Goal: Information Seeking & Learning: Learn about a topic

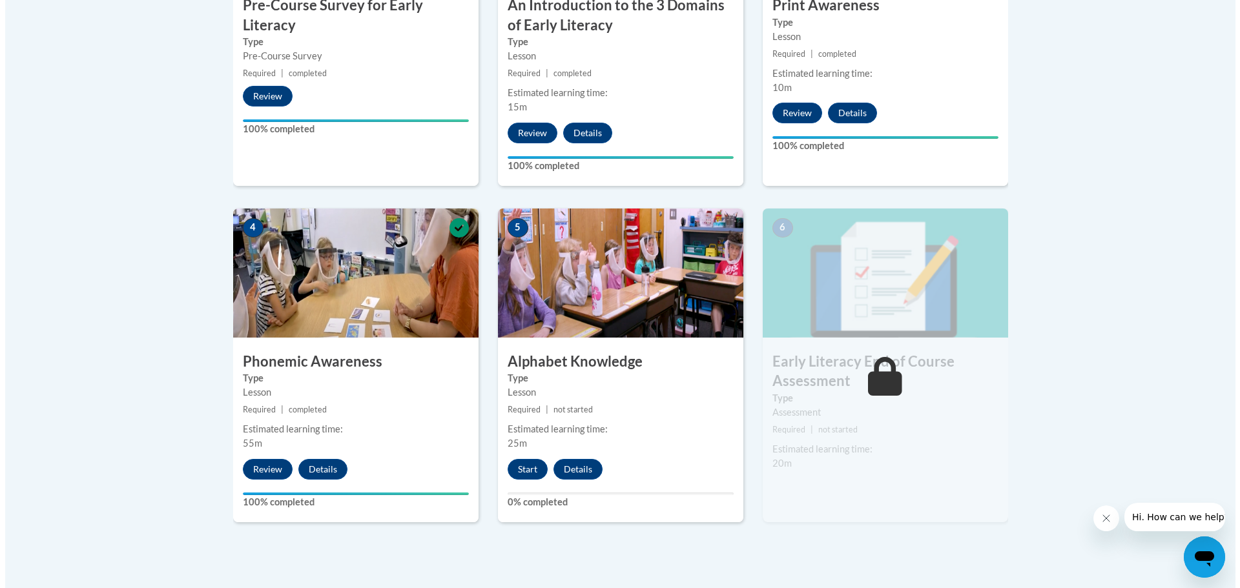
scroll to position [646, 0]
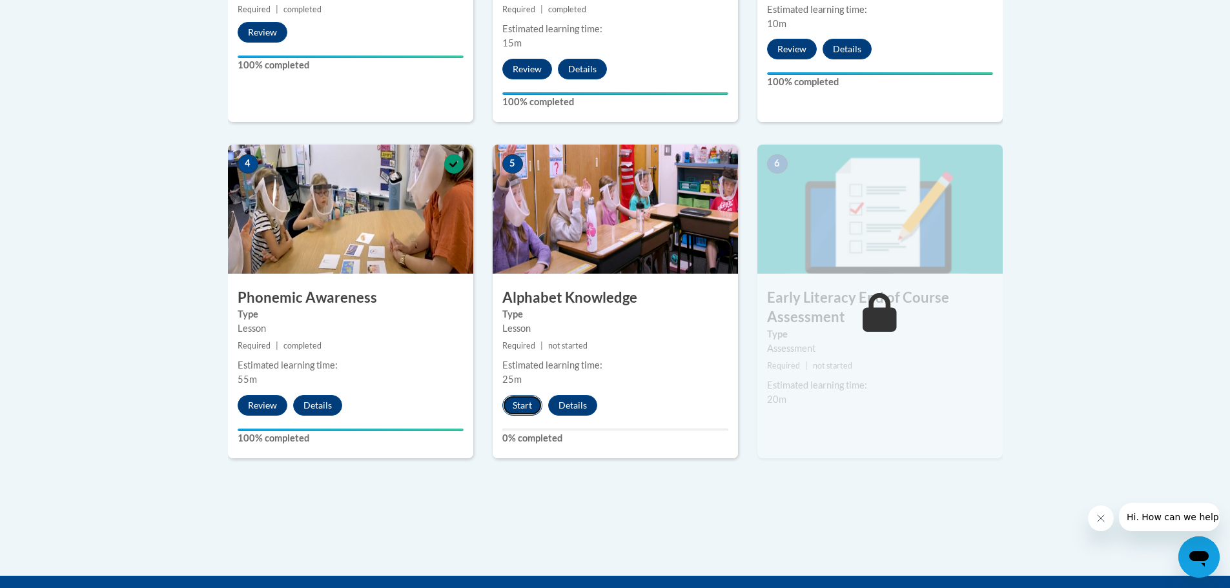
click at [520, 406] on button "Start" at bounding box center [522, 405] width 40 height 21
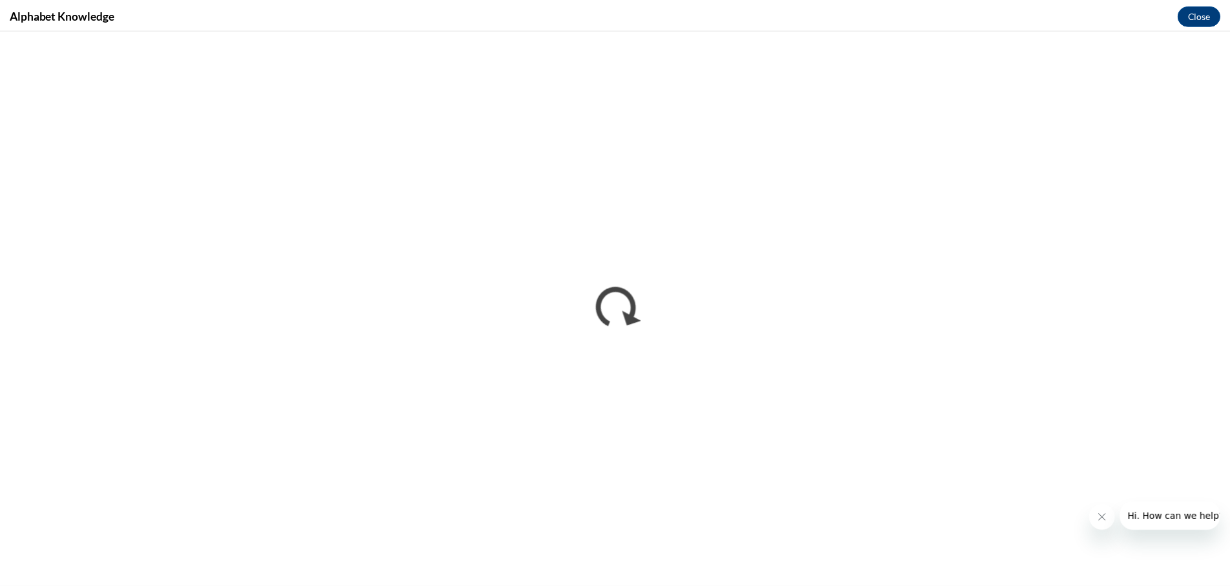
scroll to position [0, 0]
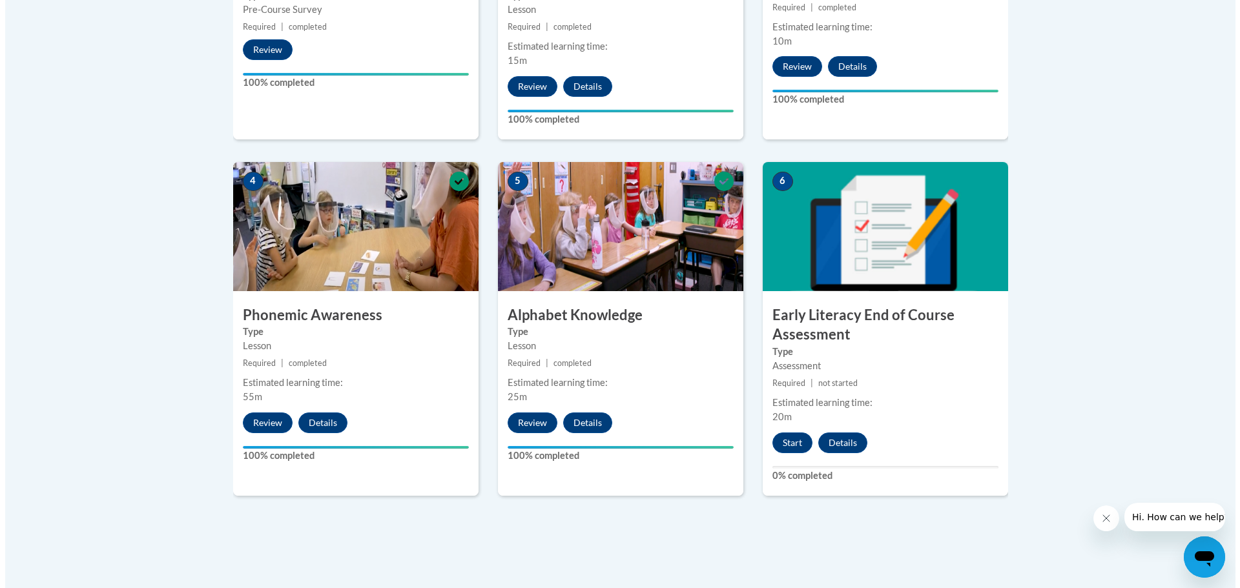
scroll to position [646, 0]
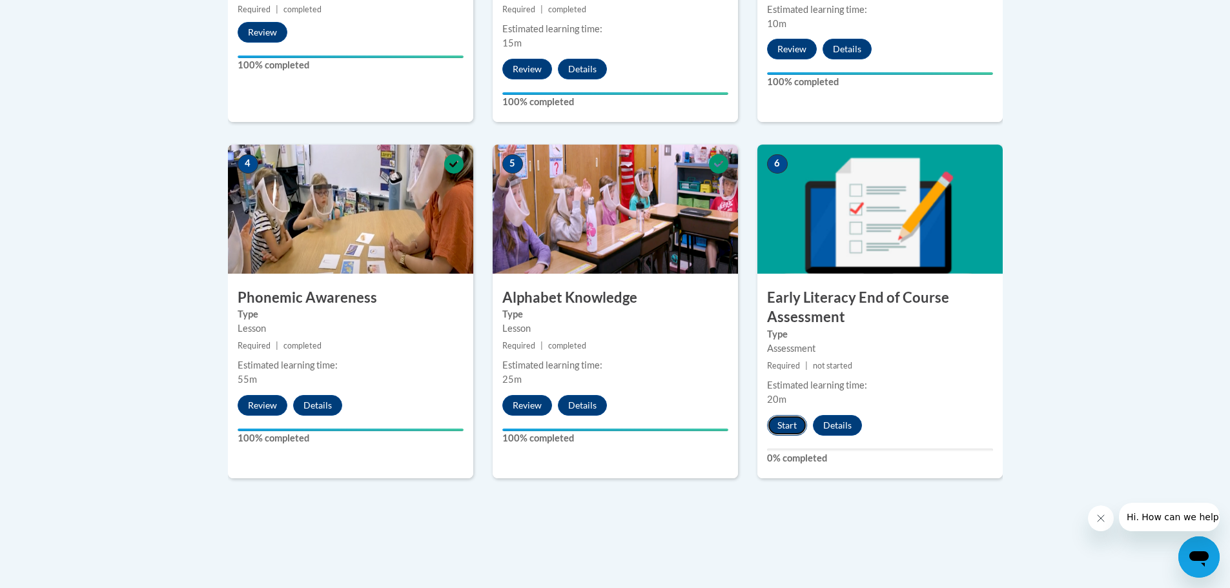
click at [790, 422] on button "Start" at bounding box center [787, 425] width 40 height 21
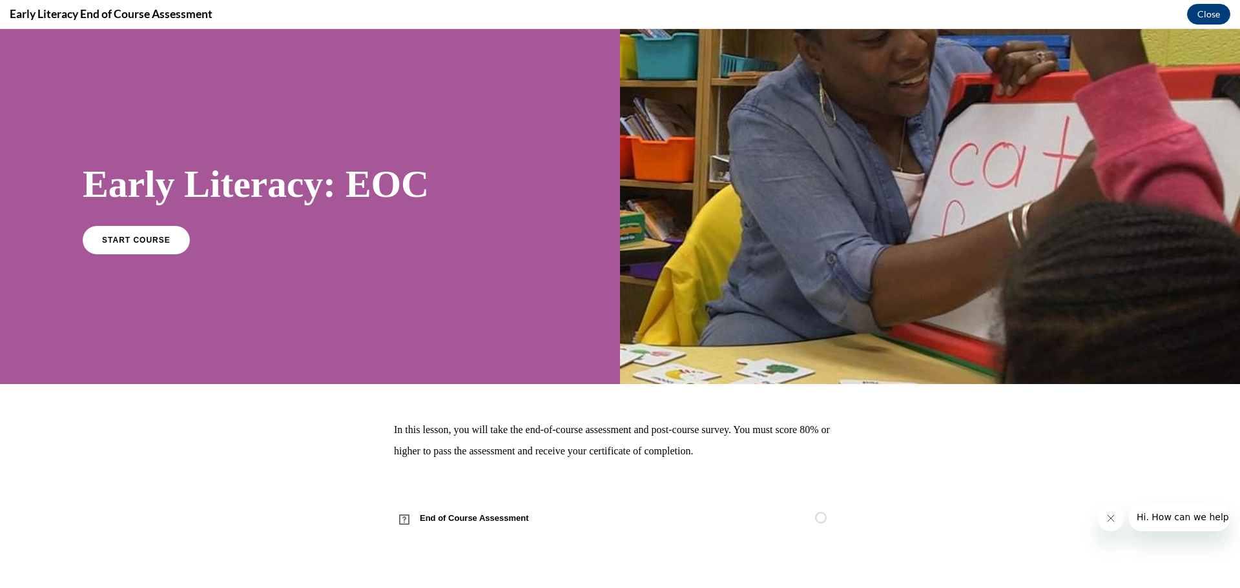
scroll to position [0, 0]
click at [143, 238] on span "START COURSE" at bounding box center [136, 240] width 72 height 10
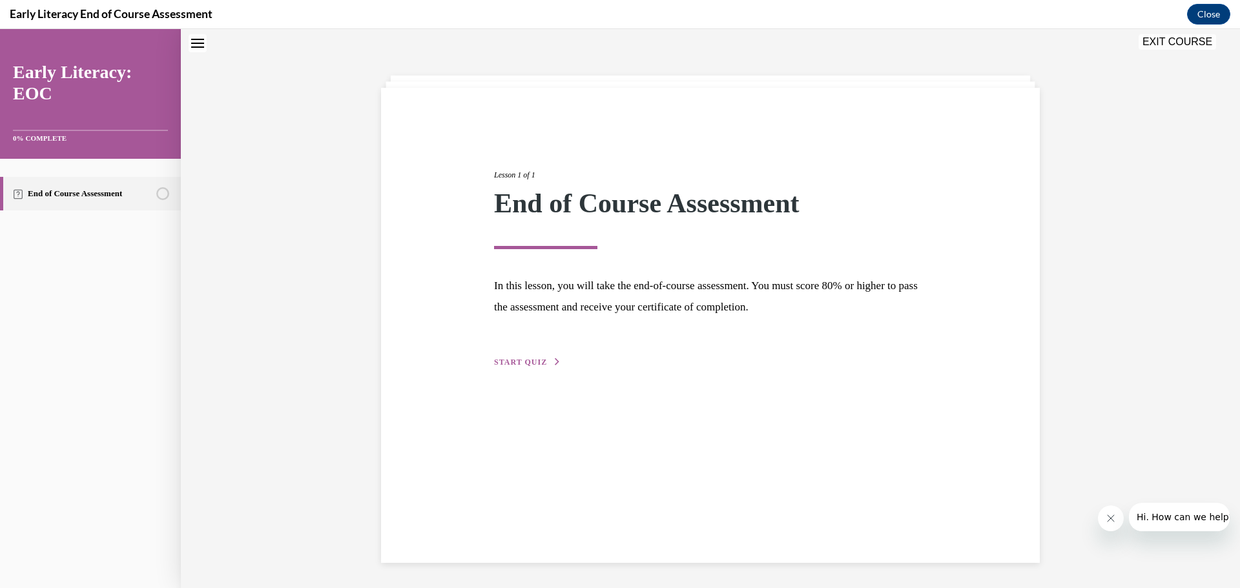
scroll to position [41, 0]
click at [512, 361] on span "START QUIZ" at bounding box center [520, 361] width 53 height 9
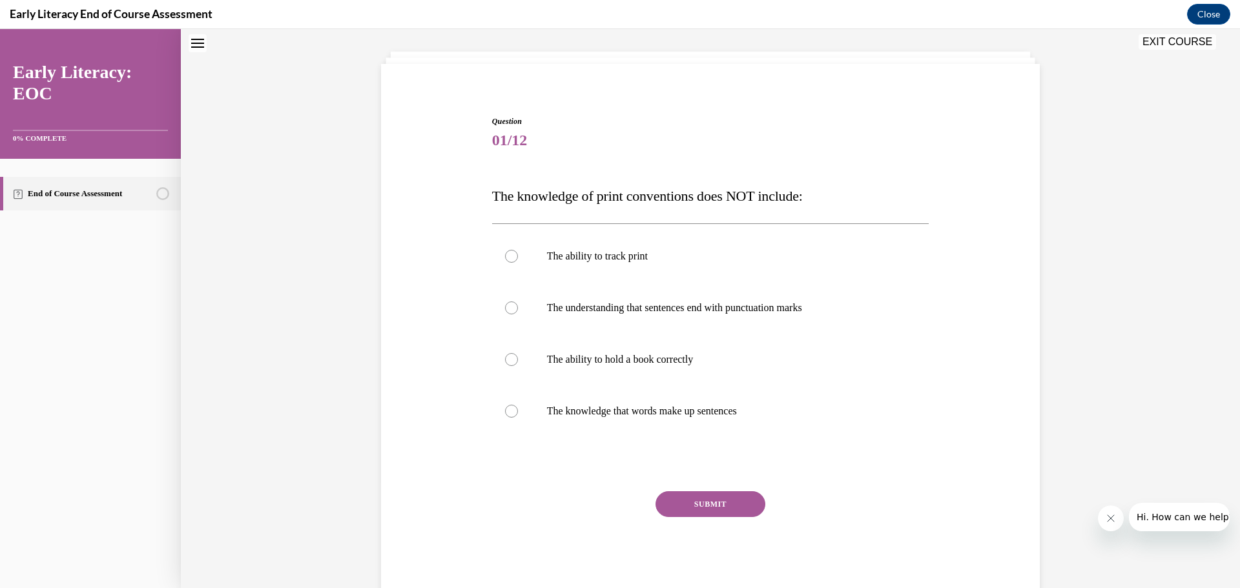
scroll to position [99, 0]
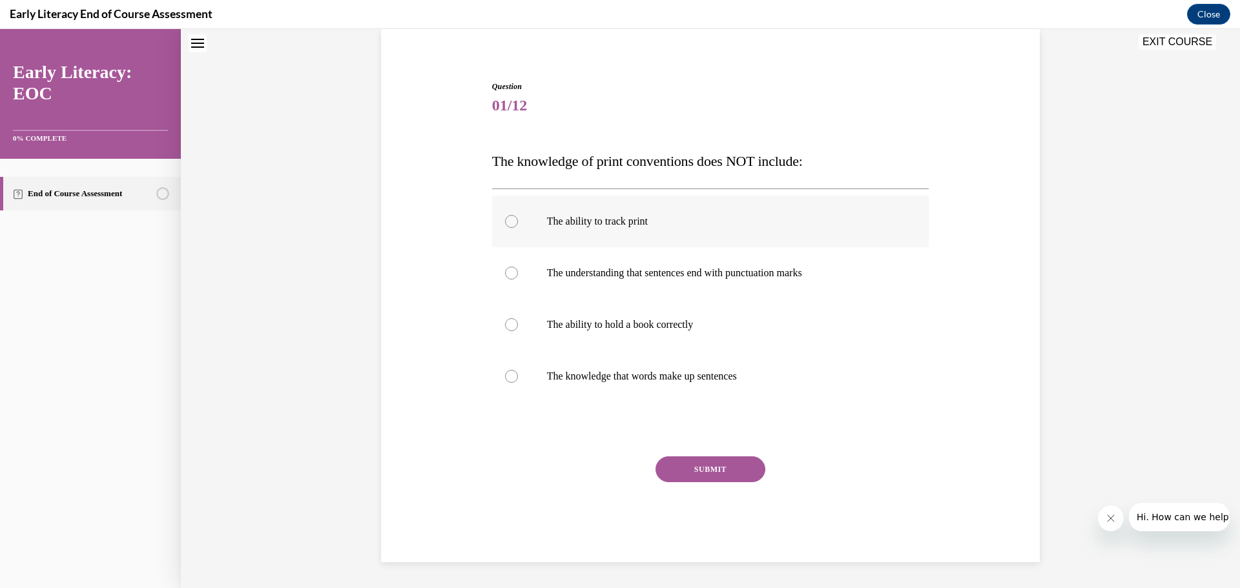
click at [505, 223] on div at bounding box center [511, 221] width 13 height 13
click at [701, 477] on button "SUBMIT" at bounding box center [710, 470] width 110 height 26
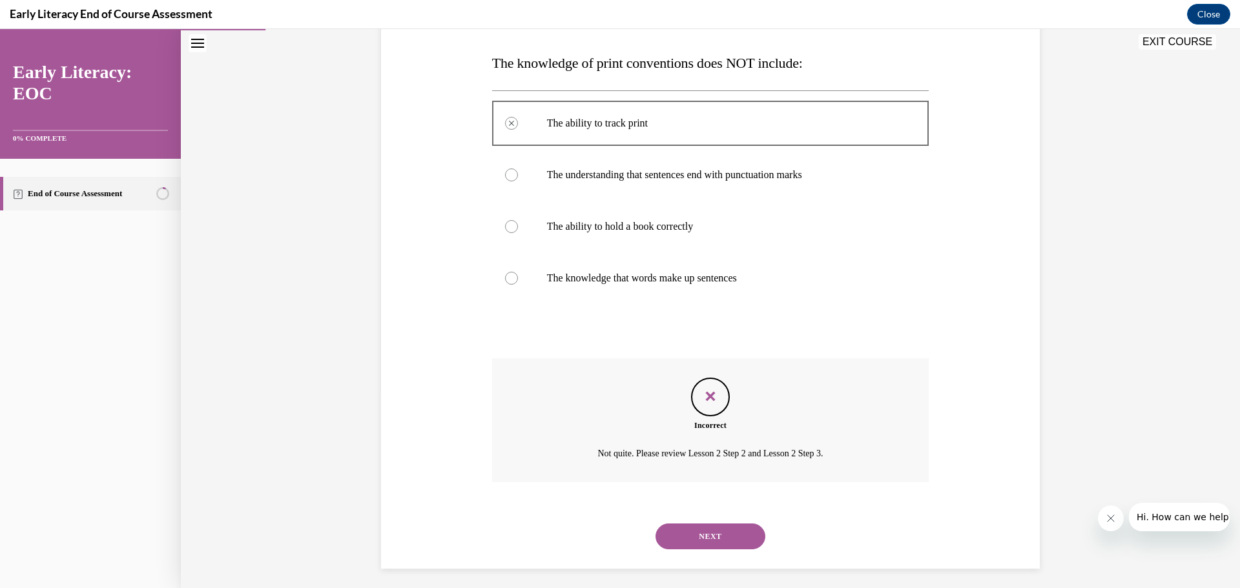
scroll to position [203, 0]
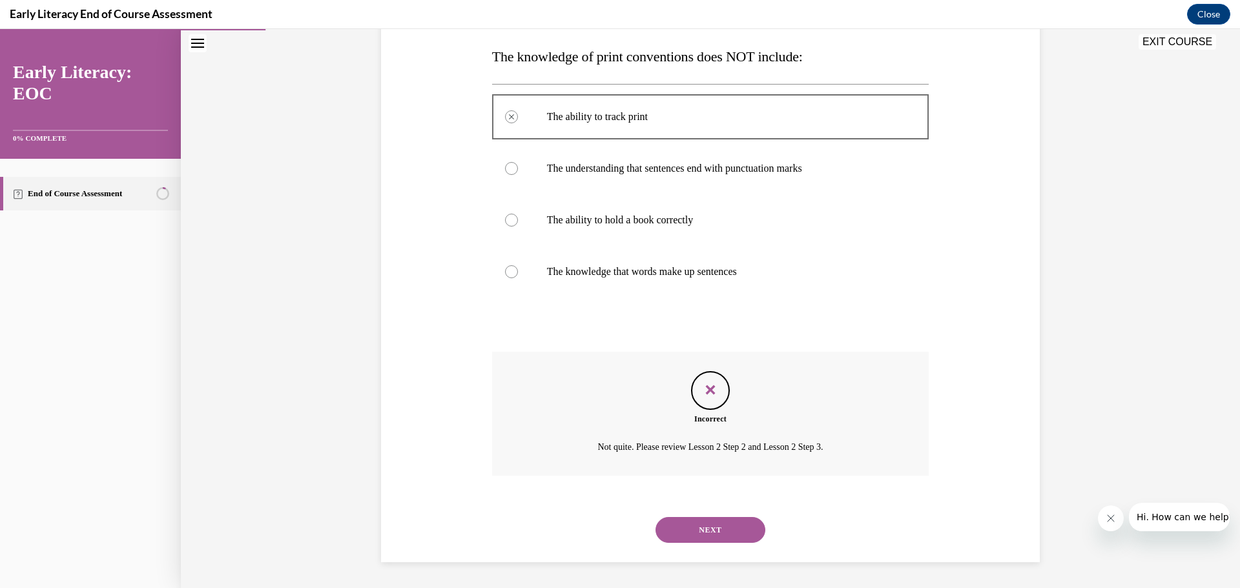
click at [710, 528] on button "NEXT" at bounding box center [710, 530] width 110 height 26
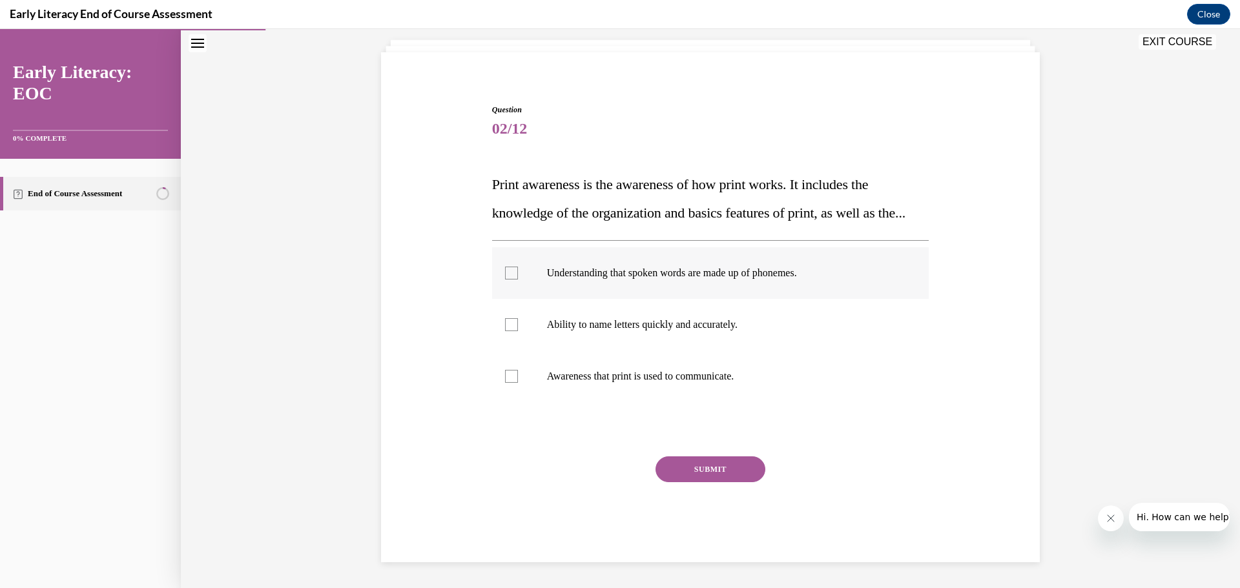
click at [505, 274] on div at bounding box center [511, 273] width 13 height 13
click at [721, 478] on button "SUBMIT" at bounding box center [710, 470] width 110 height 26
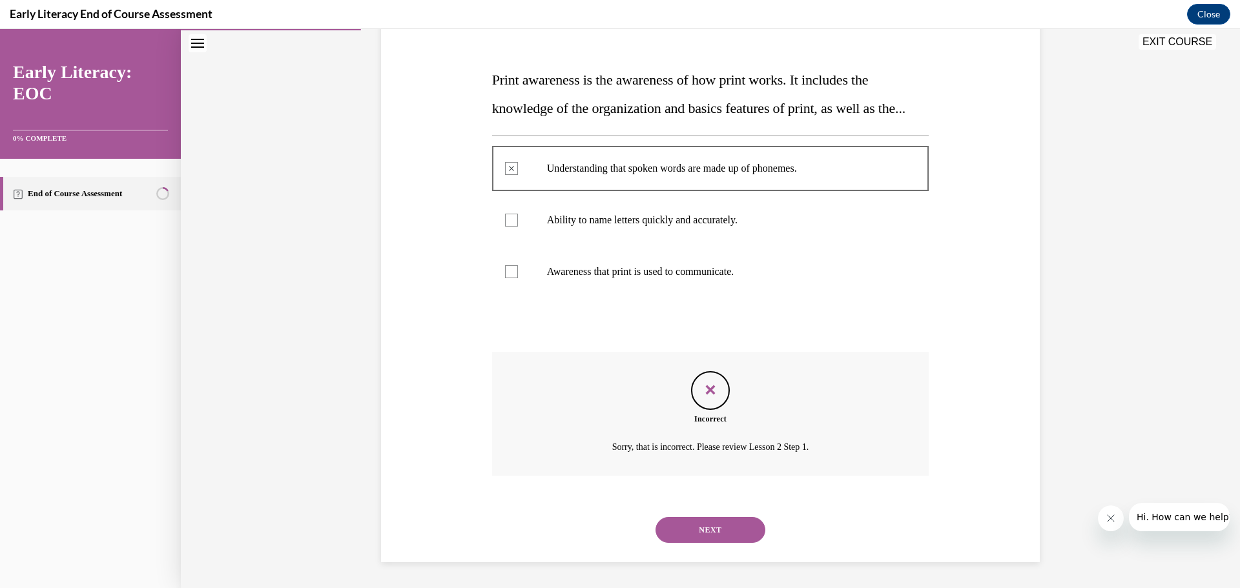
scroll to position [209, 0]
click at [707, 529] on button "NEXT" at bounding box center [710, 530] width 110 height 26
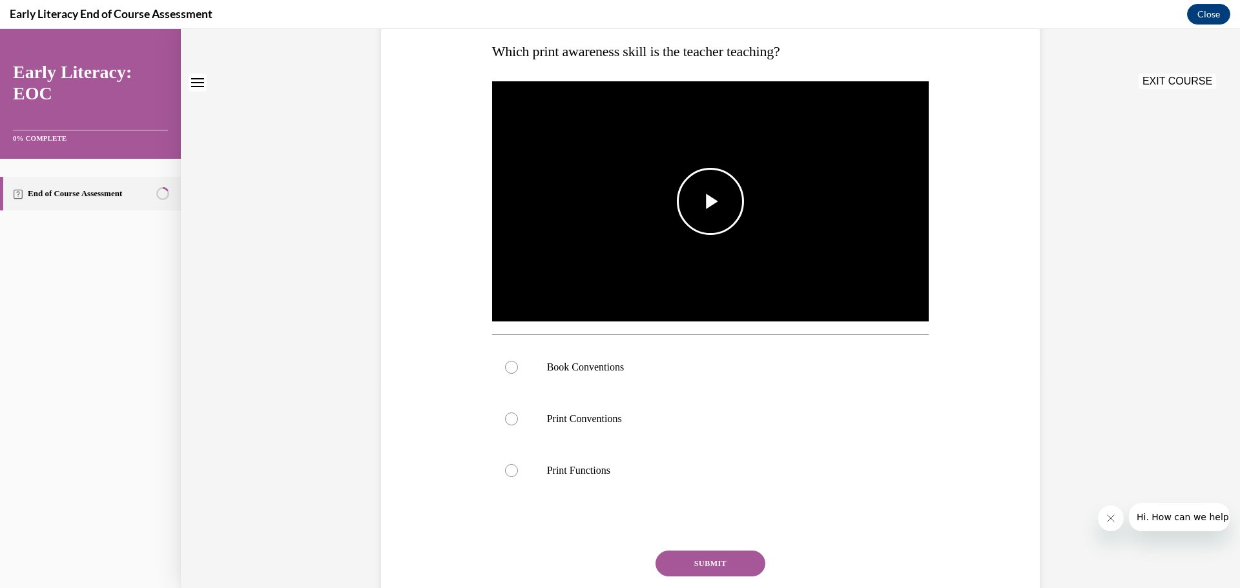
scroll to position [0, 0]
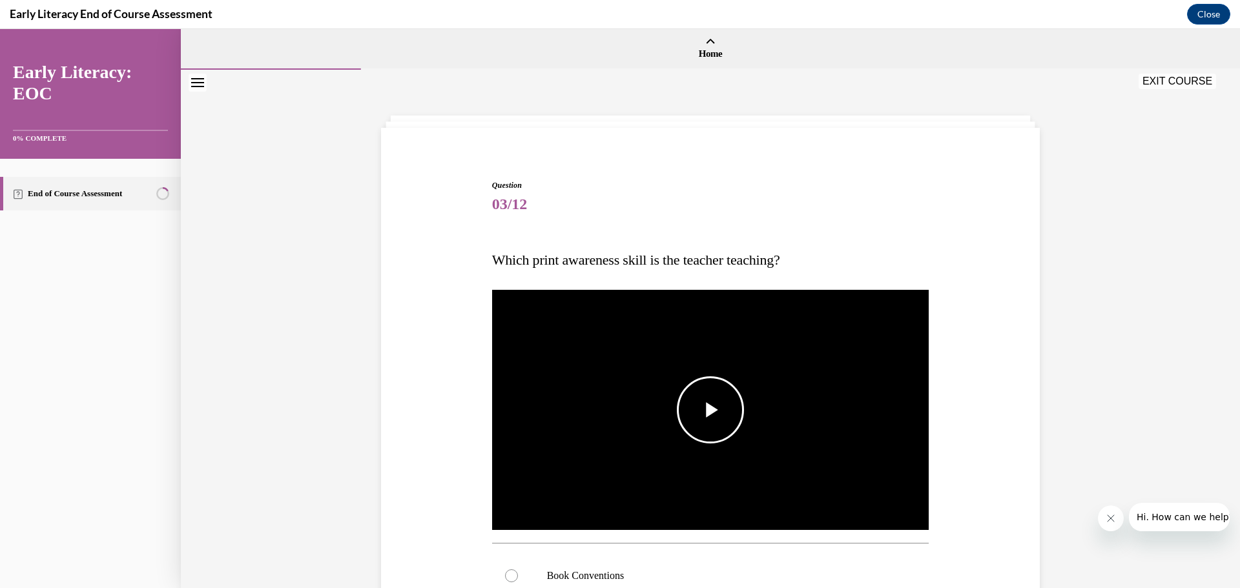
click at [710, 410] on span "Video player" at bounding box center [710, 410] width 0 height 0
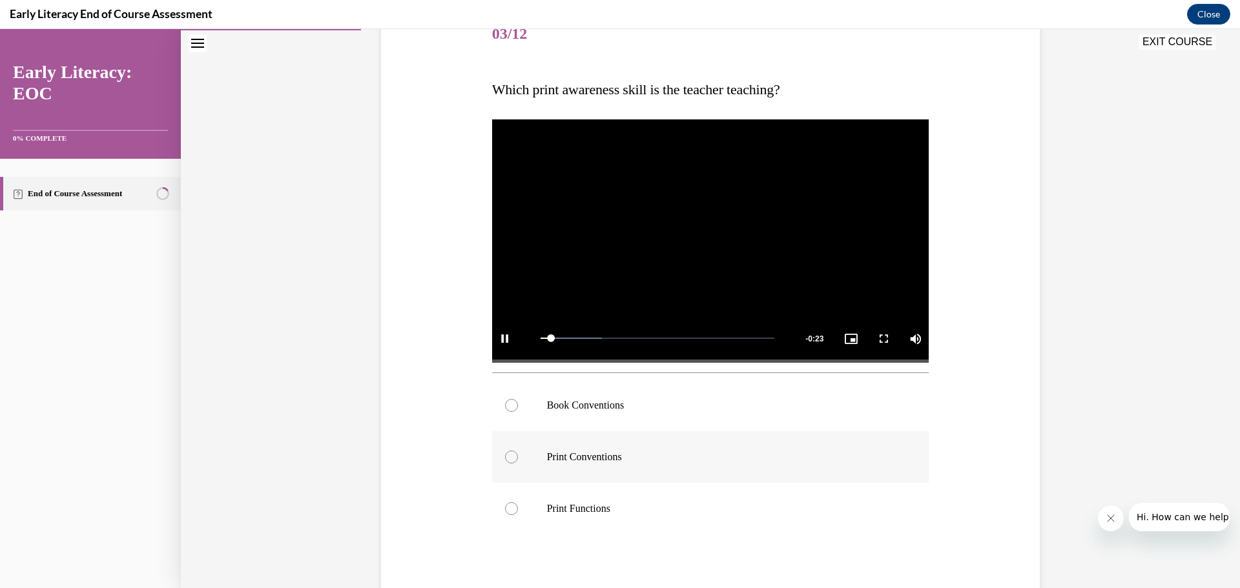
scroll to position [194, 0]
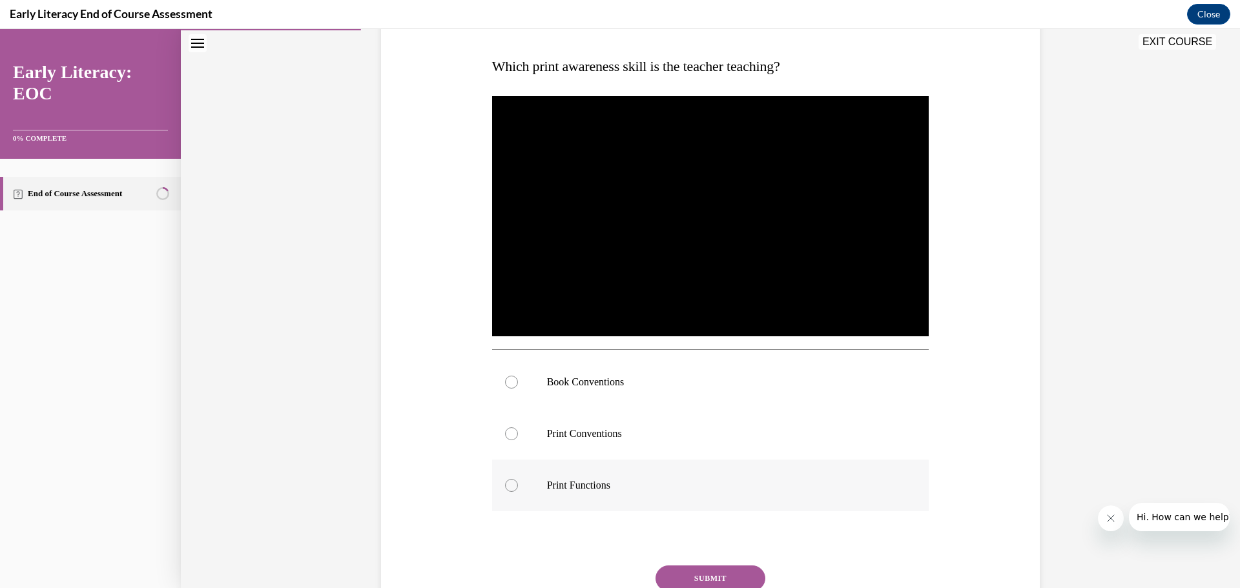
click at [506, 486] on div at bounding box center [511, 485] width 13 height 13
click at [712, 576] on button "SUBMIT" at bounding box center [710, 579] width 110 height 26
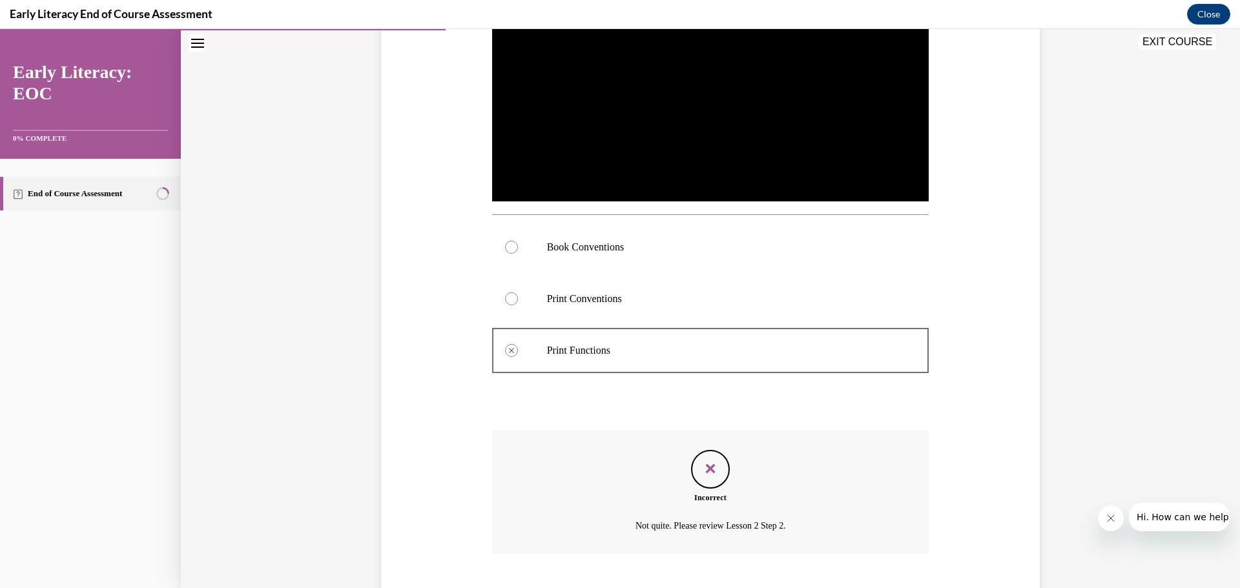
scroll to position [407, 0]
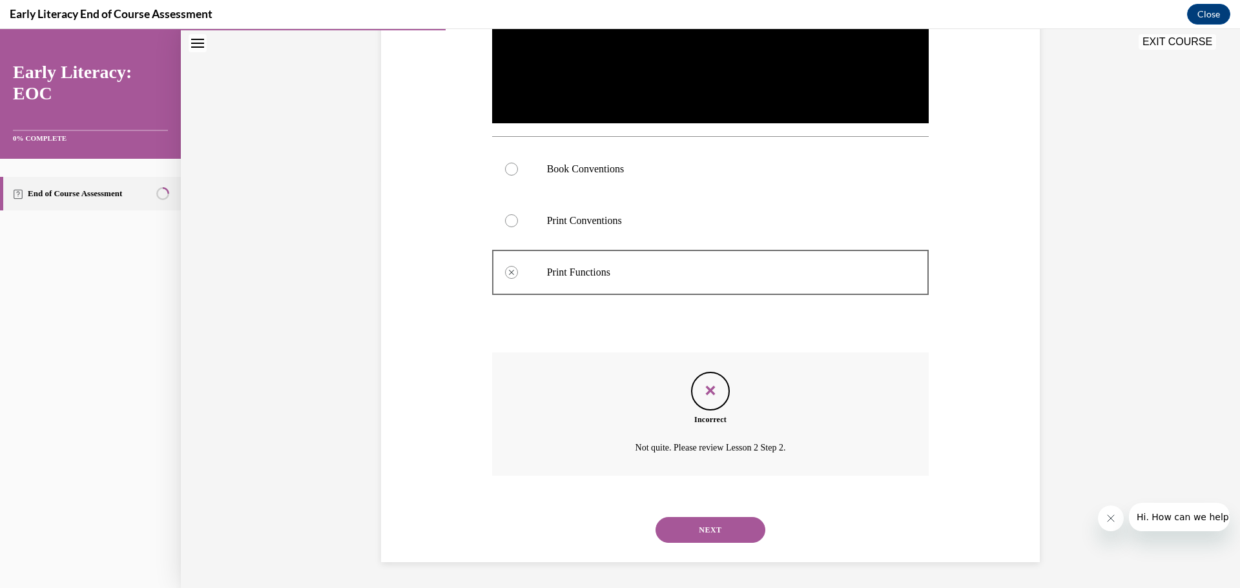
click at [722, 530] on button "NEXT" at bounding box center [710, 530] width 110 height 26
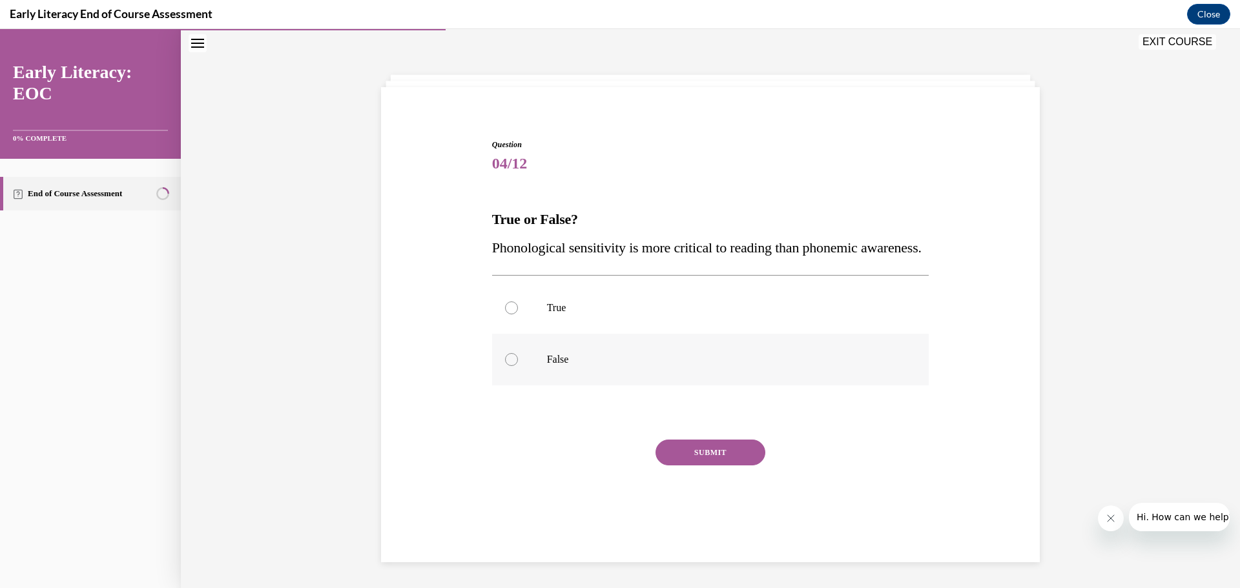
click at [505, 366] on div at bounding box center [511, 359] width 13 height 13
click at [725, 466] on button "SUBMIT" at bounding box center [710, 453] width 110 height 26
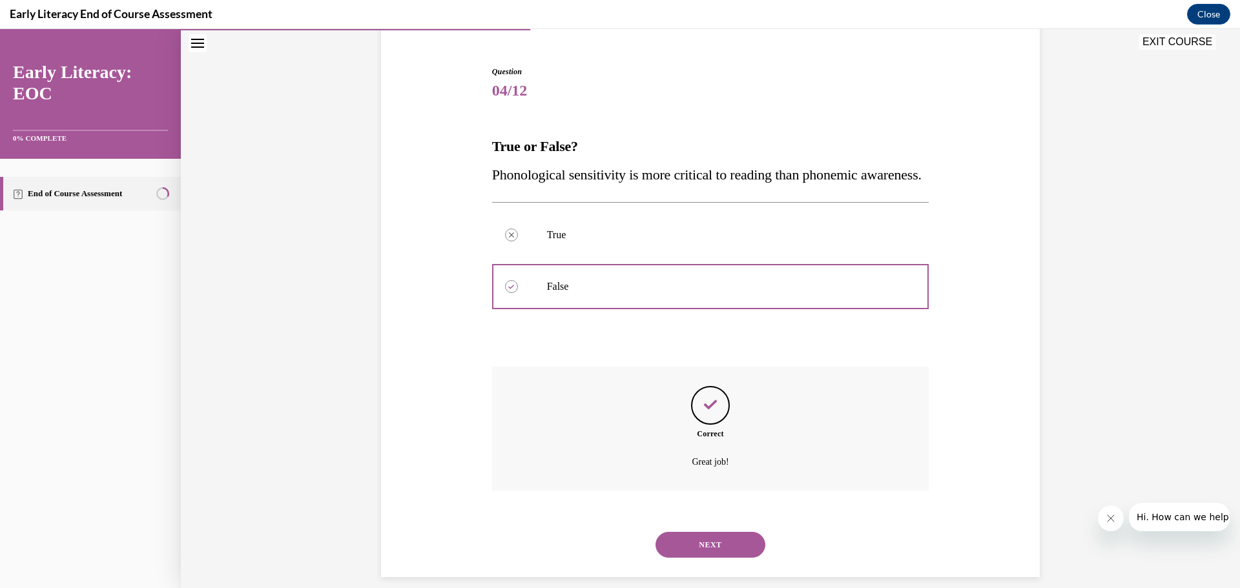
scroll to position [157, 0]
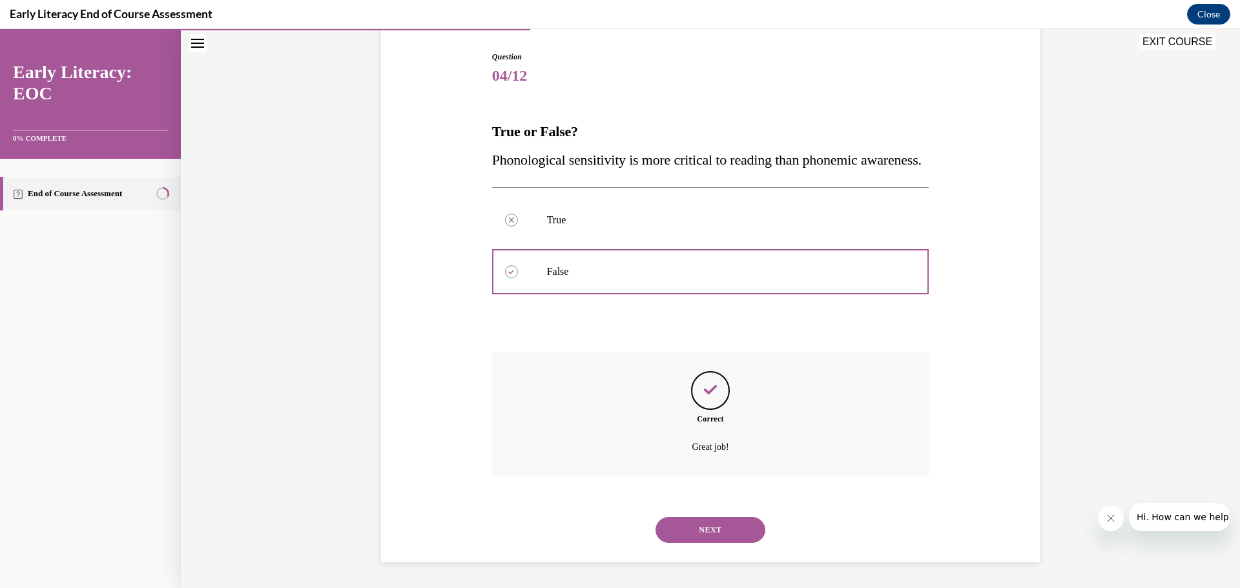
click at [714, 528] on button "NEXT" at bounding box center [710, 530] width 110 height 26
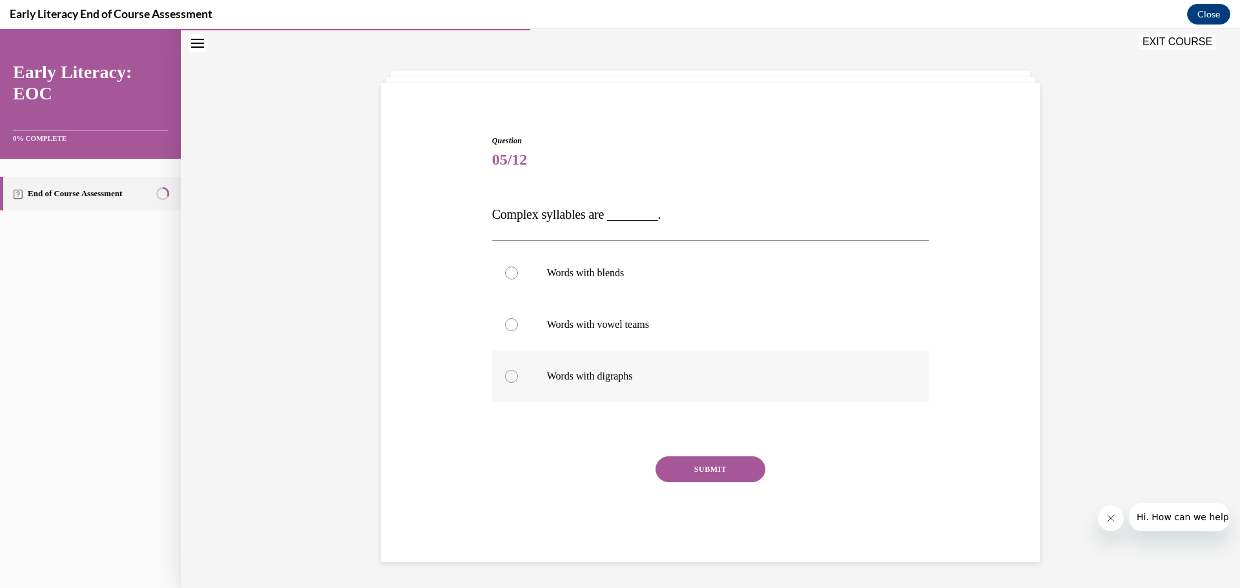
click at [507, 373] on div at bounding box center [511, 376] width 13 height 13
click at [726, 471] on button "SUBMIT" at bounding box center [710, 470] width 110 height 26
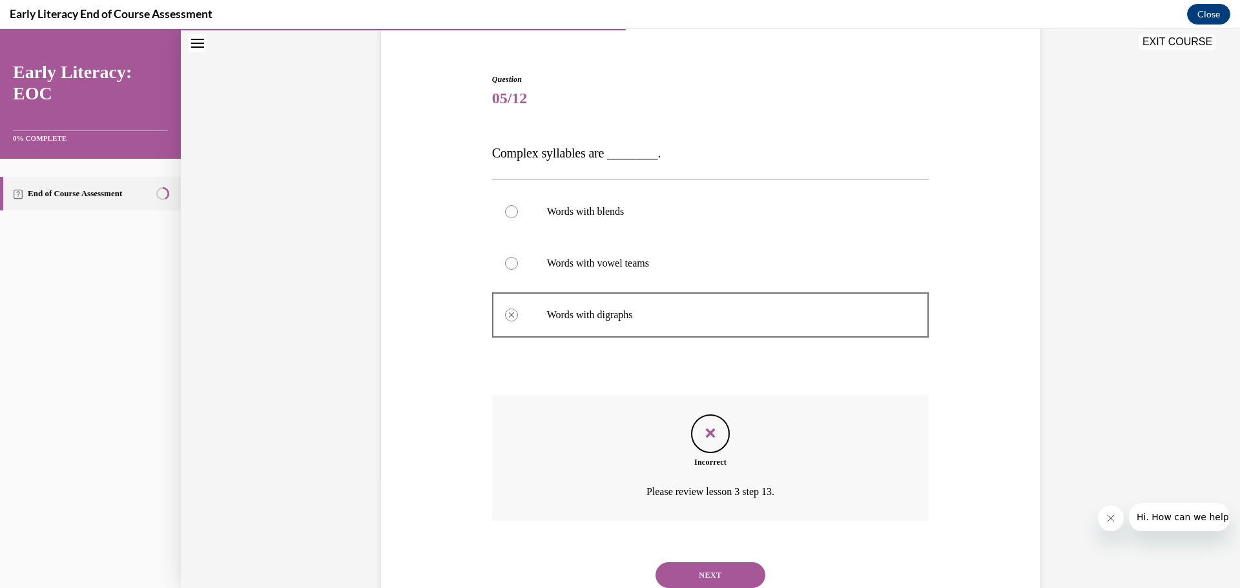
scroll to position [151, 0]
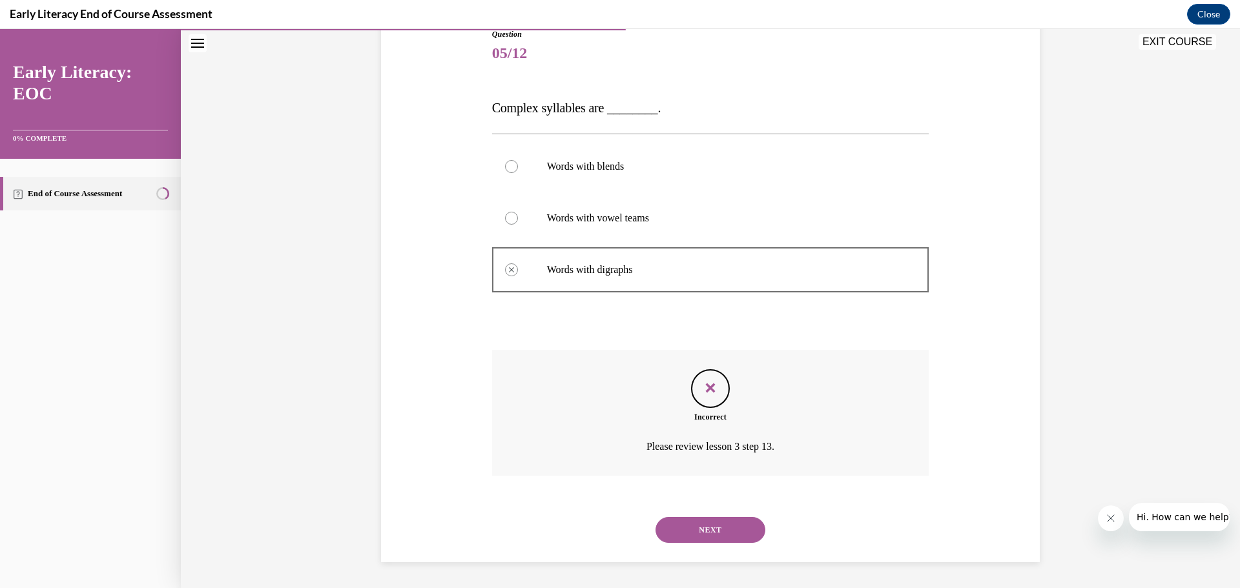
click at [715, 533] on button "NEXT" at bounding box center [710, 530] width 110 height 26
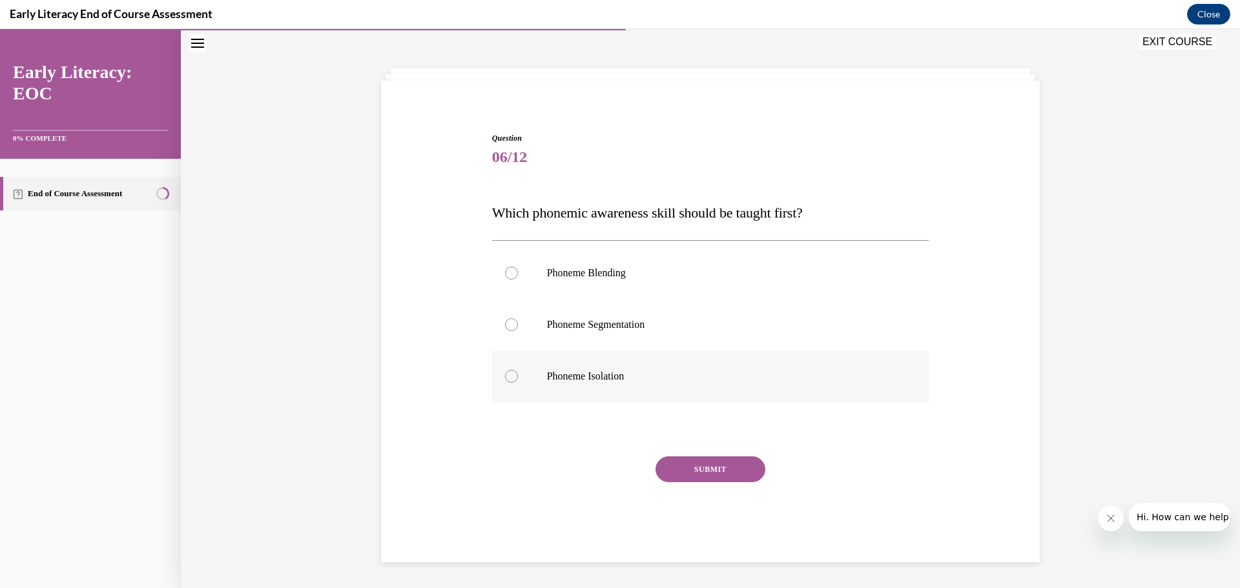
click at [509, 377] on div at bounding box center [511, 376] width 13 height 13
click at [724, 473] on button "SUBMIT" at bounding box center [710, 470] width 110 height 26
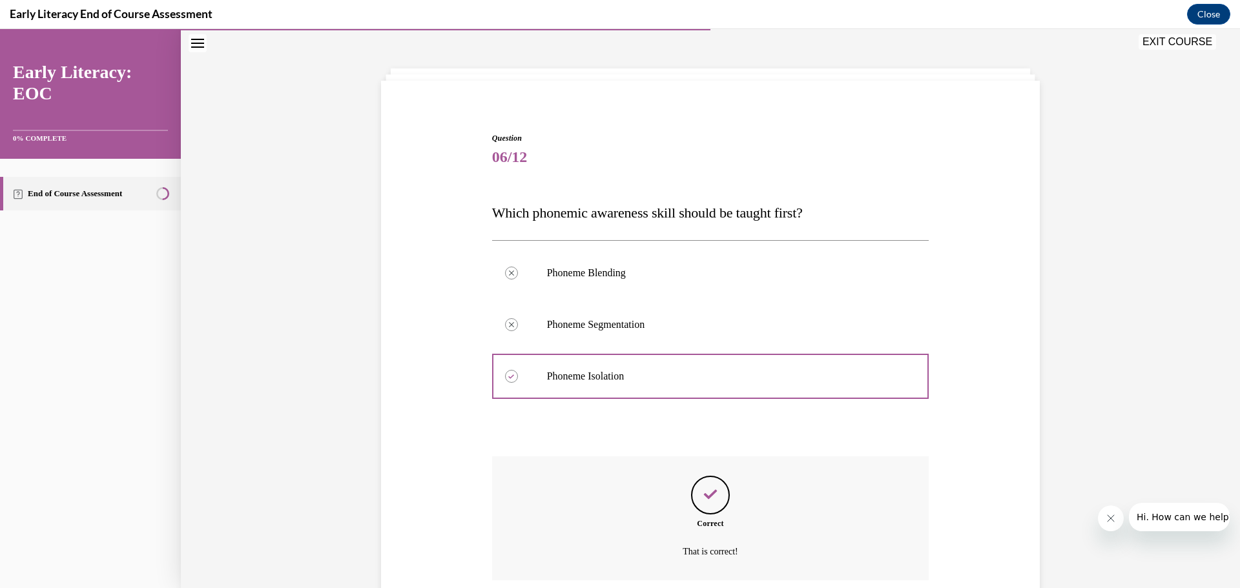
scroll to position [152, 0]
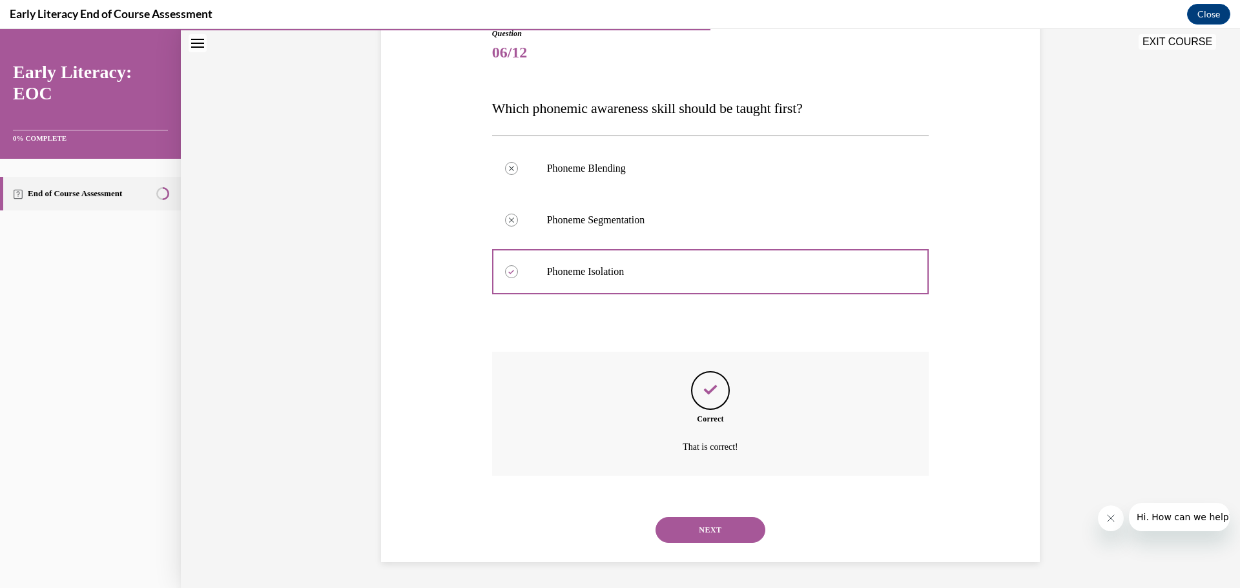
click at [709, 528] on button "NEXT" at bounding box center [710, 530] width 110 height 26
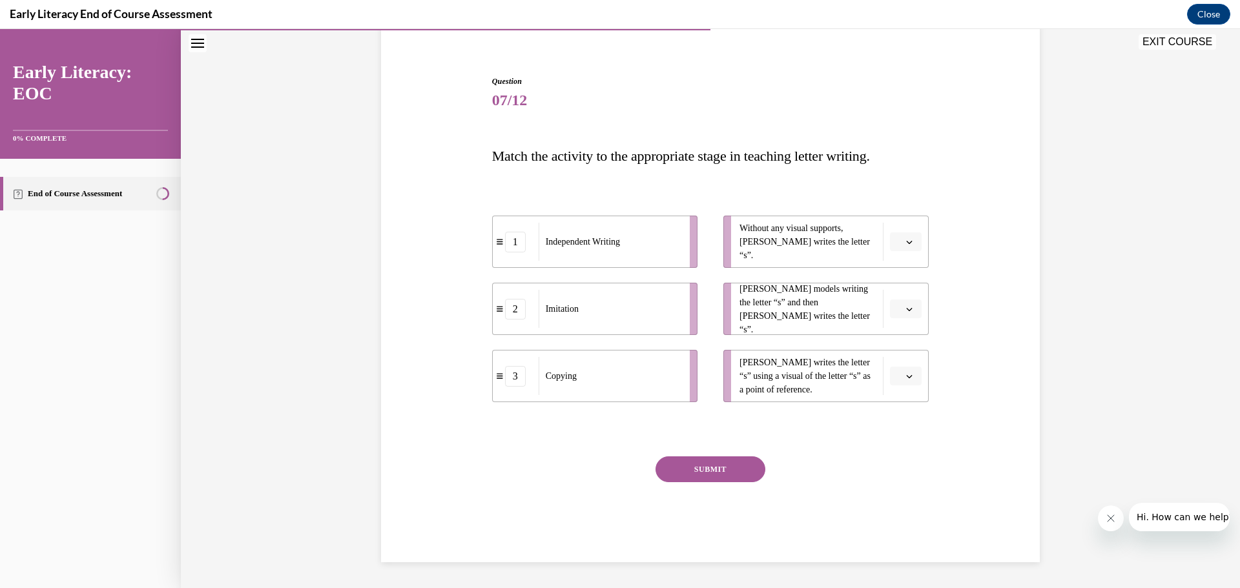
scroll to position [104, 0]
drag, startPoint x: 834, startPoint y: 256, endPoint x: 742, endPoint y: 260, distance: 91.8
click at [742, 260] on div "Without any visual supports, Tina writes the letter “s”." at bounding box center [811, 242] width 144 height 38
drag, startPoint x: 720, startPoint y: 243, endPoint x: 744, endPoint y: 239, distance: 24.3
click at [686, 252] on div "1 Independent Writing 2 Imitation 3 Copying Without any visual supports, Tina w…" at bounding box center [710, 296] width 437 height 212
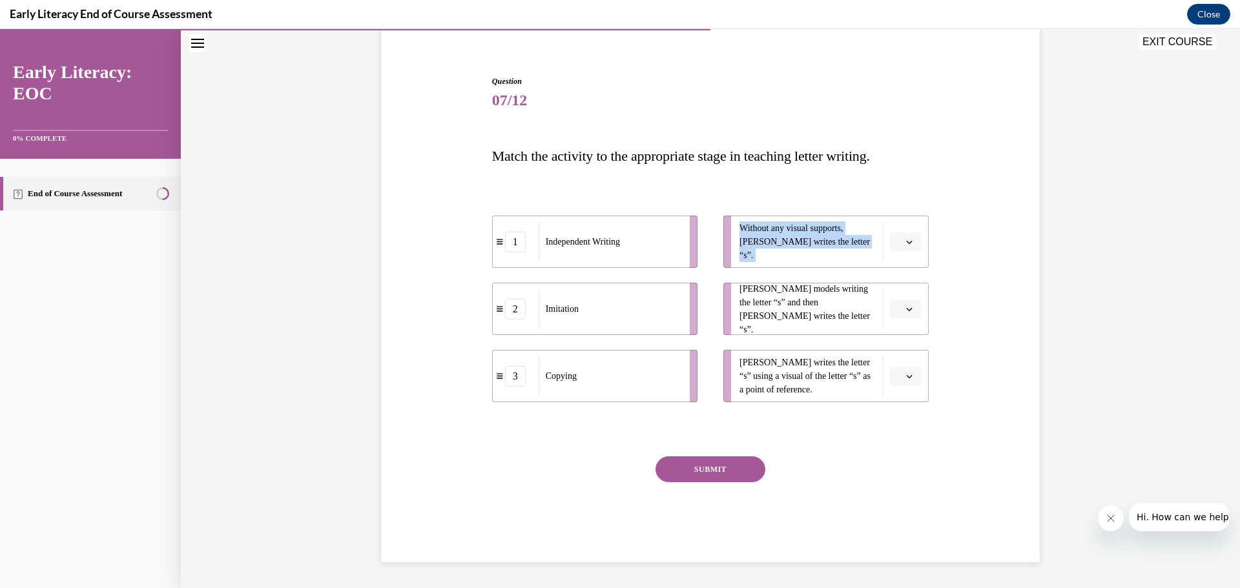
click at [849, 258] on div "Without any visual supports, Tina writes the letter “s”." at bounding box center [811, 242] width 144 height 38
click at [909, 242] on span "button" at bounding box center [909, 242] width 9 height 9
click at [898, 301] on span "1" at bounding box center [896, 296] width 5 height 10
click at [906, 308] on icon "button" at bounding box center [909, 309] width 6 height 6
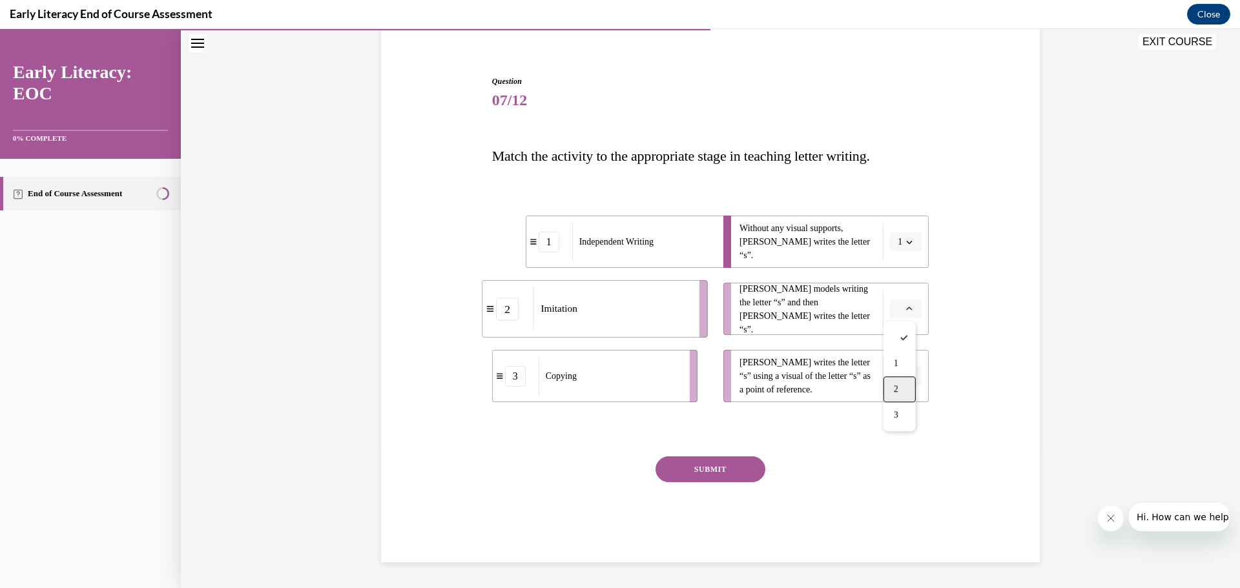
click at [903, 387] on div "2" at bounding box center [899, 389] width 32 height 26
click at [907, 377] on icon "button" at bounding box center [910, 376] width 6 height 3
click at [898, 482] on span "3" at bounding box center [896, 482] width 5 height 10
click at [738, 464] on button "SUBMIT" at bounding box center [710, 470] width 110 height 26
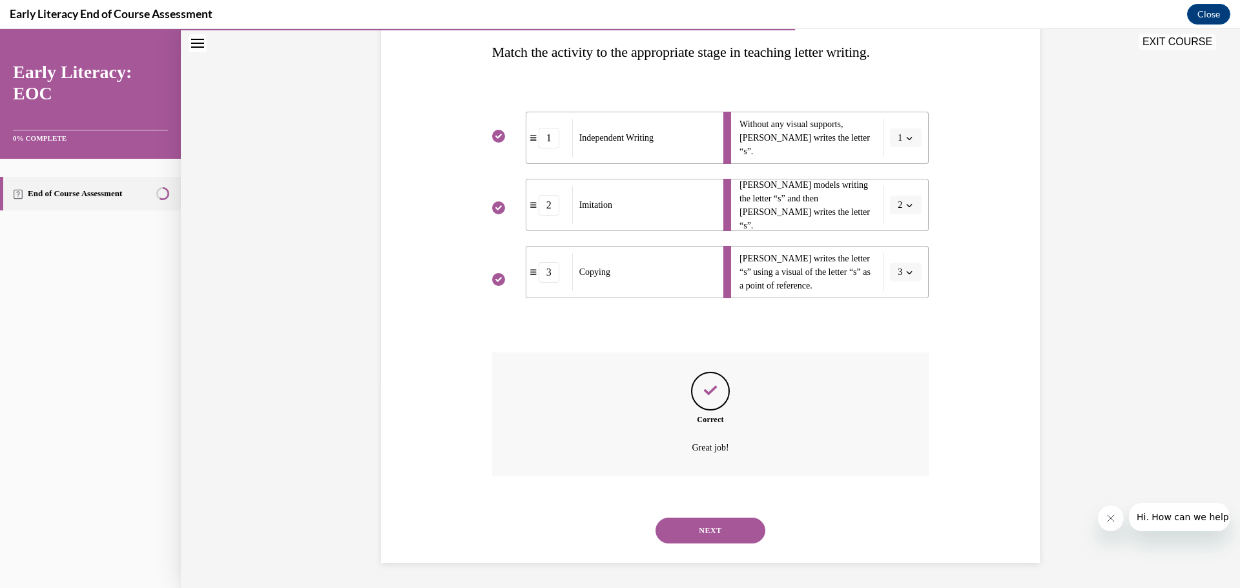
scroll to position [209, 0]
click at [725, 532] on button "NEXT" at bounding box center [710, 530] width 110 height 26
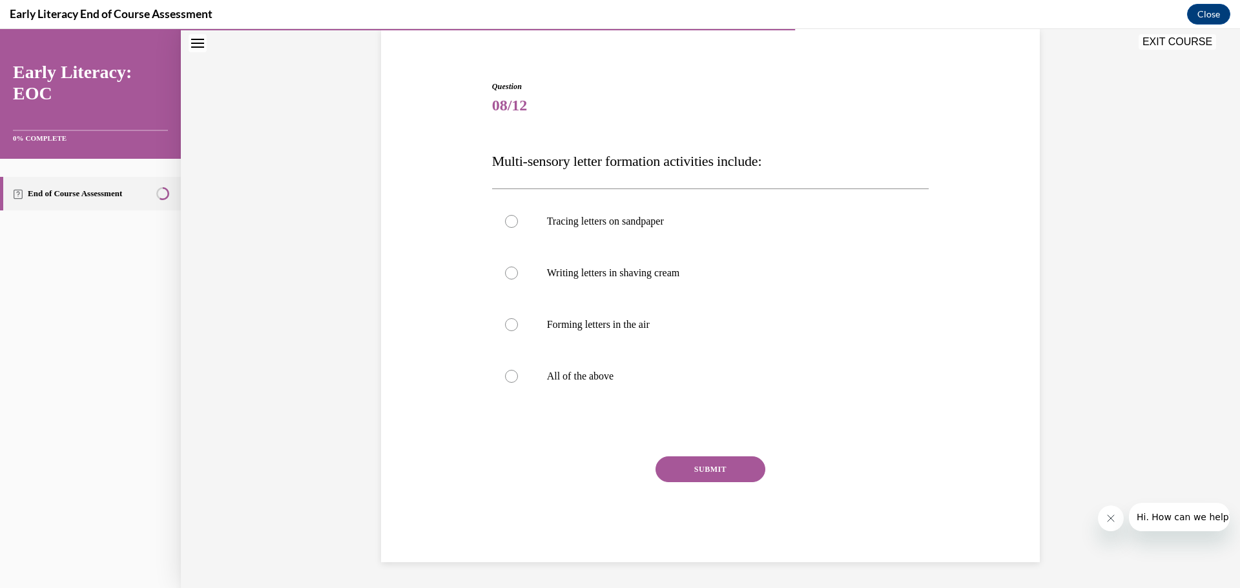
scroll to position [99, 0]
click at [508, 375] on div at bounding box center [511, 376] width 13 height 13
click at [714, 471] on button "SUBMIT" at bounding box center [710, 470] width 110 height 26
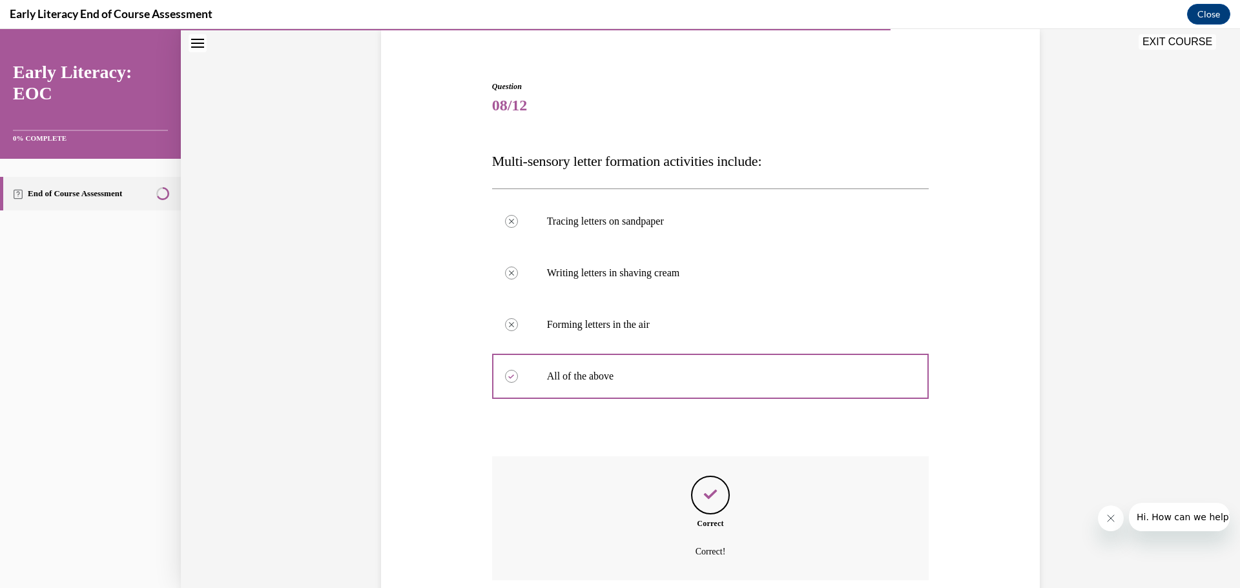
scroll to position [203, 0]
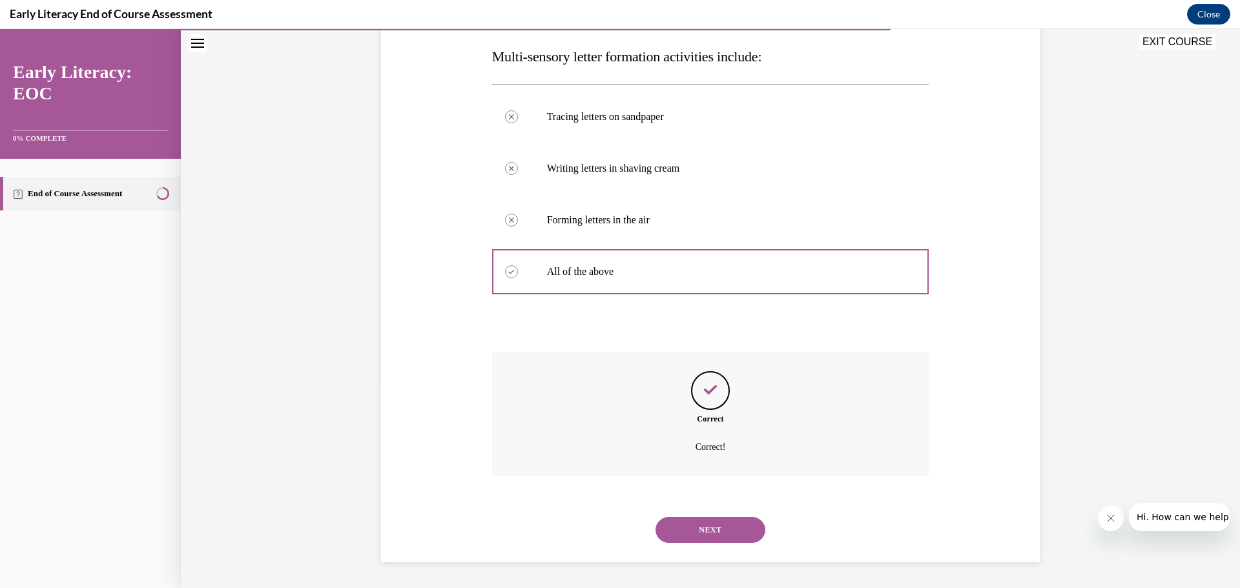
click at [715, 532] on button "NEXT" at bounding box center [710, 530] width 110 height 26
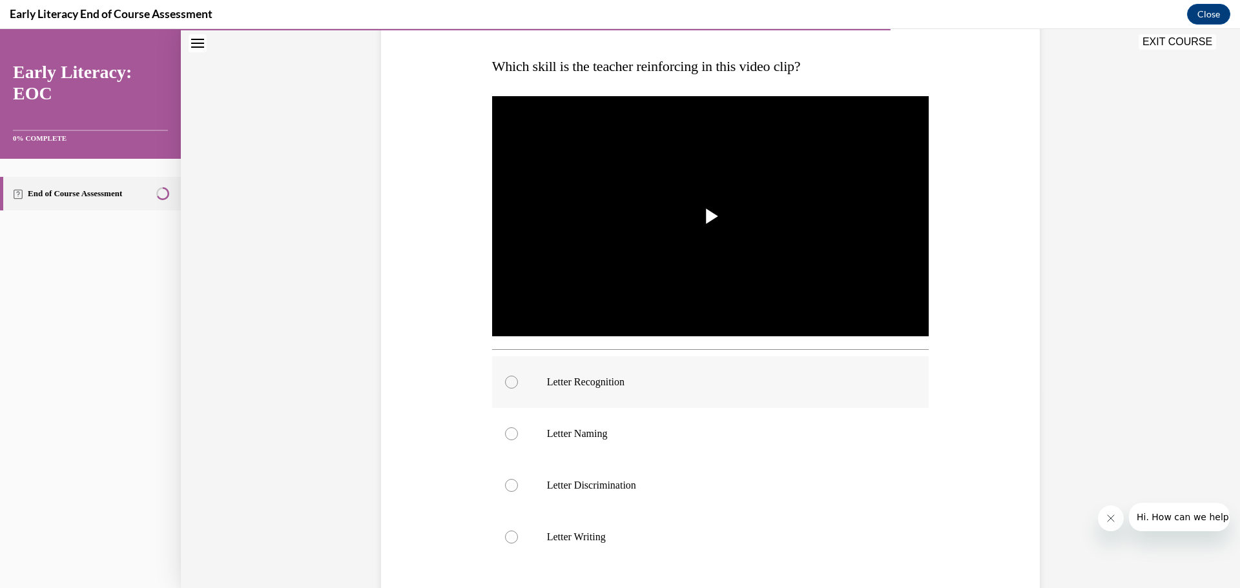
scroll to position [258, 0]
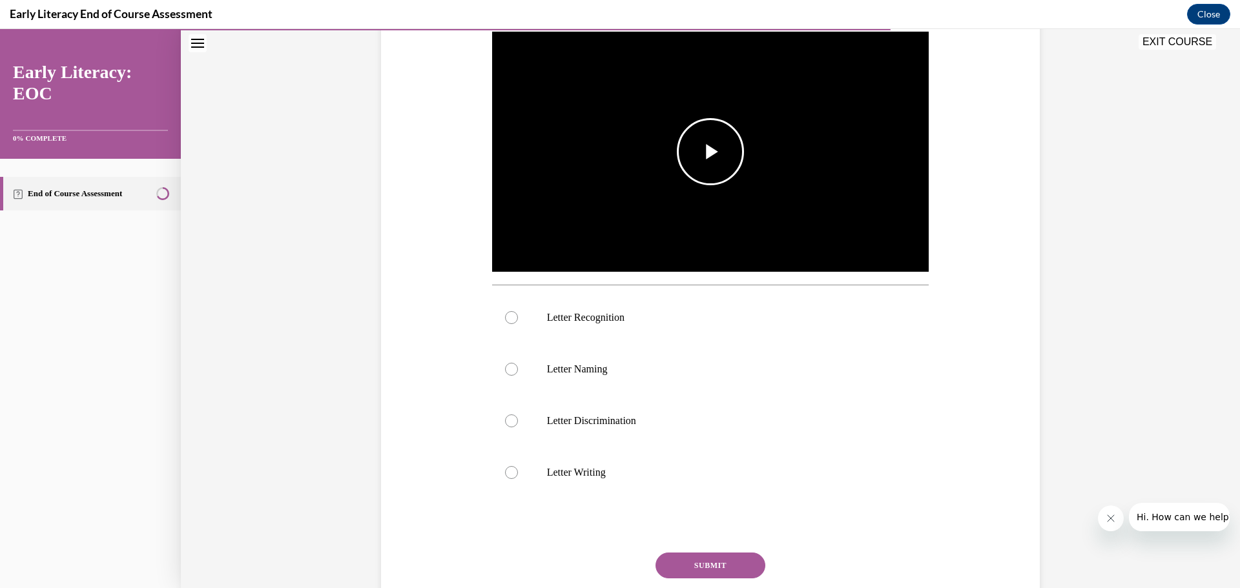
click at [710, 152] on span "Video player" at bounding box center [710, 152] width 0 height 0
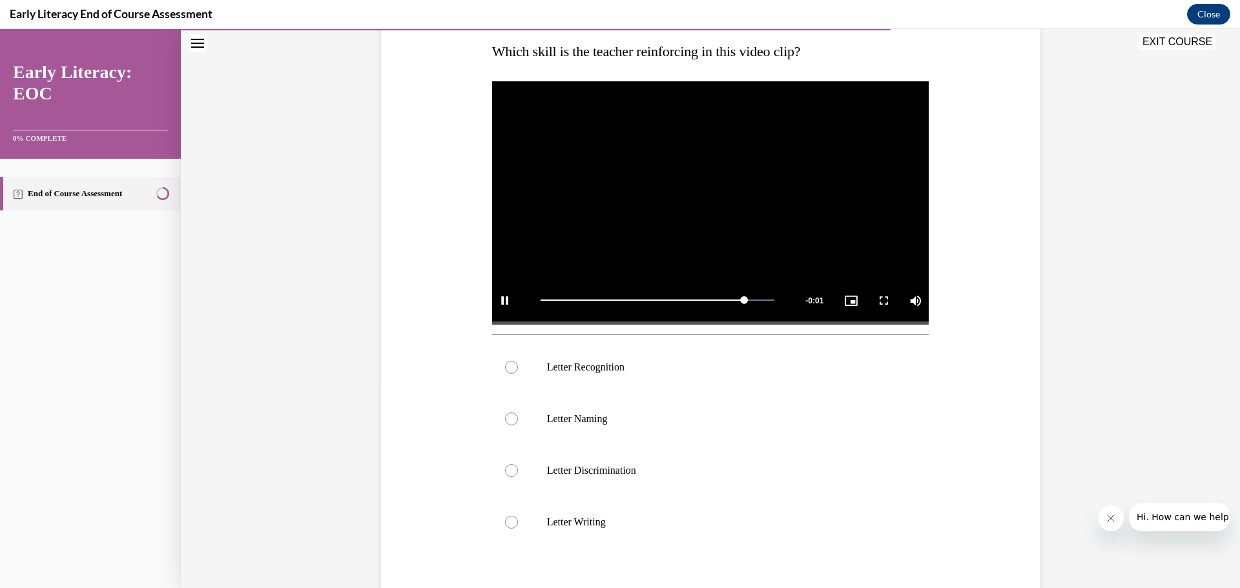
scroll to position [194, 0]
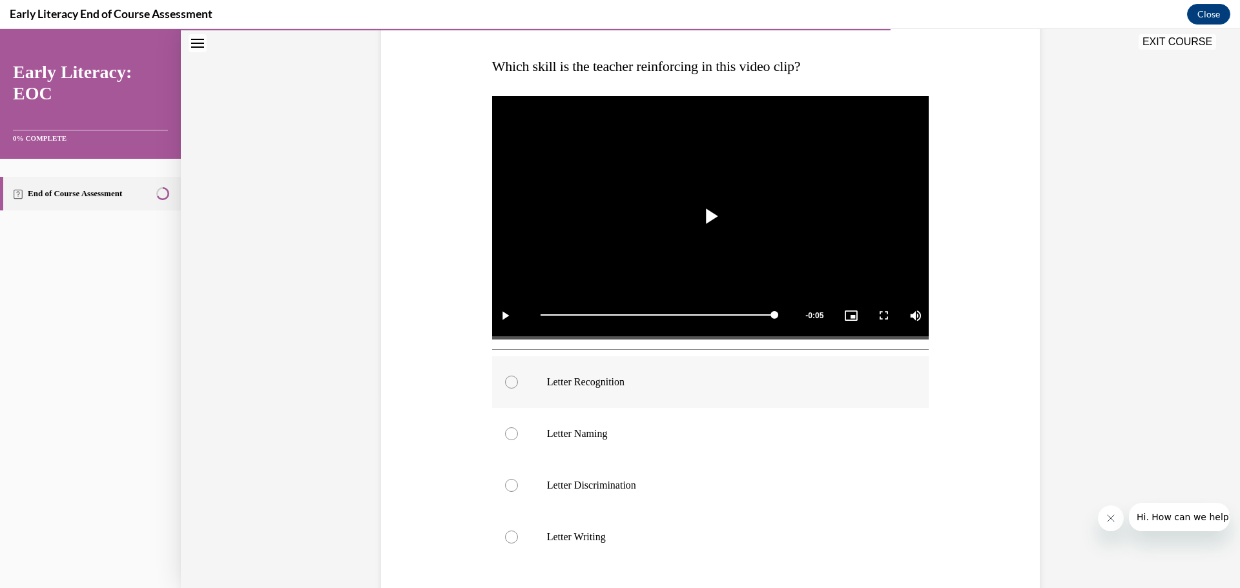
click at [506, 386] on div at bounding box center [511, 382] width 13 height 13
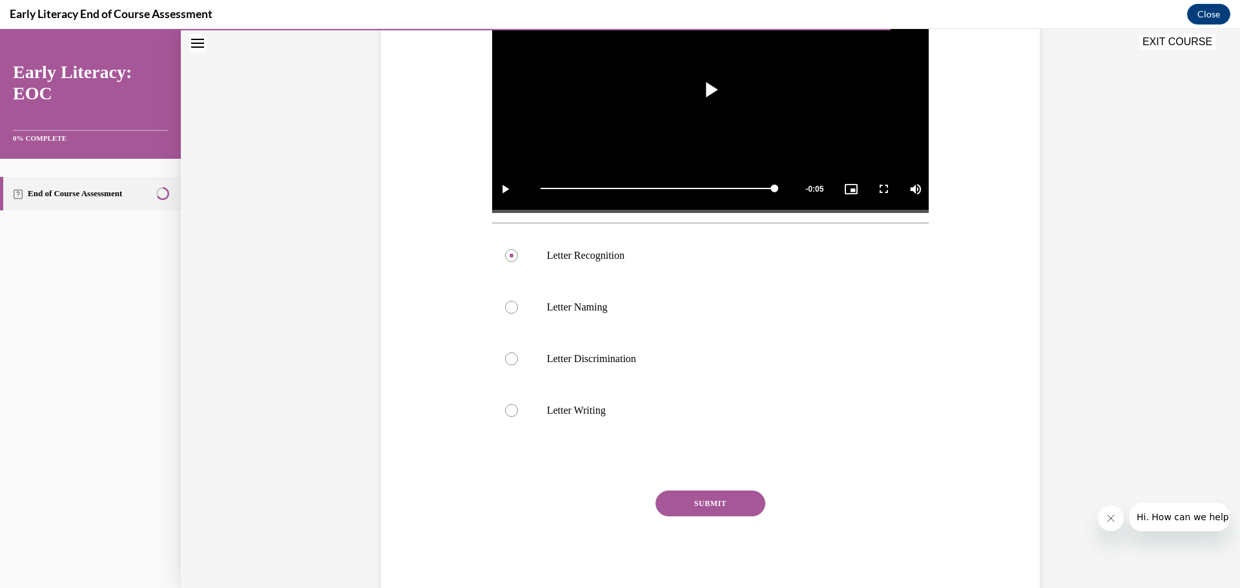
scroll to position [323, 0]
click at [709, 497] on button "SUBMIT" at bounding box center [710, 501] width 110 height 26
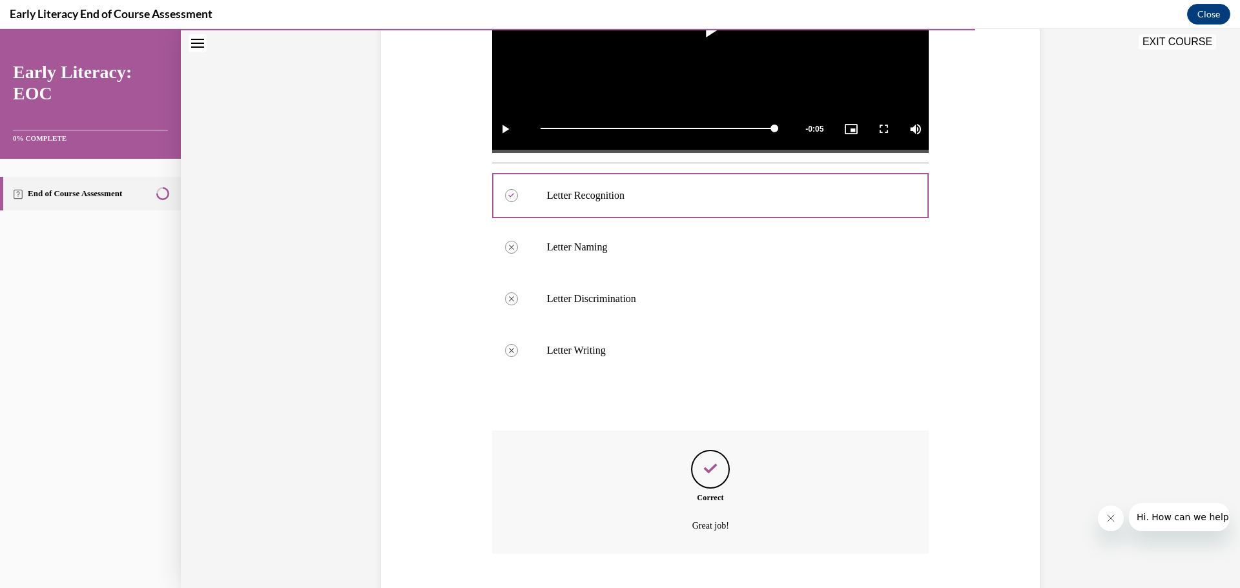
scroll to position [458, 0]
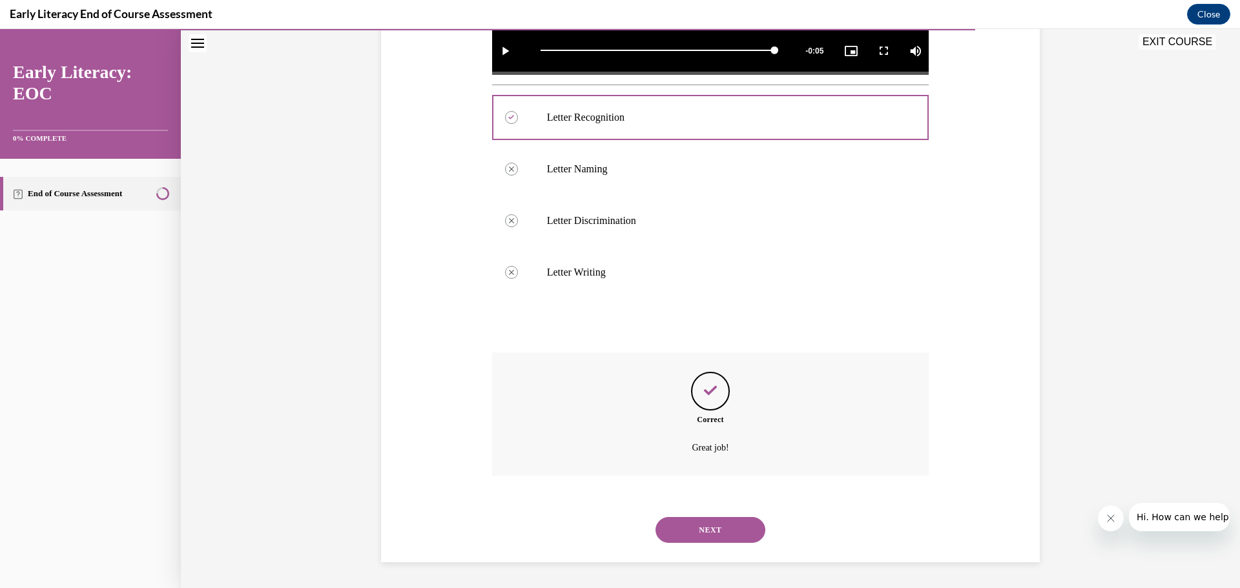
click at [711, 528] on button "NEXT" at bounding box center [710, 530] width 110 height 26
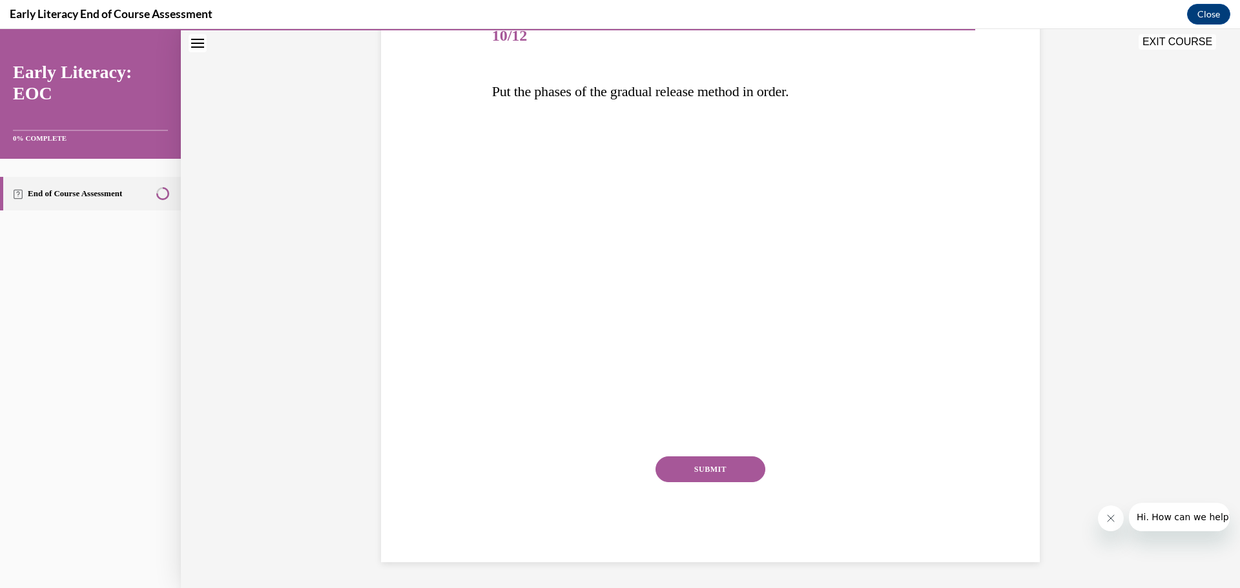
scroll to position [145, 0]
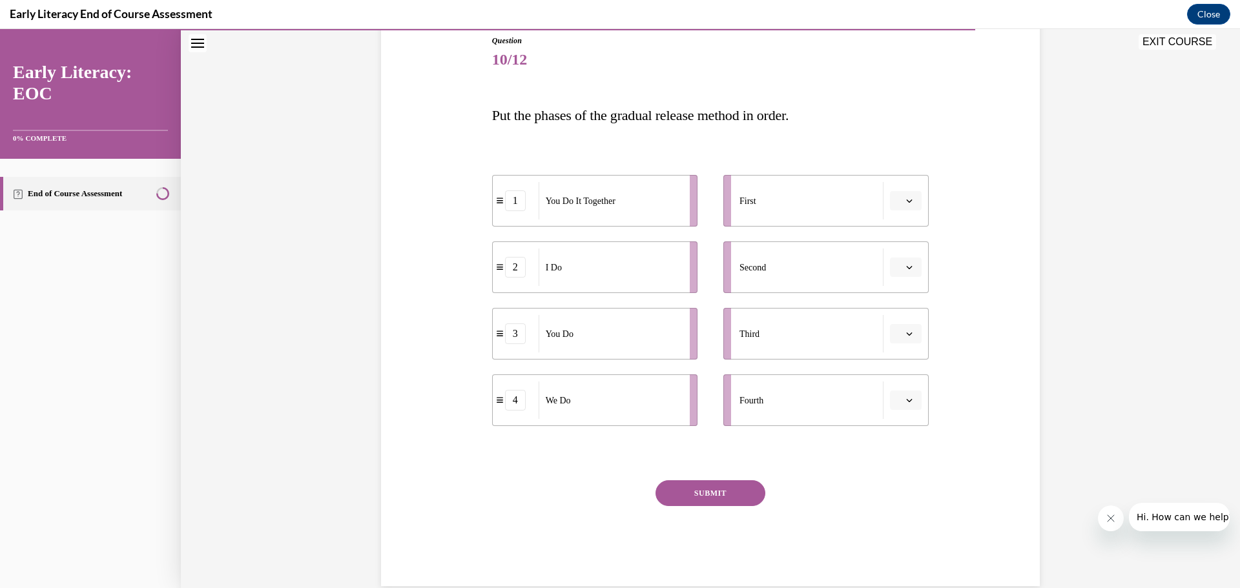
click at [906, 203] on icon "button" at bounding box center [909, 201] width 6 height 6
click at [890, 285] on div "2" at bounding box center [899, 282] width 32 height 26
click at [909, 263] on span "button" at bounding box center [909, 267] width 9 height 9
click at [899, 402] on div "4" at bounding box center [899, 400] width 32 height 26
click at [906, 398] on icon "button" at bounding box center [909, 400] width 6 height 6
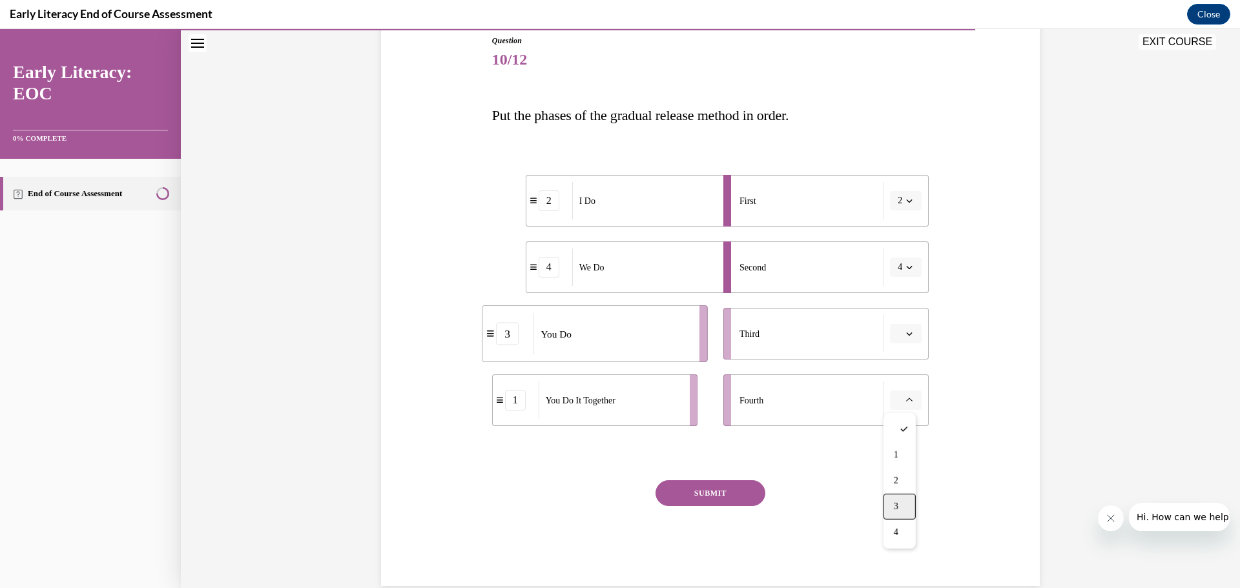
click at [900, 507] on div "3" at bounding box center [899, 507] width 32 height 26
click at [907, 331] on icon "button" at bounding box center [909, 334] width 6 height 6
click at [900, 392] on div "1" at bounding box center [899, 389] width 32 height 26
click at [714, 496] on button "SUBMIT" at bounding box center [710, 493] width 110 height 26
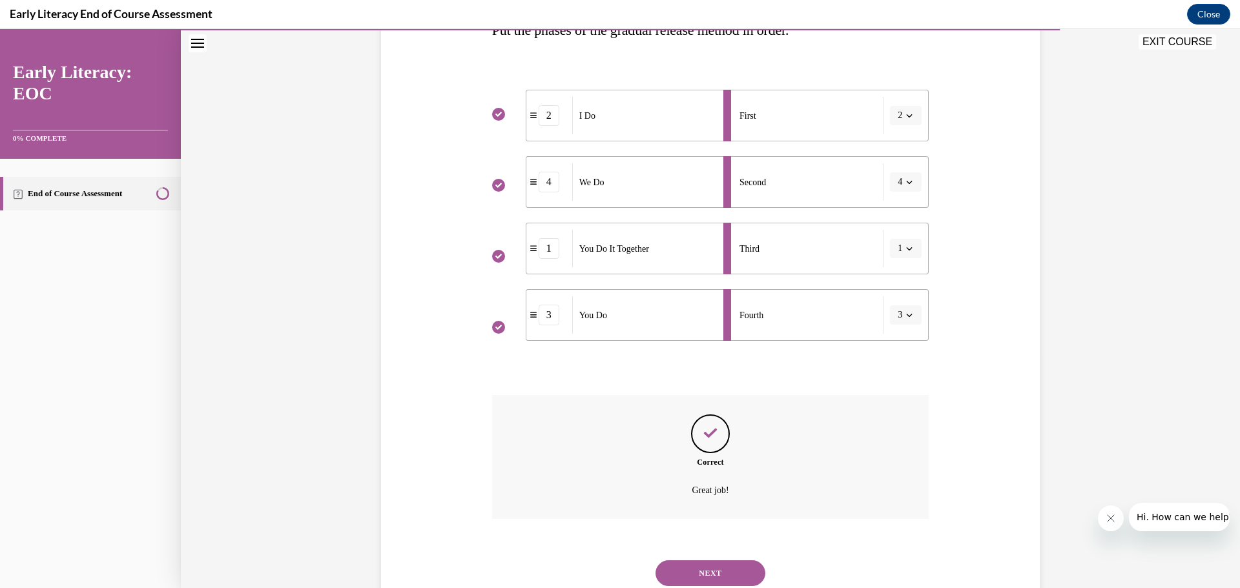
scroll to position [273, 0]
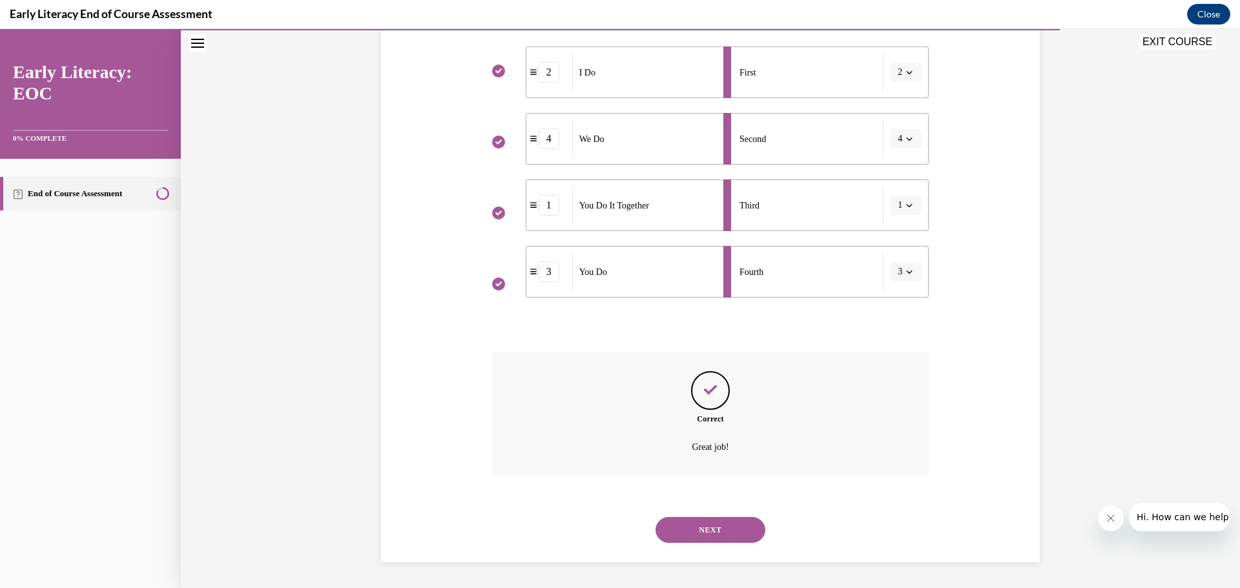
click at [711, 529] on button "NEXT" at bounding box center [710, 530] width 110 height 26
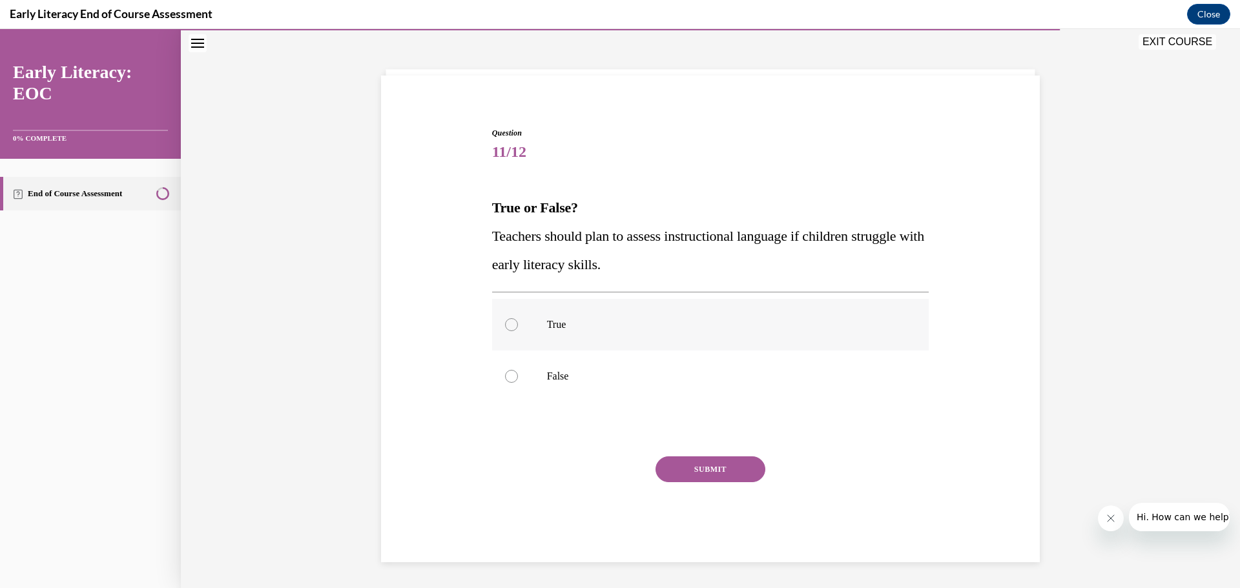
click at [506, 327] on div at bounding box center [511, 324] width 13 height 13
click at [712, 467] on button "SUBMIT" at bounding box center [710, 470] width 110 height 26
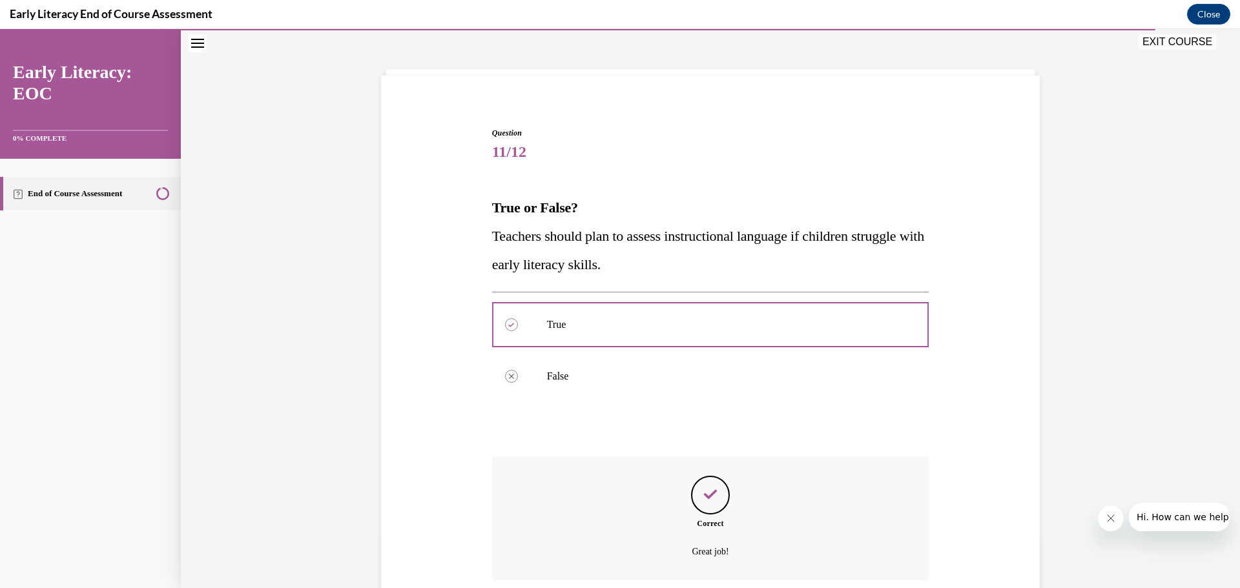
scroll to position [157, 0]
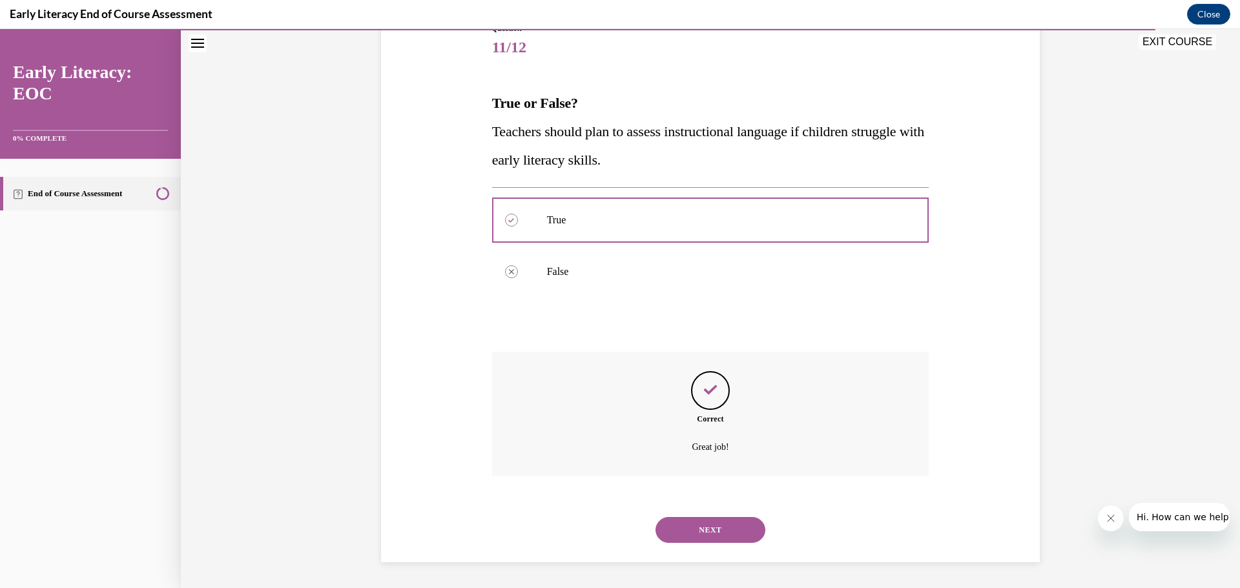
click at [707, 531] on button "NEXT" at bounding box center [710, 530] width 110 height 26
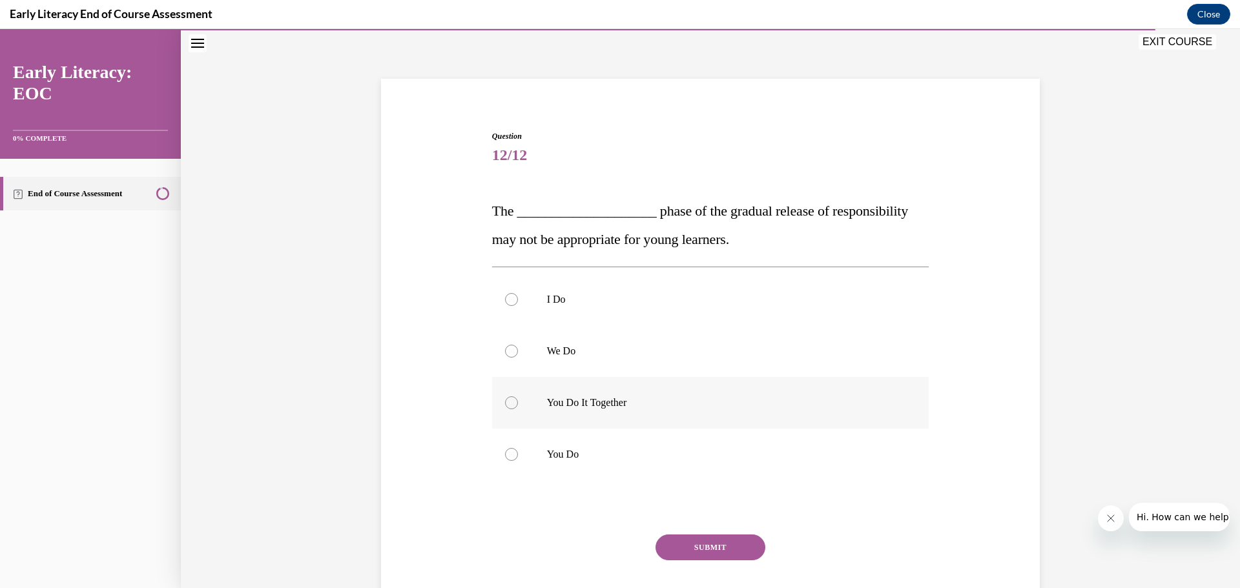
scroll to position [50, 0]
click at [506, 454] on div at bounding box center [511, 454] width 13 height 13
click at [705, 546] on button "SUBMIT" at bounding box center [710, 547] width 110 height 26
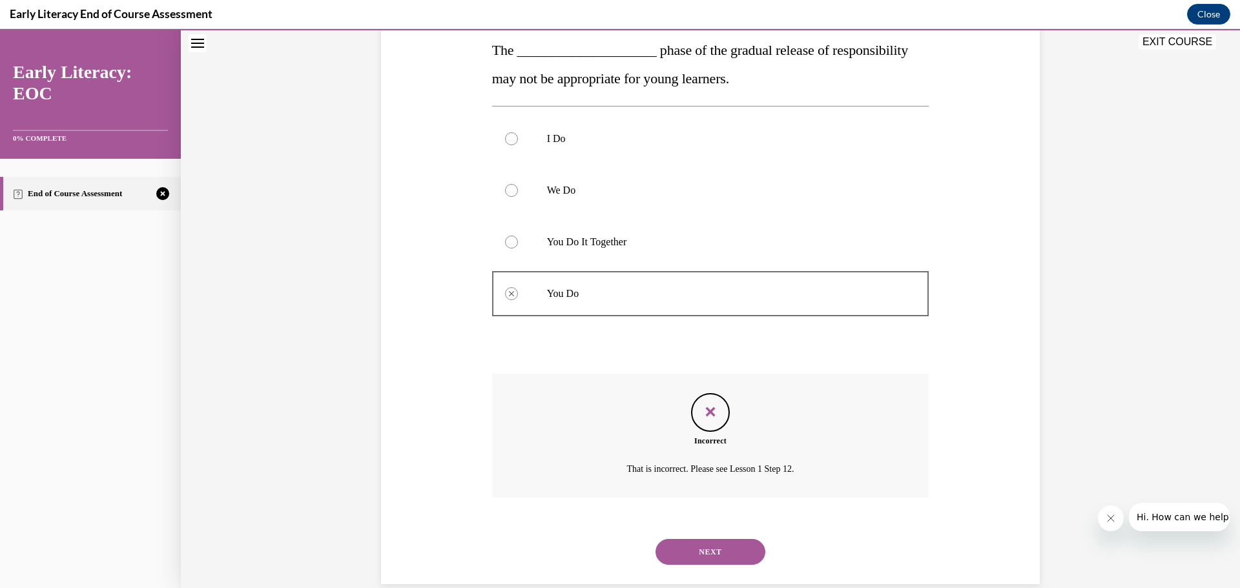
scroll to position [232, 0]
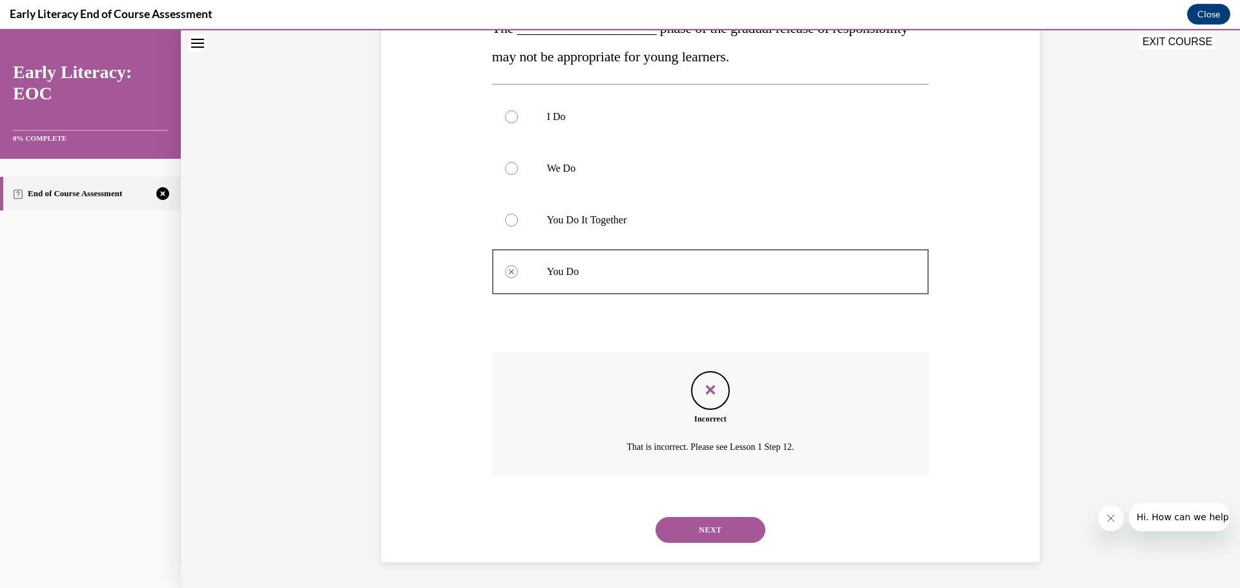
drag, startPoint x: 712, startPoint y: 532, endPoint x: 714, endPoint y: 525, distance: 7.4
click at [713, 531] on button "NEXT" at bounding box center [710, 530] width 110 height 26
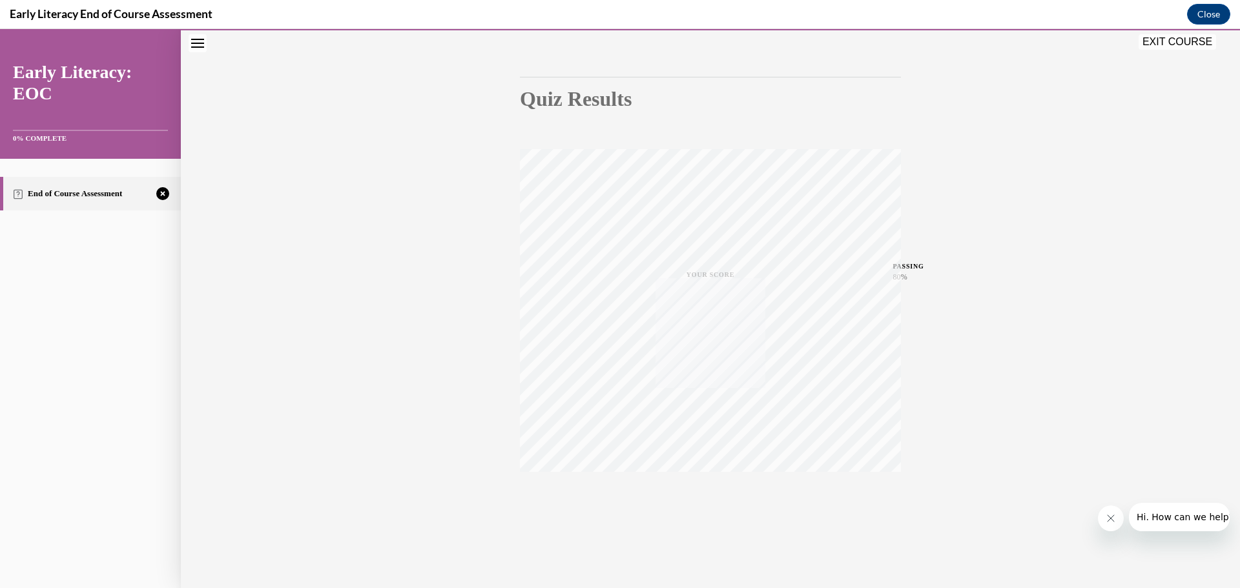
scroll to position [103, 0]
click at [702, 508] on icon "button" at bounding box center [711, 509] width 46 height 14
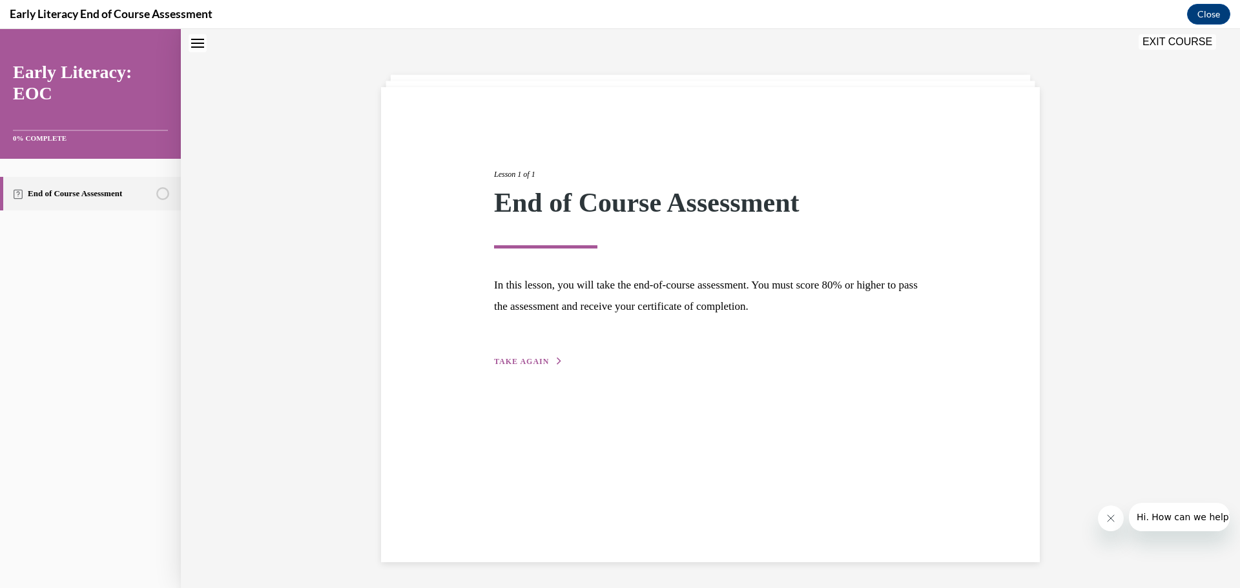
scroll to position [41, 0]
click at [511, 359] on span "TAKE AGAIN" at bounding box center [521, 361] width 55 height 9
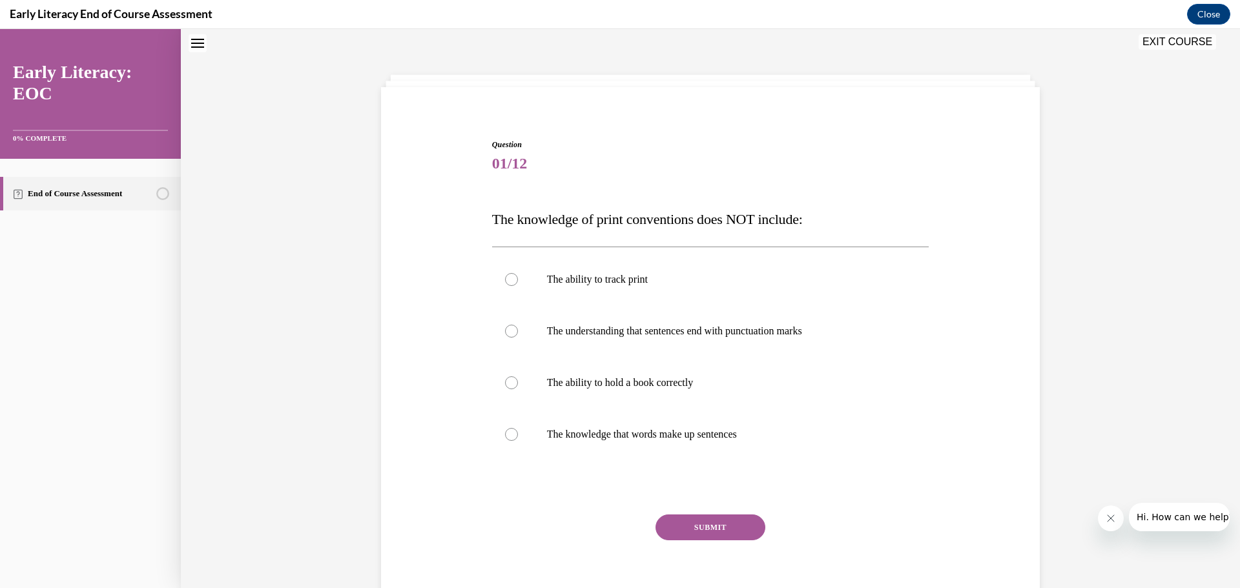
click at [197, 45] on icon "Close navigation menu" at bounding box center [197, 43] width 13 height 9
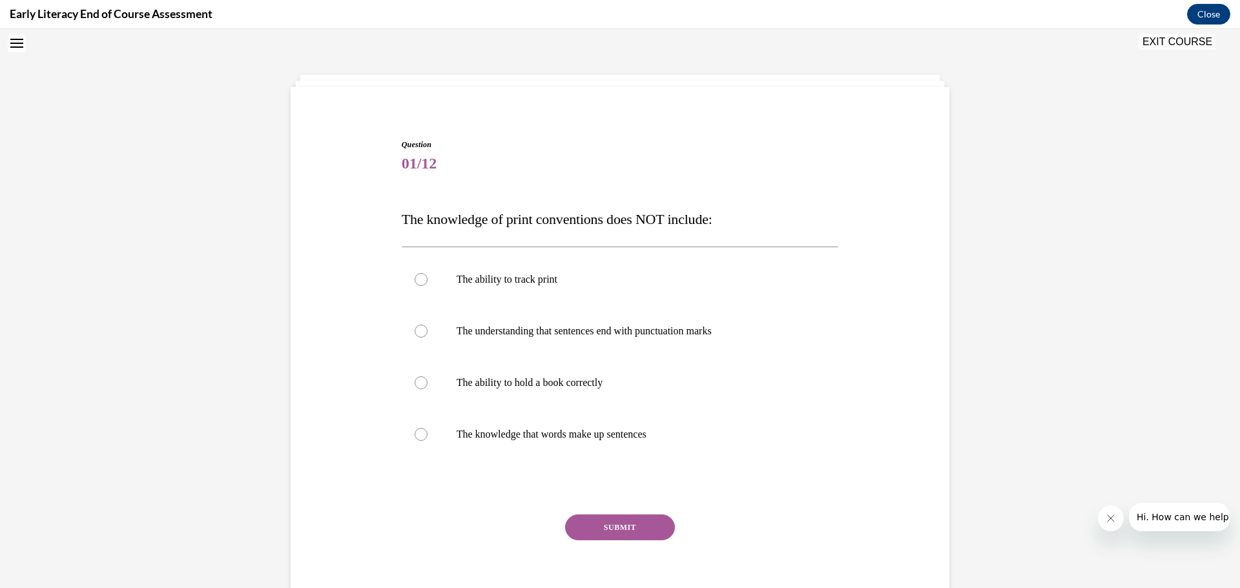
click at [21, 46] on icon "Open navigation menu" at bounding box center [16, 43] width 13 height 9
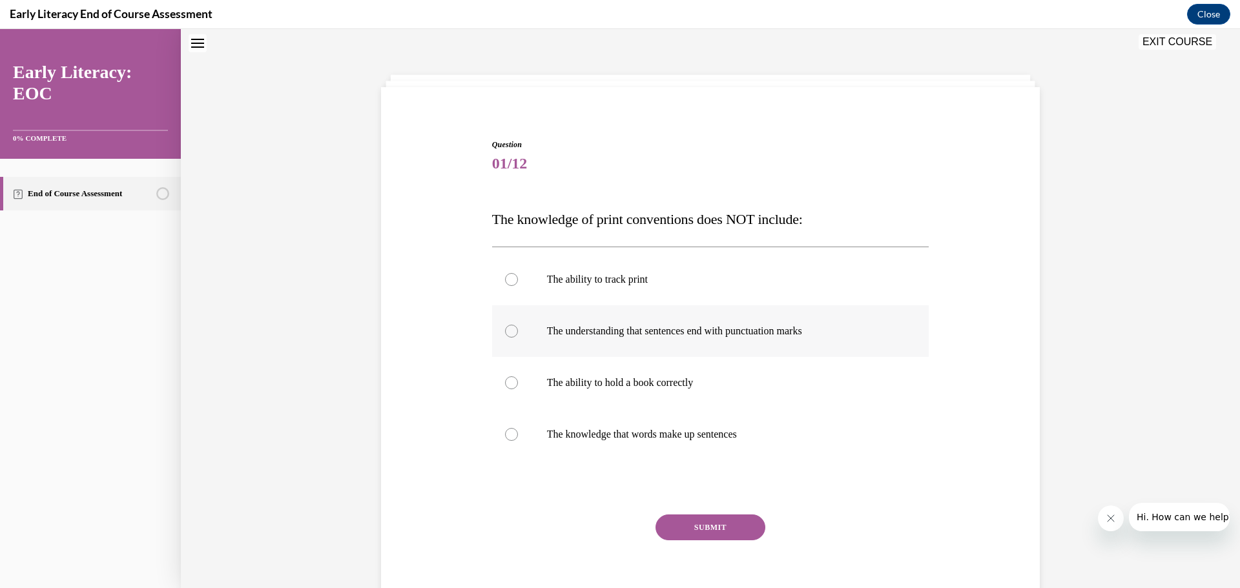
click at [506, 329] on div at bounding box center [511, 331] width 13 height 13
click at [505, 384] on div at bounding box center [511, 382] width 13 height 13
click at [707, 525] on button "SUBMIT" at bounding box center [710, 528] width 110 height 26
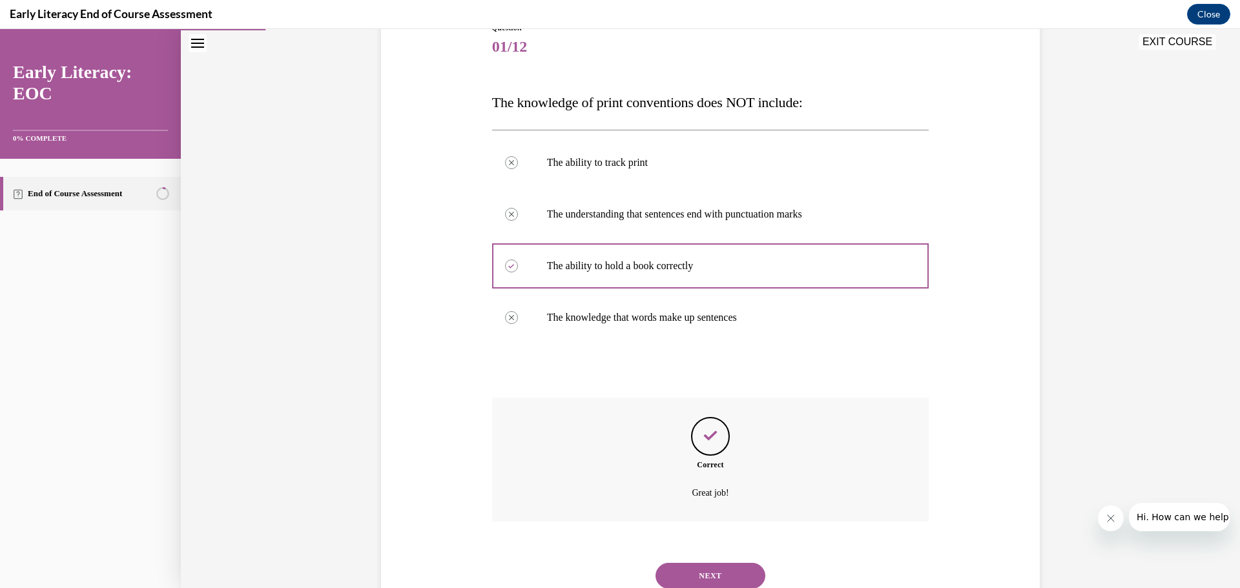
scroll to position [203, 0]
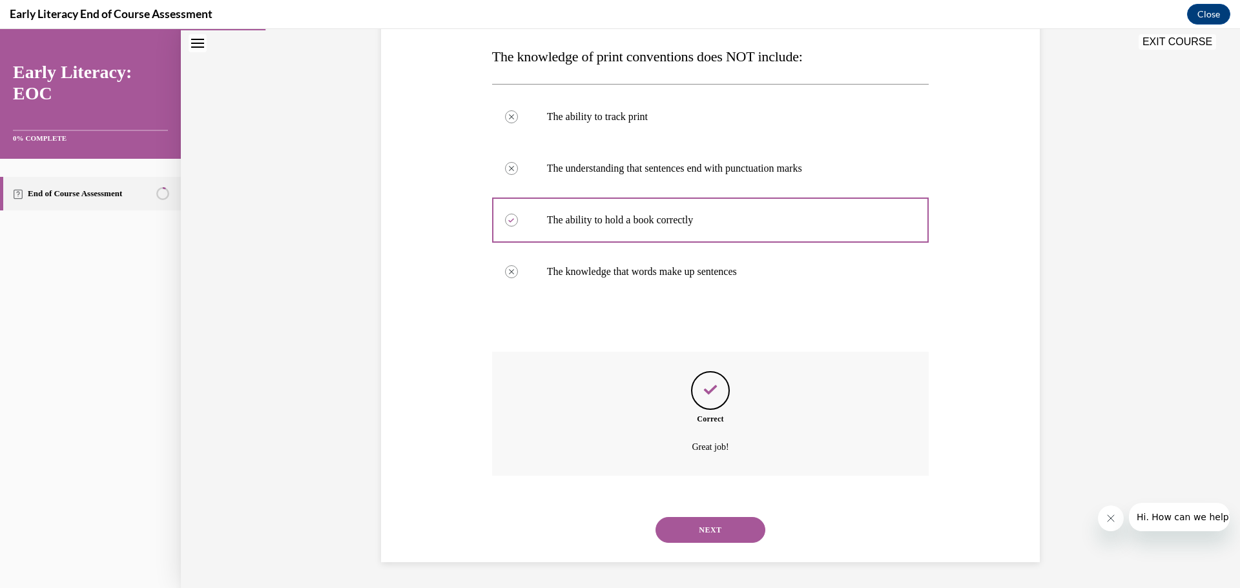
click at [721, 530] on button "NEXT" at bounding box center [710, 530] width 110 height 26
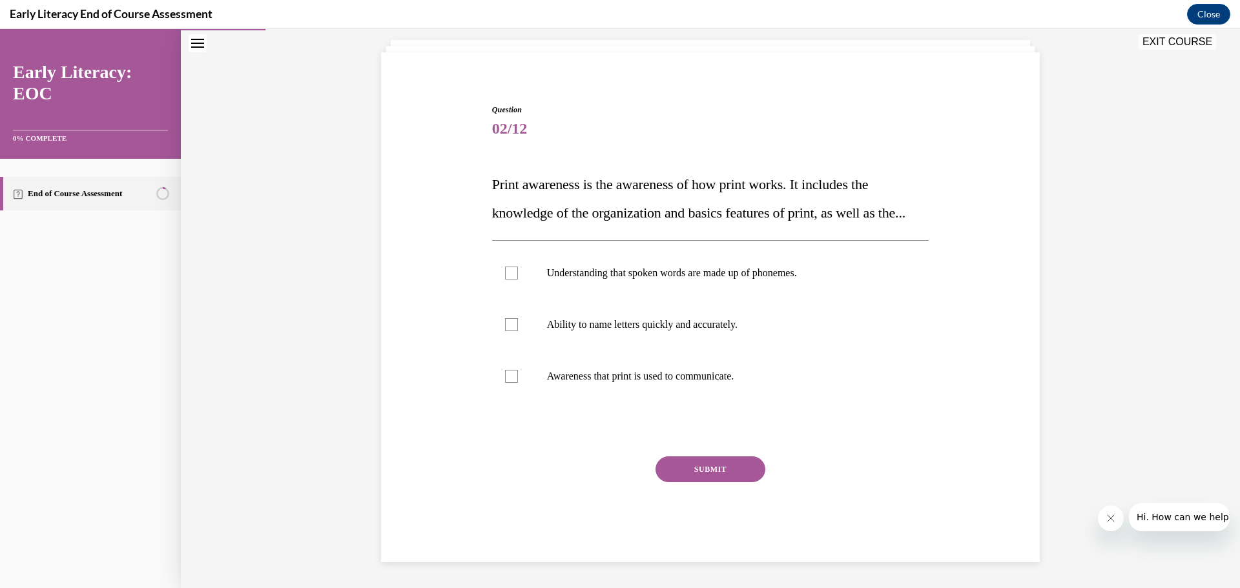
scroll to position [104, 0]
click at [505, 376] on div at bounding box center [511, 376] width 13 height 13
click at [697, 475] on button "SUBMIT" at bounding box center [710, 470] width 110 height 26
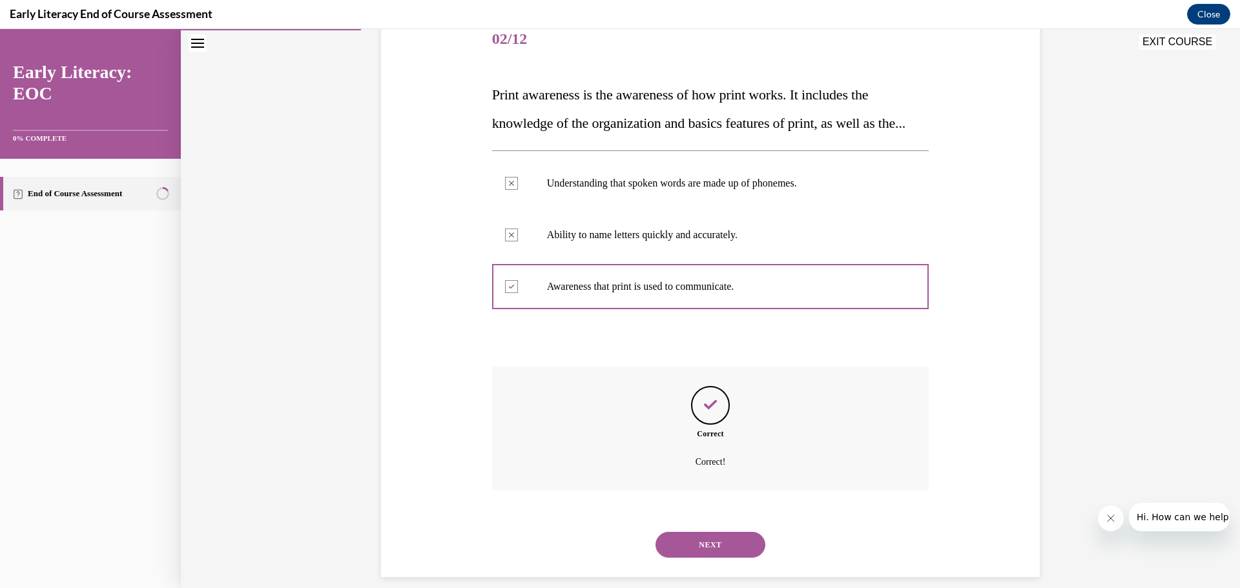
scroll to position [209, 0]
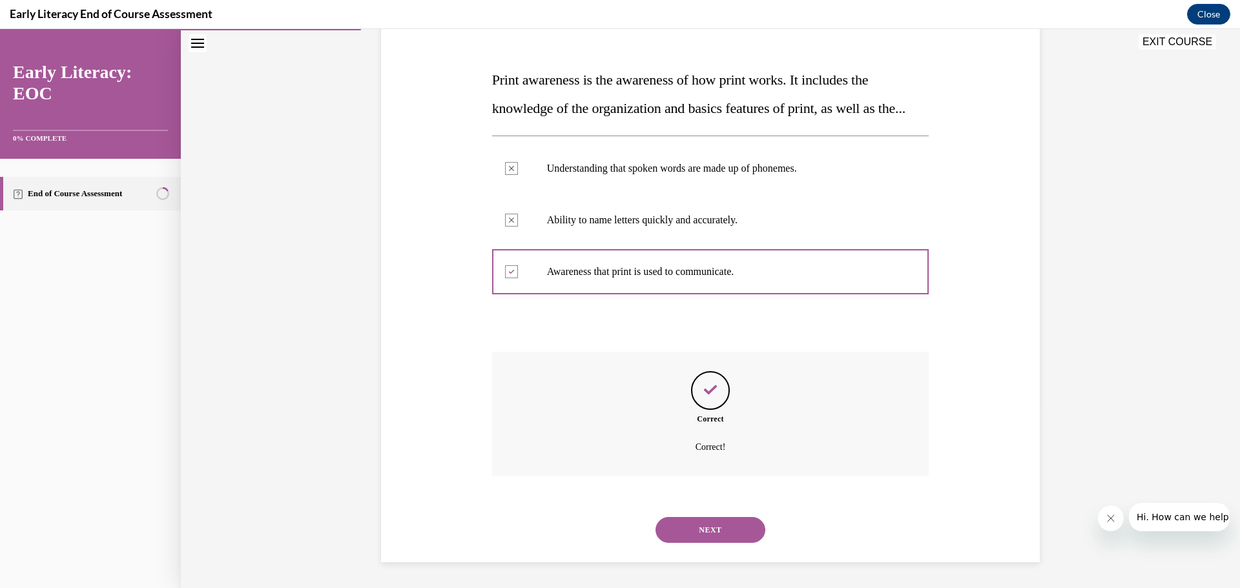
click at [717, 533] on button "NEXT" at bounding box center [710, 530] width 110 height 26
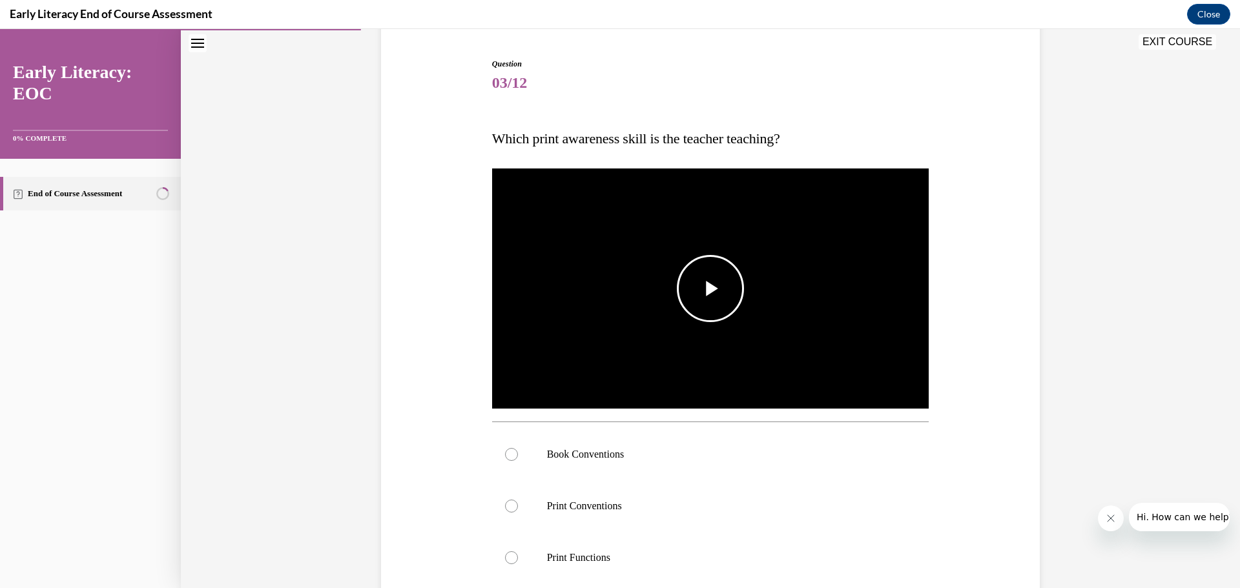
scroll to position [129, 0]
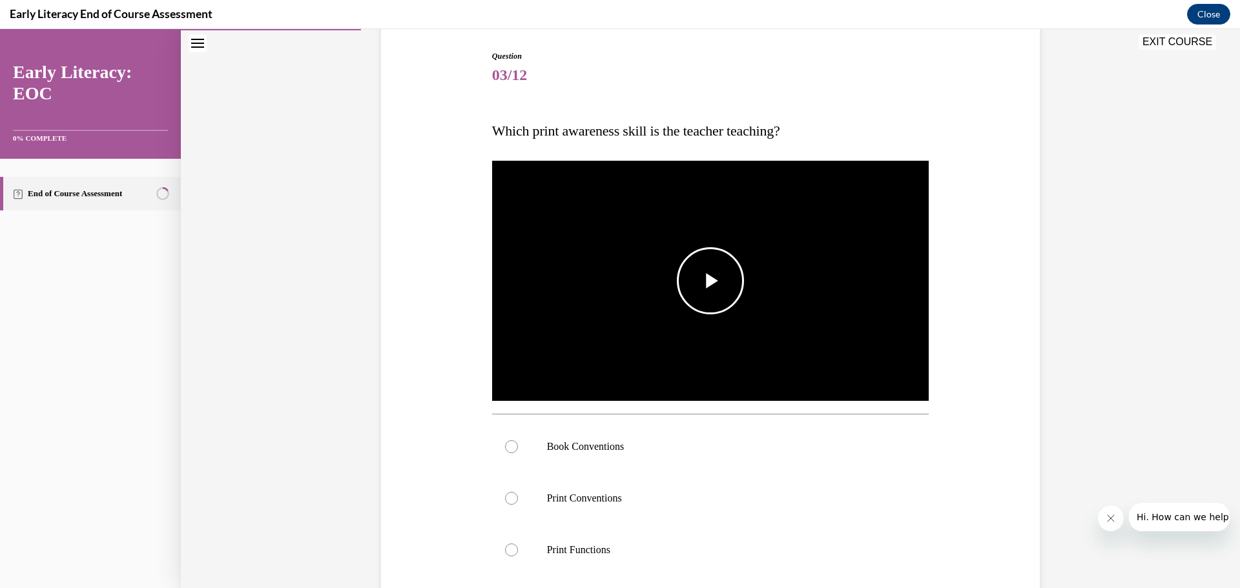
click at [710, 281] on span "Video player" at bounding box center [710, 281] width 0 height 0
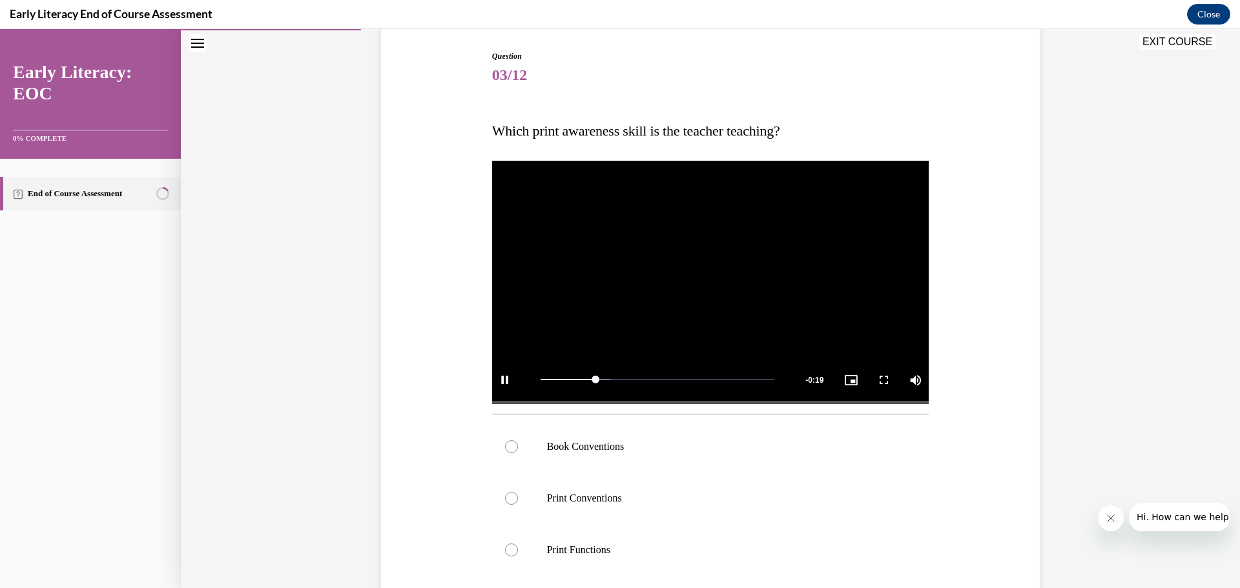
click at [673, 273] on video "Video player" at bounding box center [710, 281] width 437 height 246
click at [505, 442] on div at bounding box center [511, 446] width 13 height 13
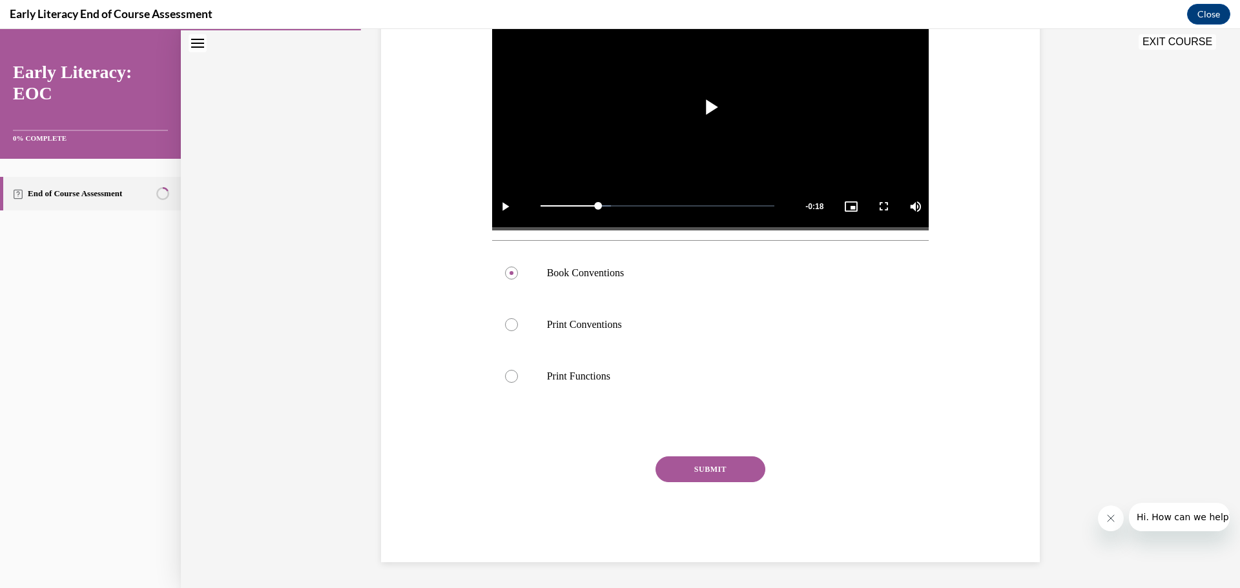
click at [721, 475] on button "SUBMIT" at bounding box center [710, 470] width 110 height 26
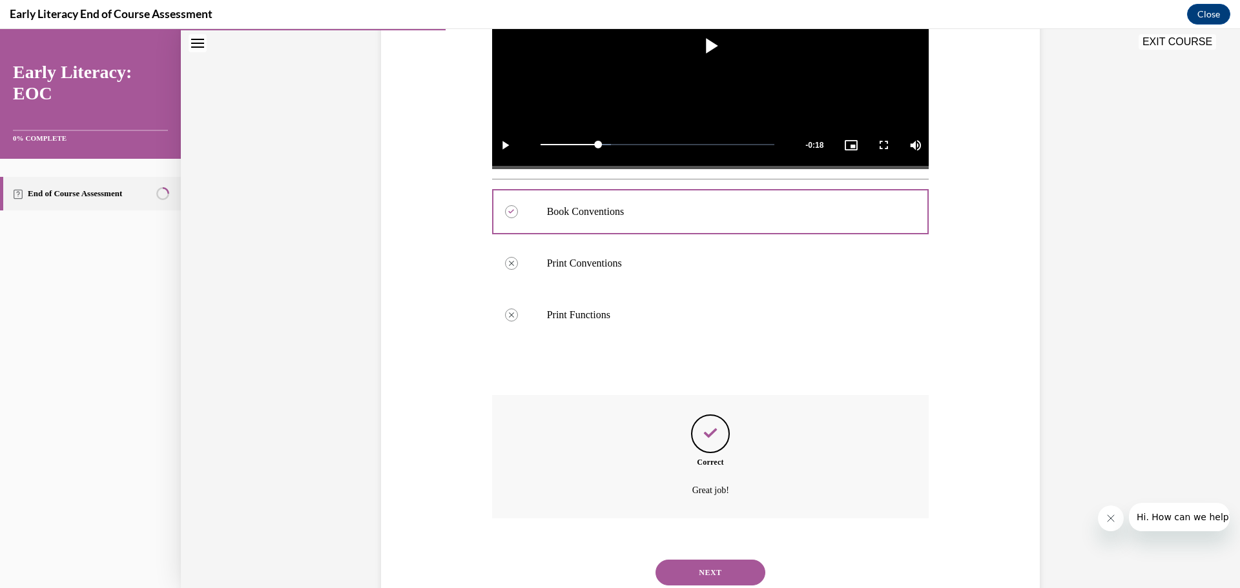
scroll to position [407, 0]
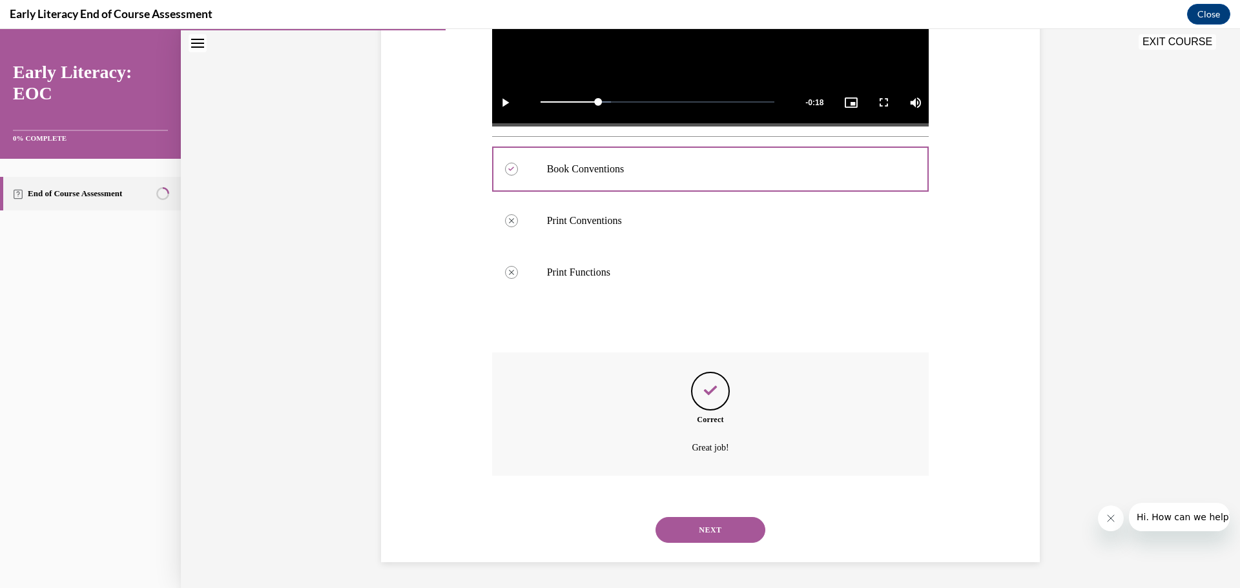
click at [690, 530] on button "NEXT" at bounding box center [710, 530] width 110 height 26
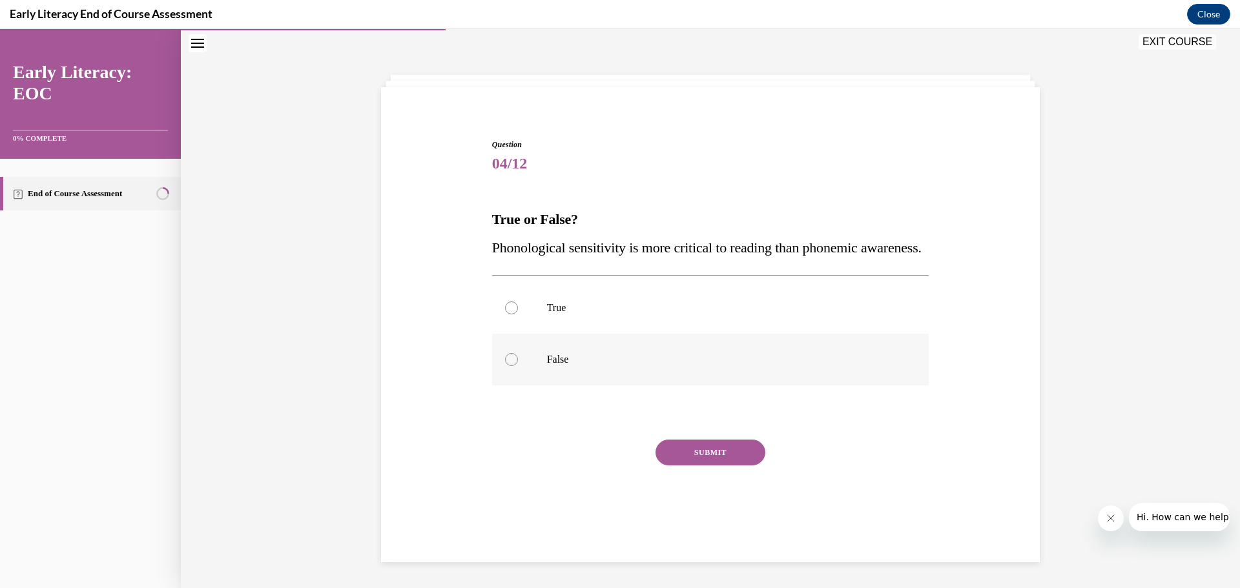
click at [509, 366] on div at bounding box center [511, 359] width 13 height 13
click at [726, 466] on button "SUBMIT" at bounding box center [710, 453] width 110 height 26
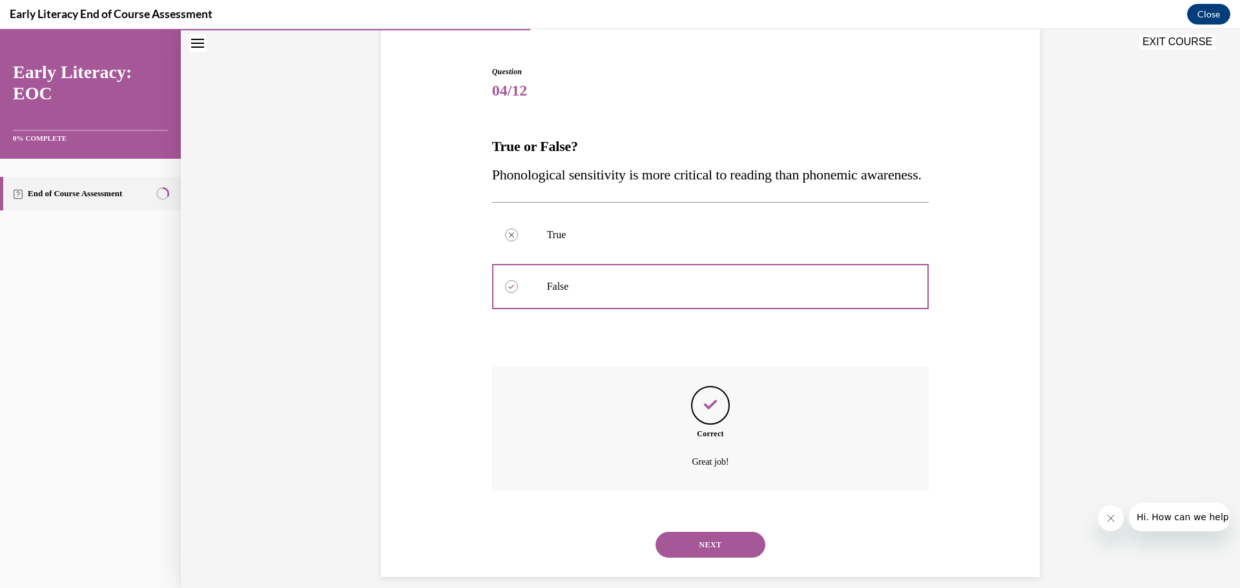
scroll to position [157, 0]
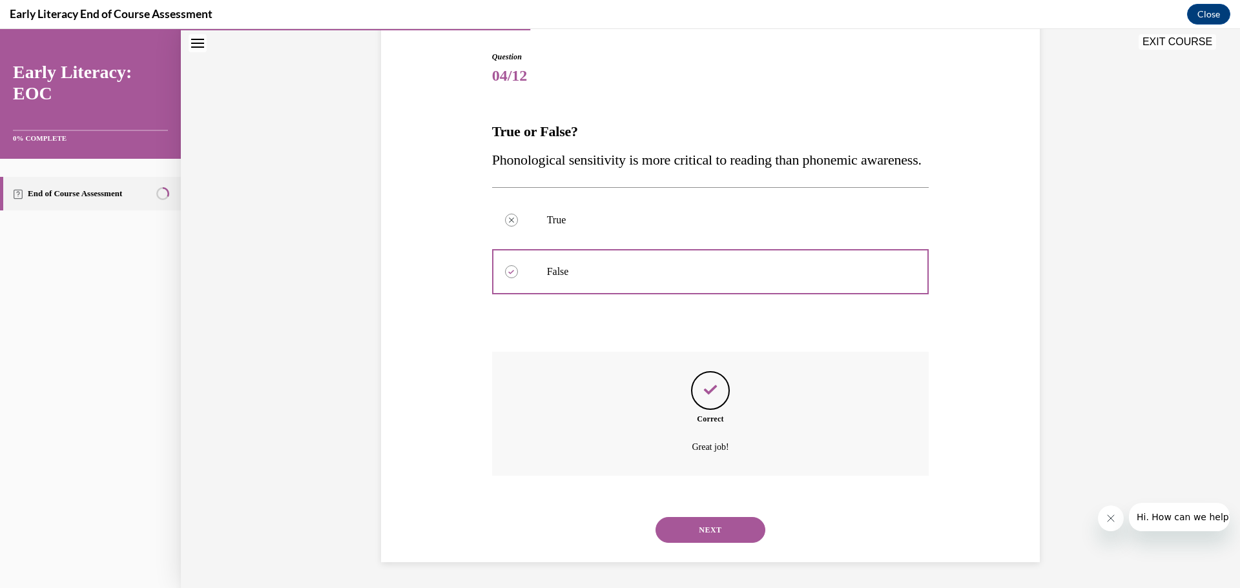
click at [721, 528] on button "NEXT" at bounding box center [710, 530] width 110 height 26
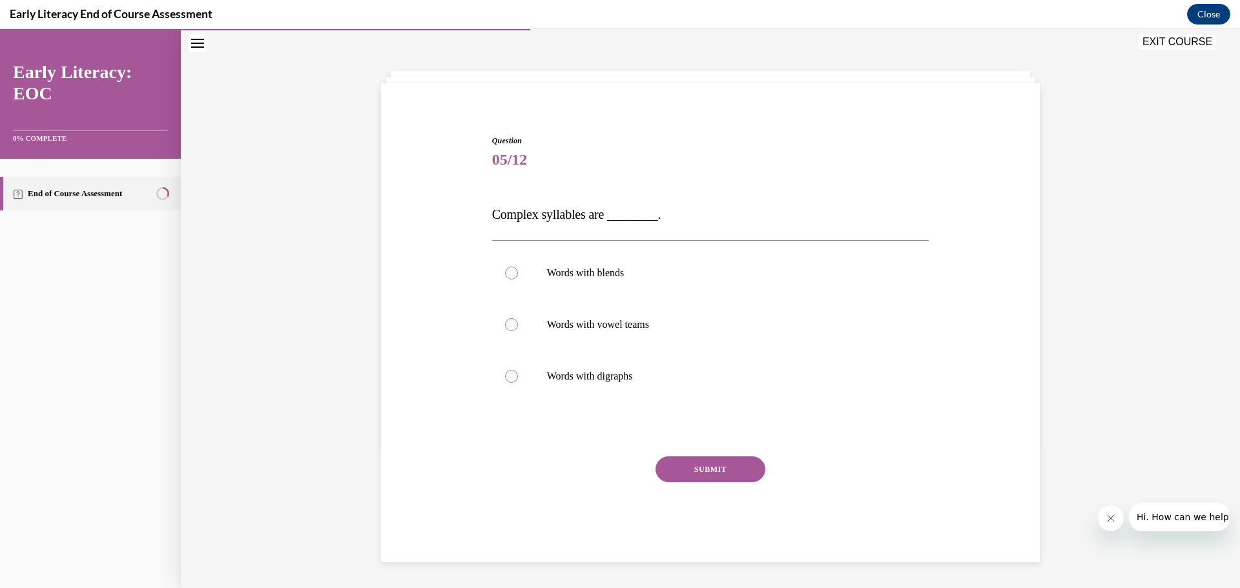
scroll to position [45, 0]
click at [508, 376] on div at bounding box center [511, 376] width 13 height 13
click at [718, 466] on button "SUBMIT" at bounding box center [710, 470] width 110 height 26
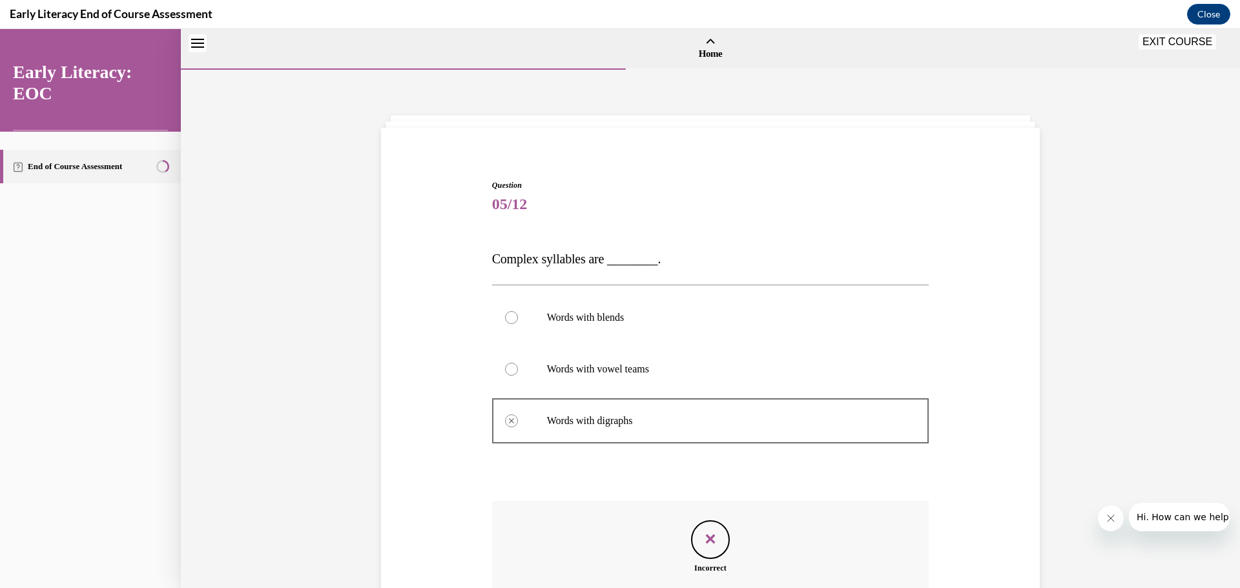
scroll to position [151, 0]
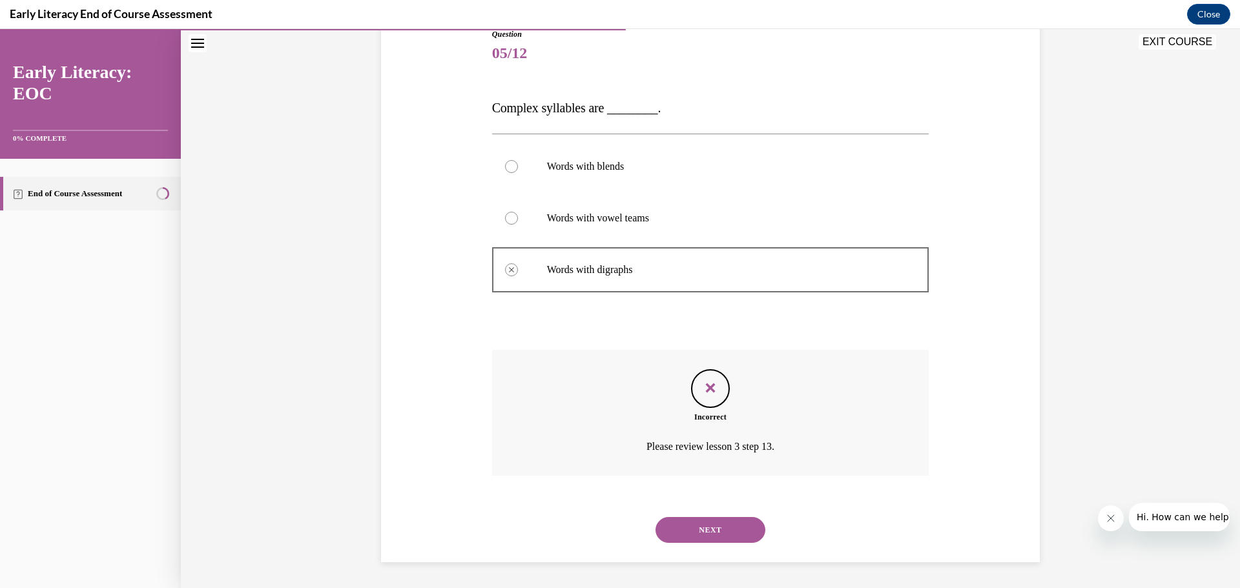
click at [706, 531] on button "NEXT" at bounding box center [710, 530] width 110 height 26
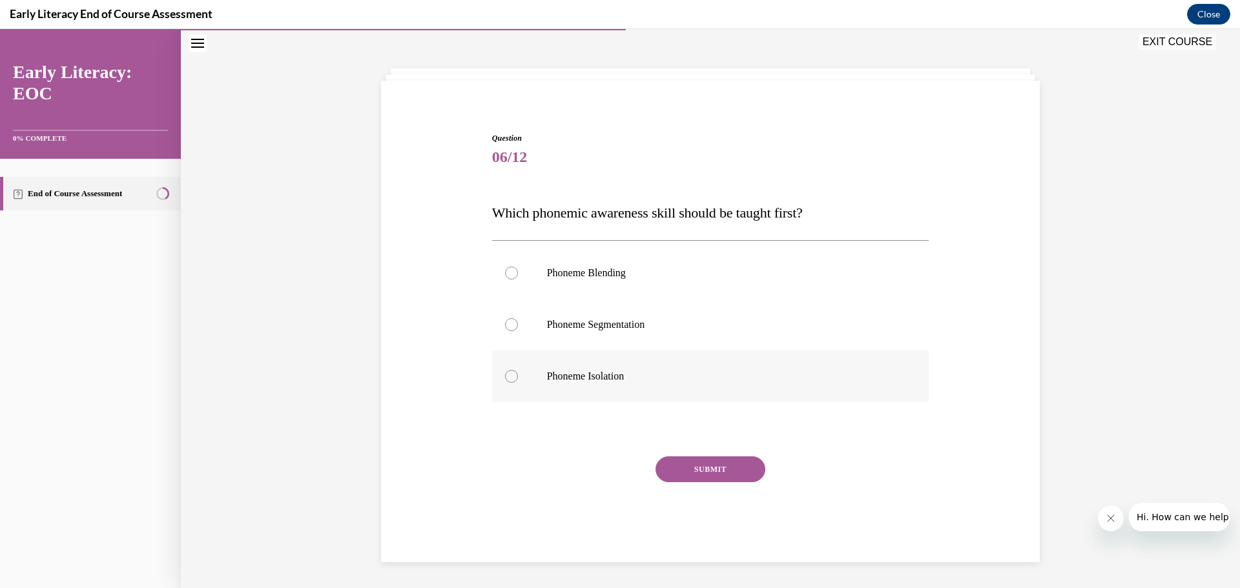
click at [511, 373] on div at bounding box center [511, 376] width 13 height 13
click at [730, 473] on button "SUBMIT" at bounding box center [710, 470] width 110 height 26
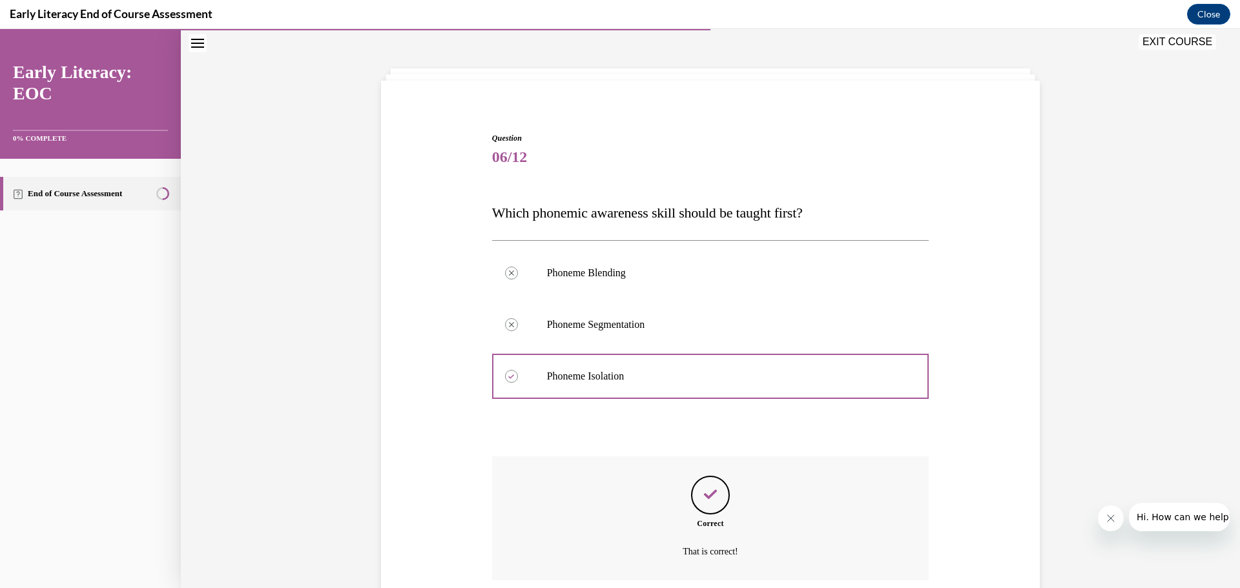
scroll to position [152, 0]
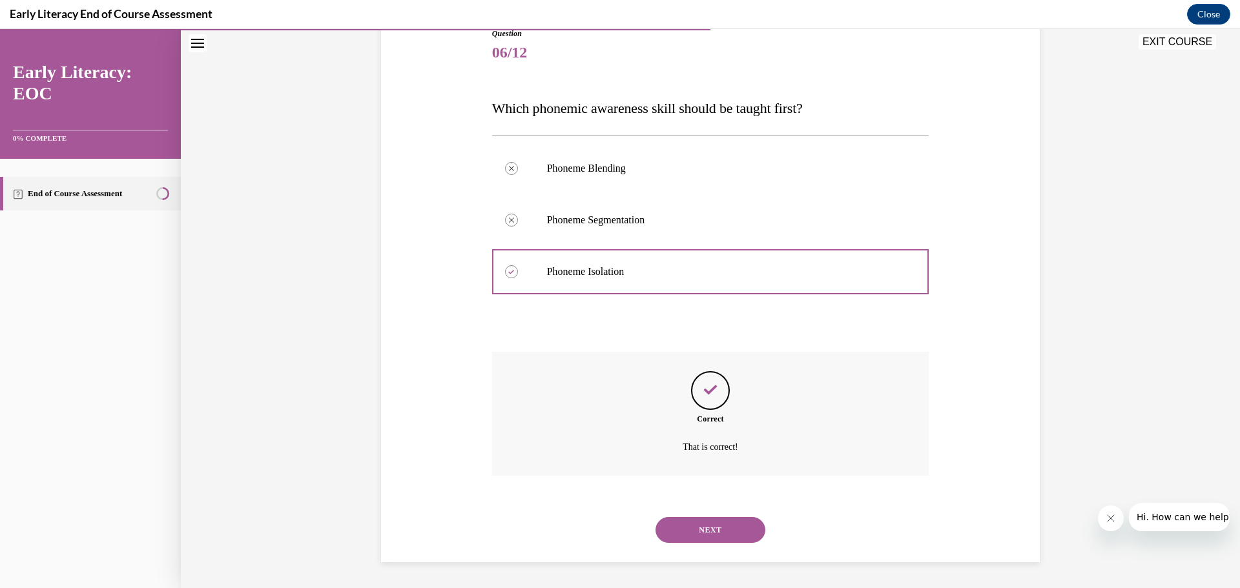
click at [718, 537] on button "NEXT" at bounding box center [710, 530] width 110 height 26
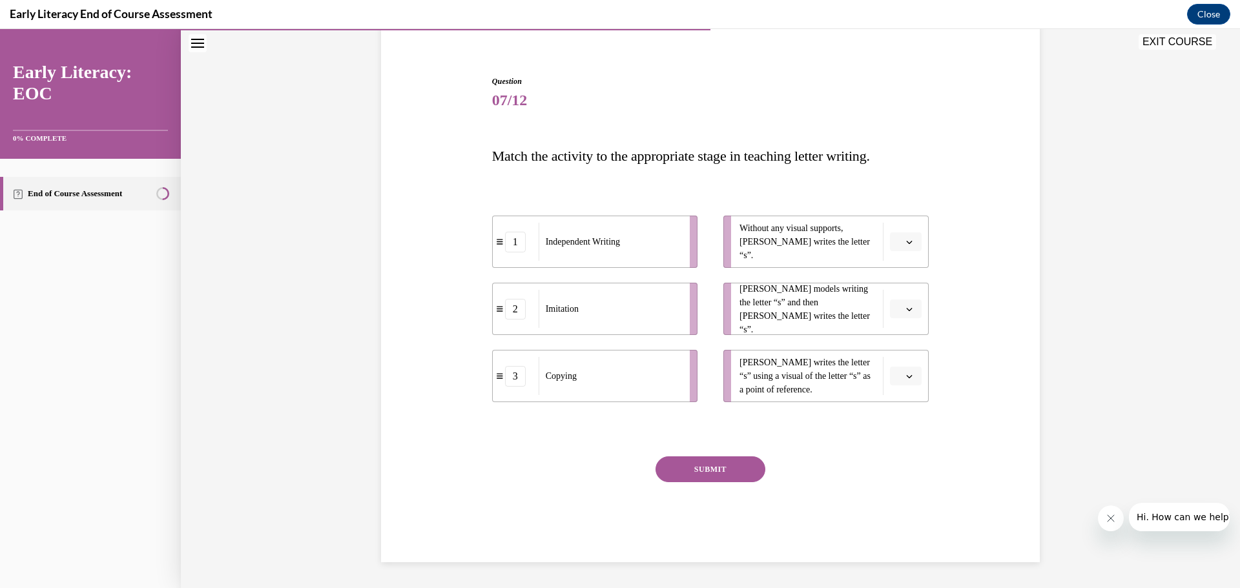
click at [905, 246] on span "button" at bounding box center [909, 242] width 9 height 9
click at [901, 296] on div "1" at bounding box center [899, 296] width 32 height 26
click at [907, 310] on icon "button" at bounding box center [910, 309] width 6 height 3
click at [902, 393] on div "2" at bounding box center [899, 389] width 32 height 26
click at [906, 375] on icon "button" at bounding box center [909, 376] width 6 height 6
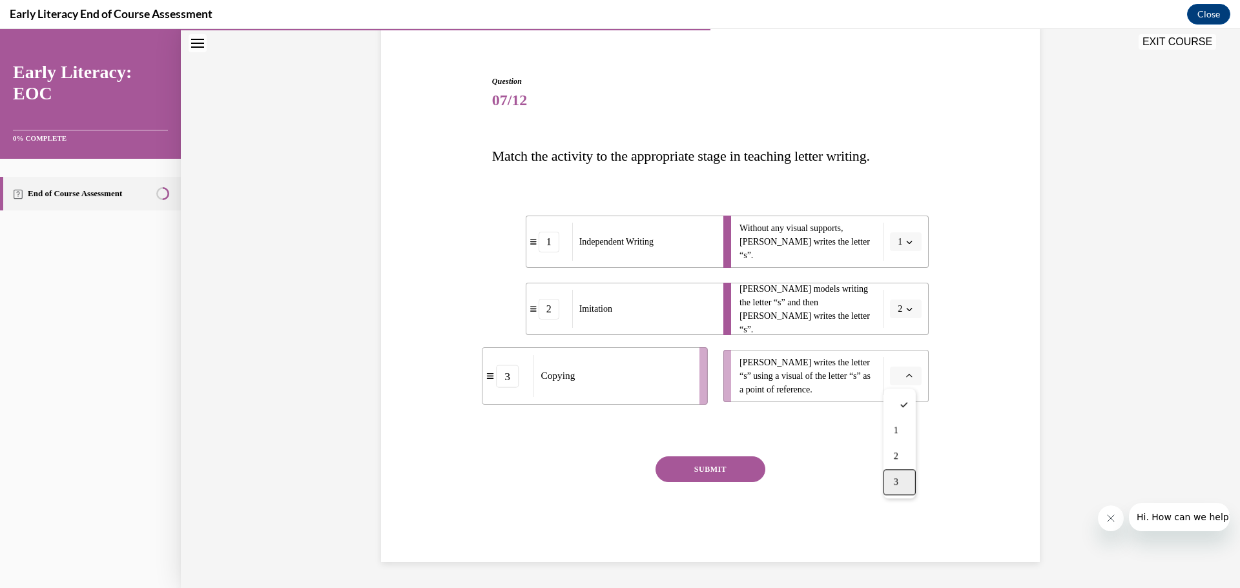
click at [894, 483] on span "3" at bounding box center [896, 482] width 5 height 10
click at [726, 474] on button "SUBMIT" at bounding box center [710, 470] width 110 height 26
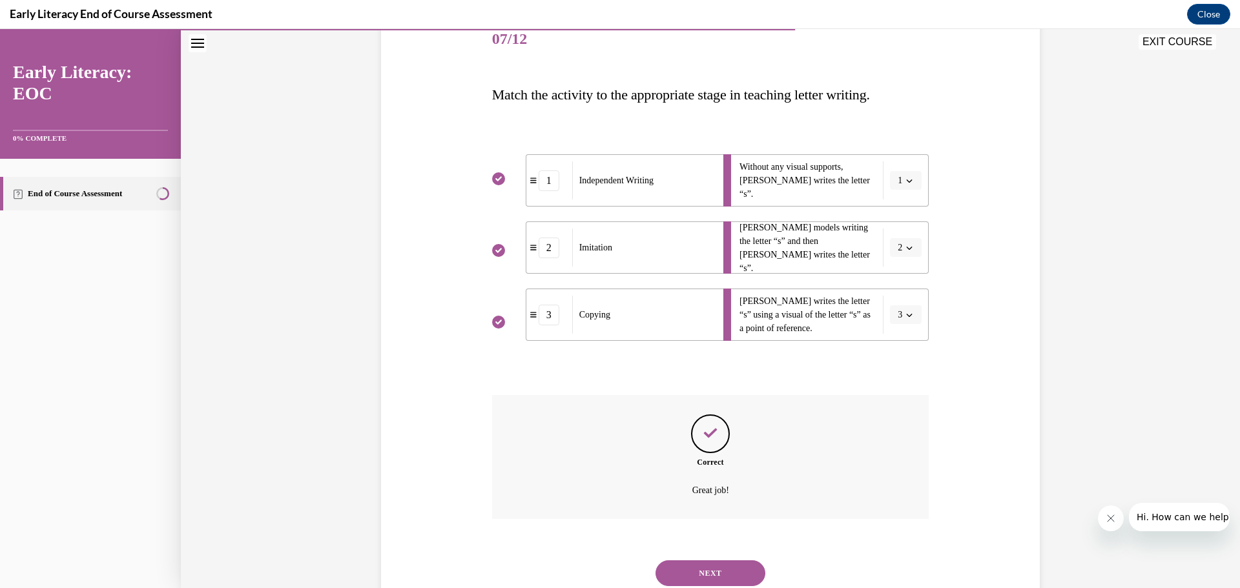
scroll to position [209, 0]
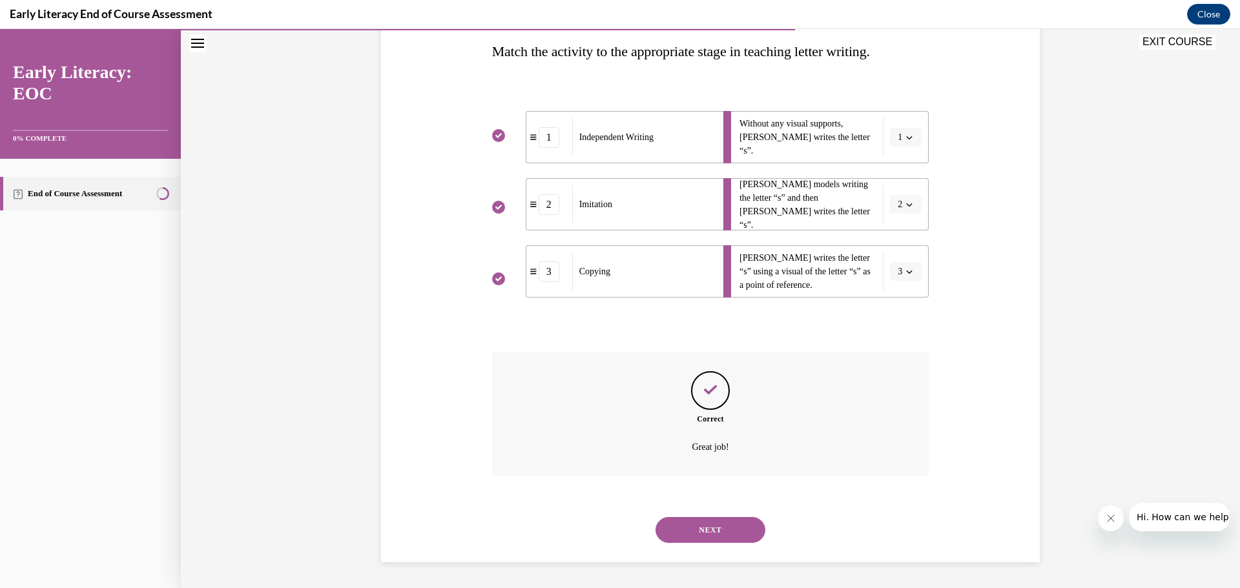
click at [739, 527] on button "NEXT" at bounding box center [710, 530] width 110 height 26
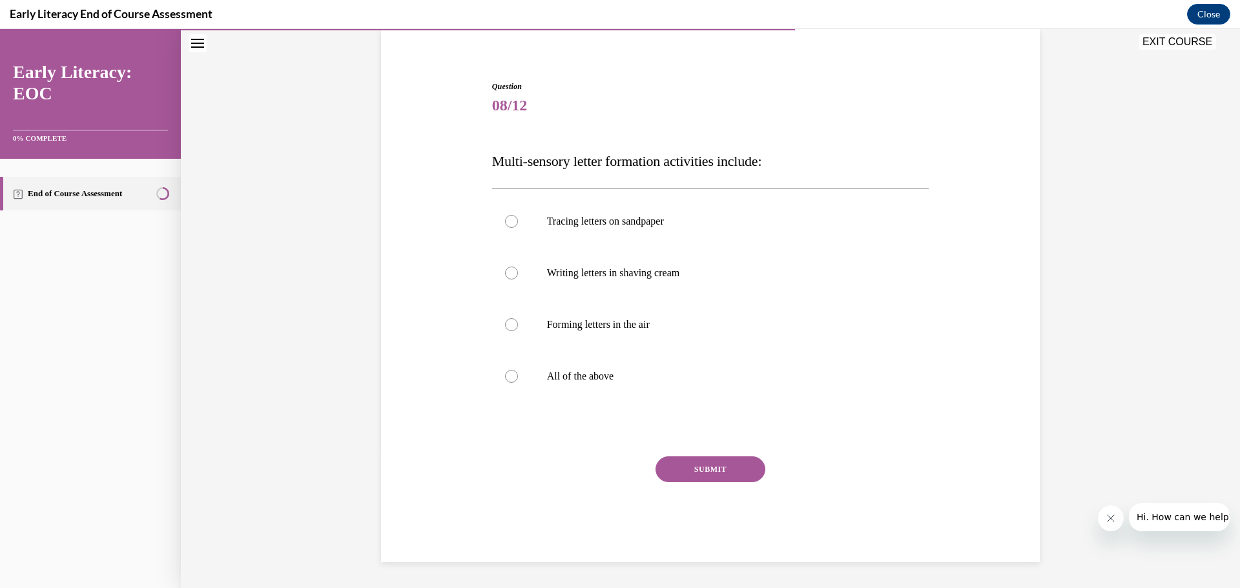
scroll to position [99, 0]
click at [507, 376] on div at bounding box center [511, 376] width 13 height 13
click at [706, 469] on button "SUBMIT" at bounding box center [710, 470] width 110 height 26
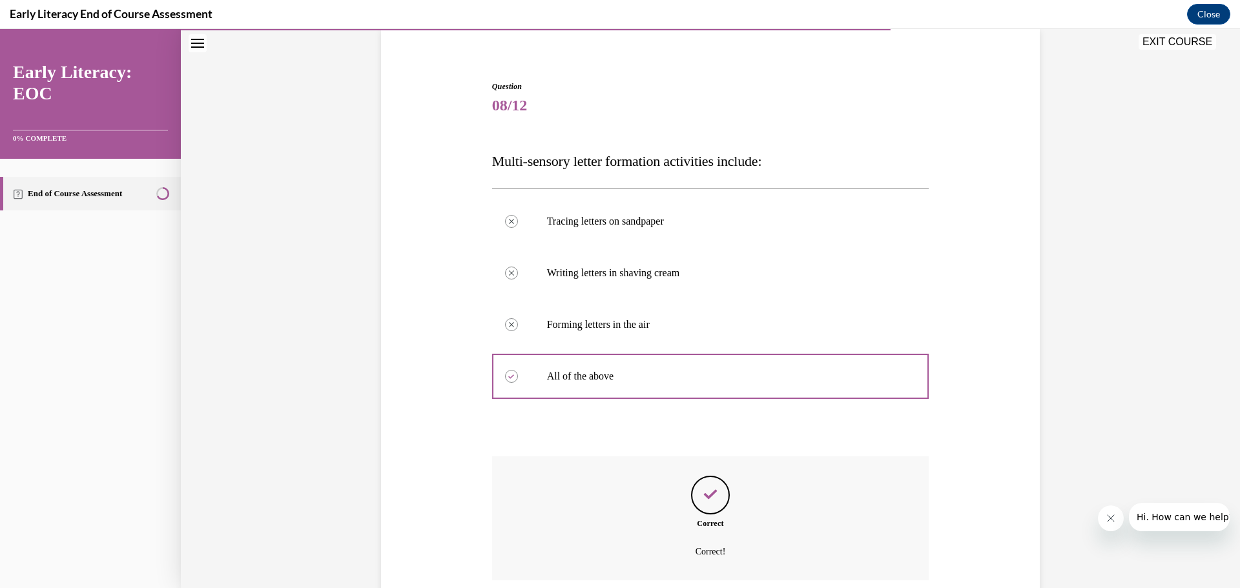
scroll to position [203, 0]
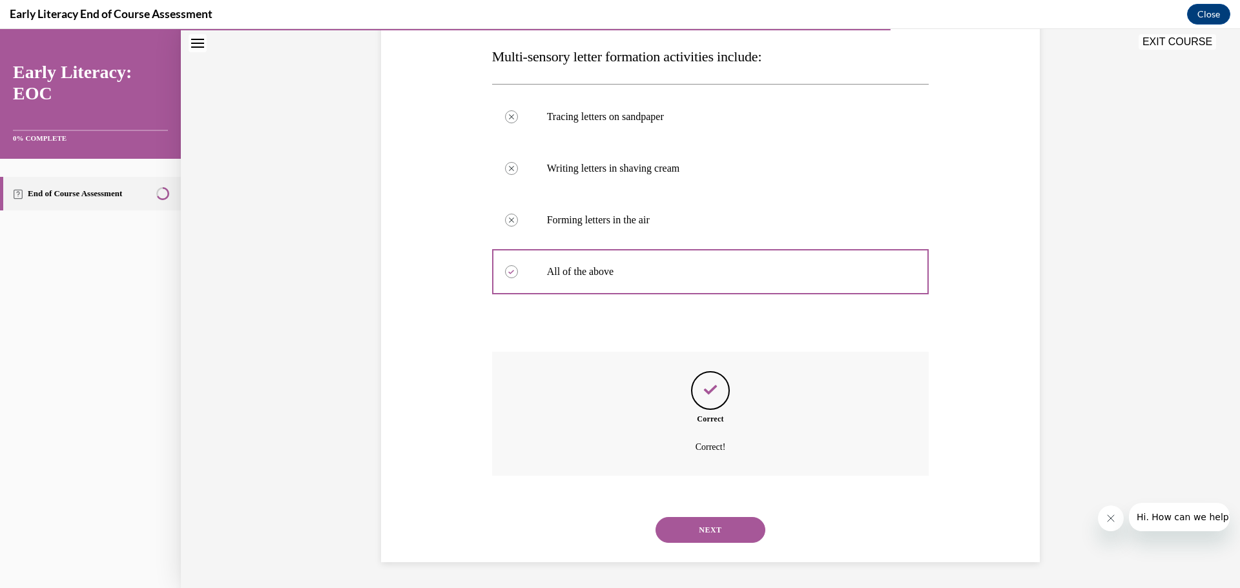
click at [710, 529] on button "NEXT" at bounding box center [710, 530] width 110 height 26
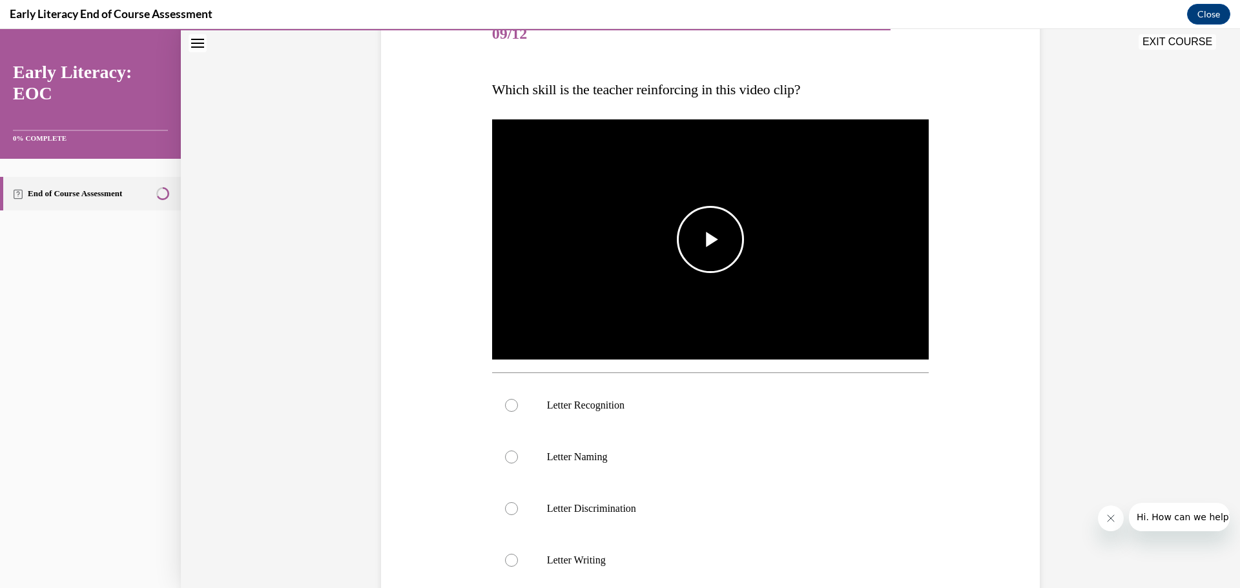
scroll to position [194, 0]
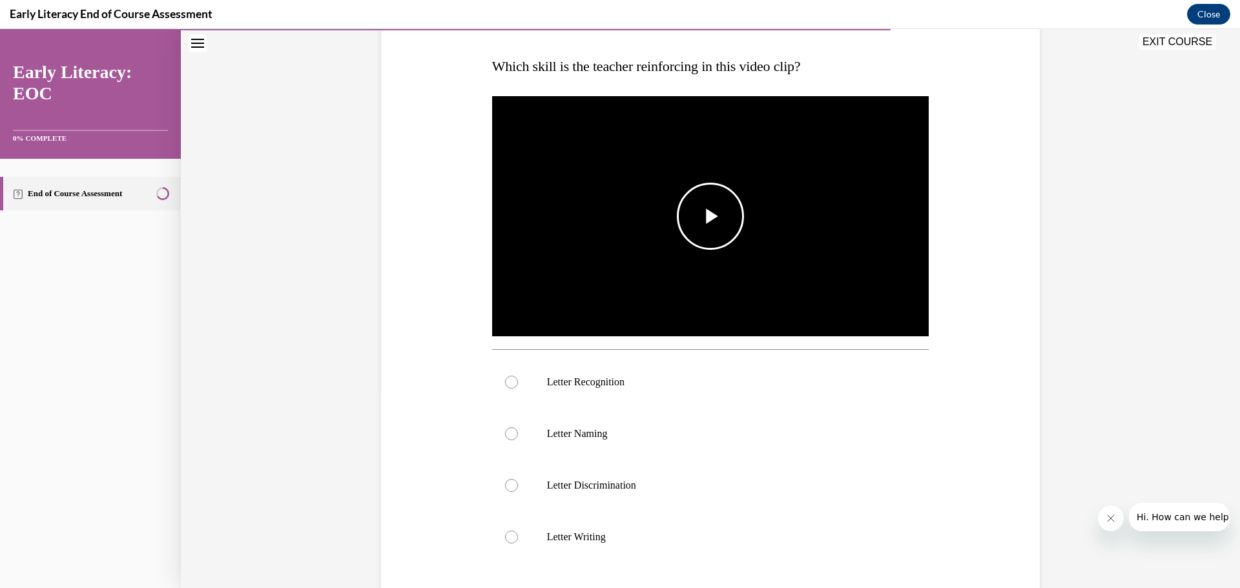
click at [710, 216] on span "Video player" at bounding box center [710, 216] width 0 height 0
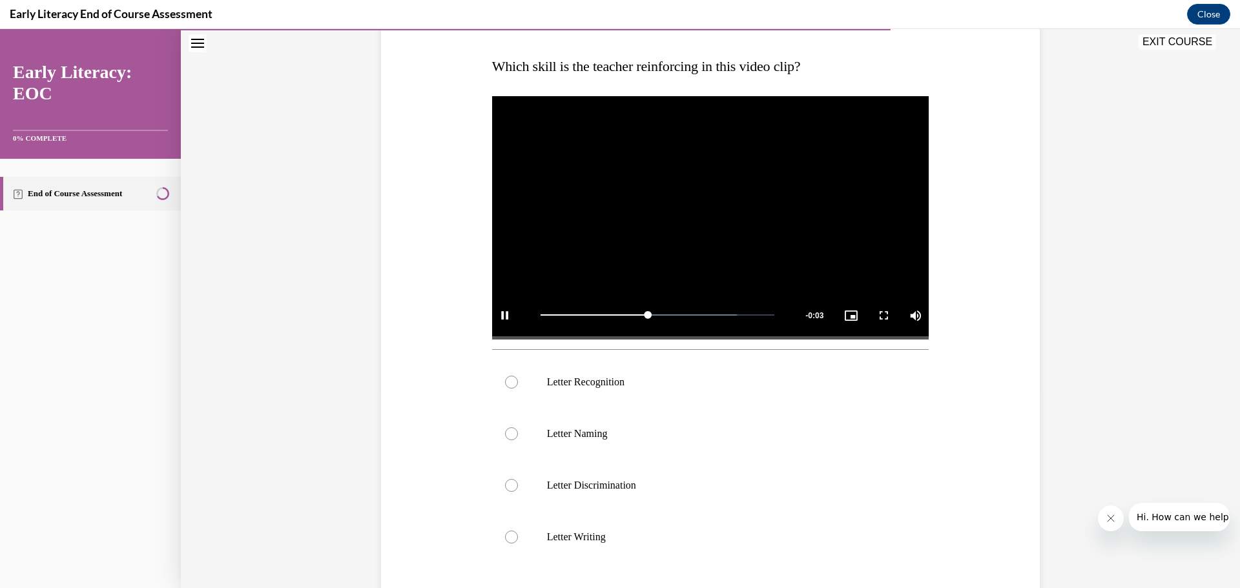
click at [693, 259] on video "Video player" at bounding box center [710, 217] width 437 height 246
click at [508, 387] on div at bounding box center [511, 382] width 13 height 13
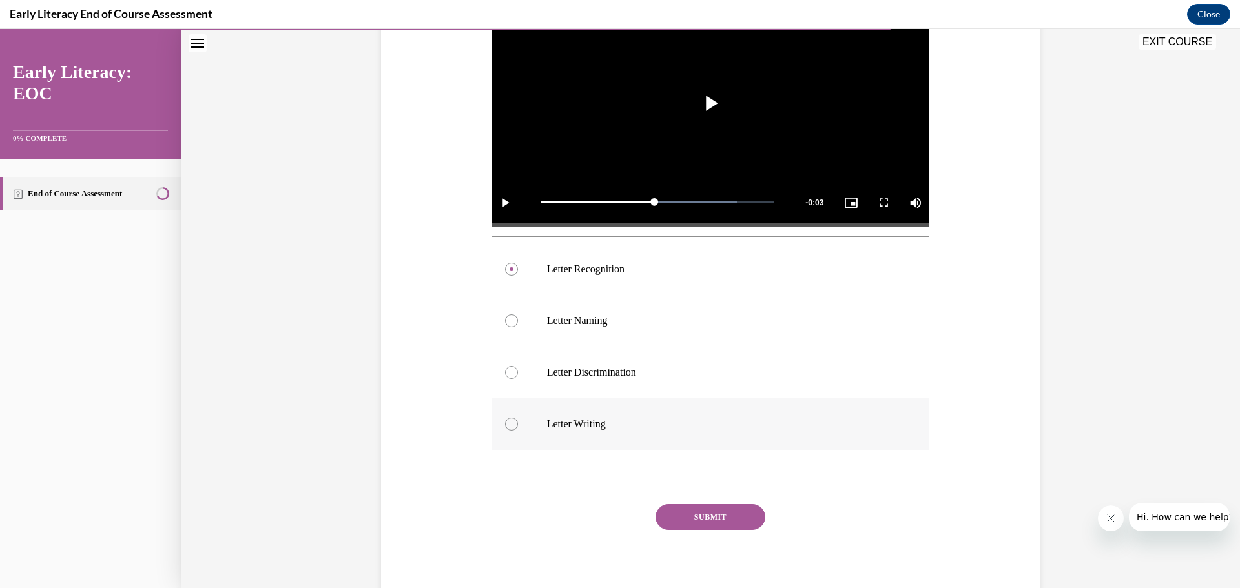
scroll to position [323, 0]
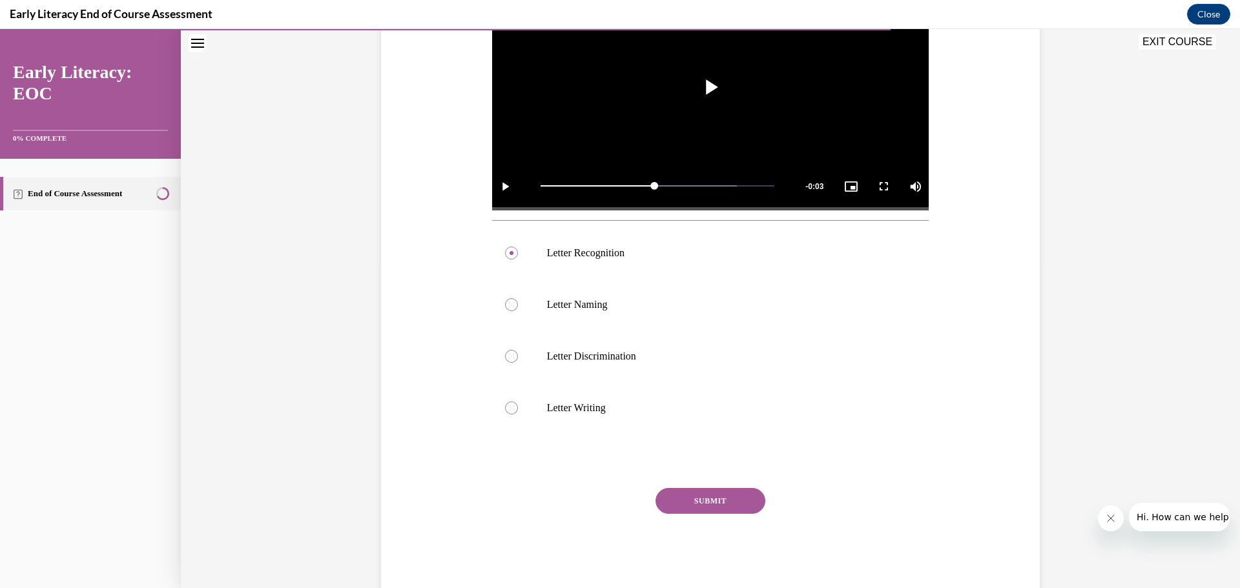
click at [712, 504] on button "SUBMIT" at bounding box center [710, 501] width 110 height 26
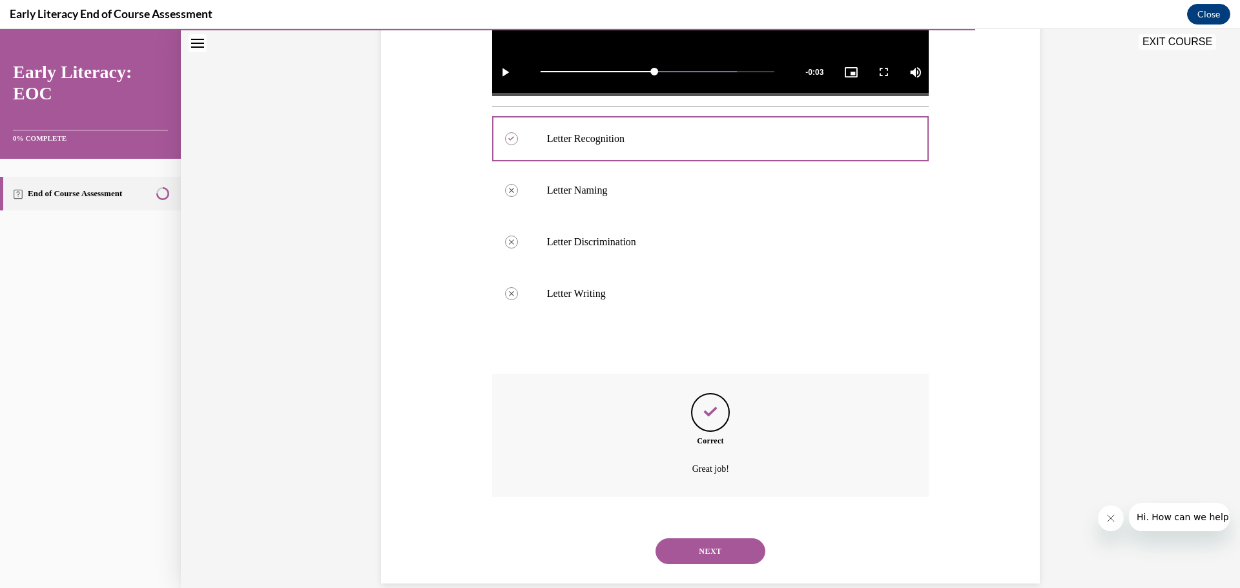
scroll to position [458, 0]
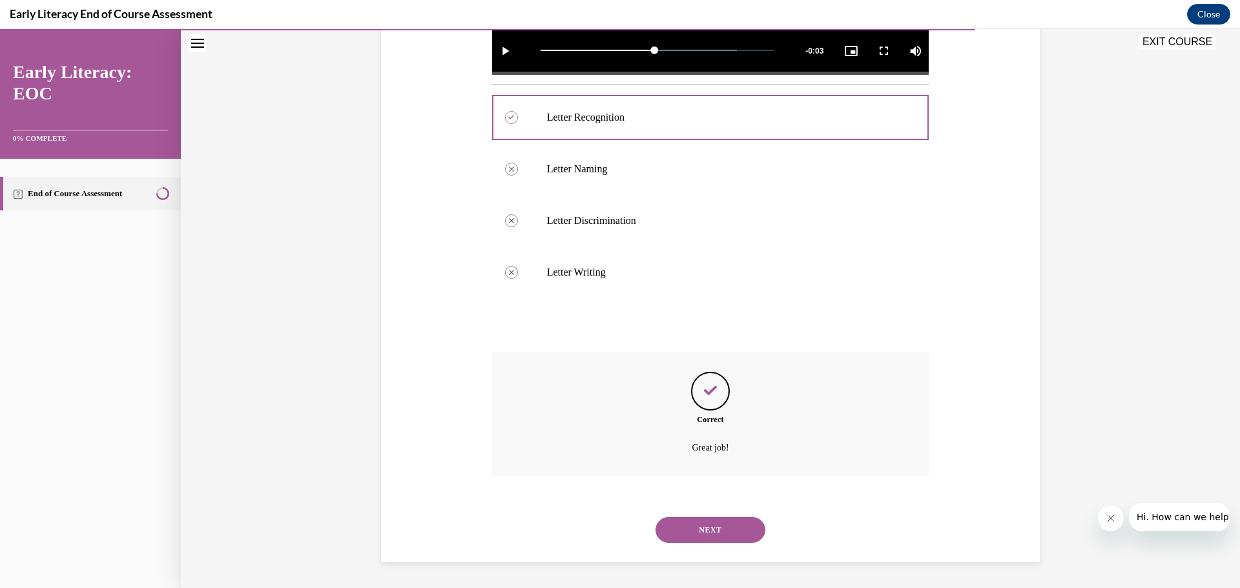
click at [702, 531] on button "NEXT" at bounding box center [710, 530] width 110 height 26
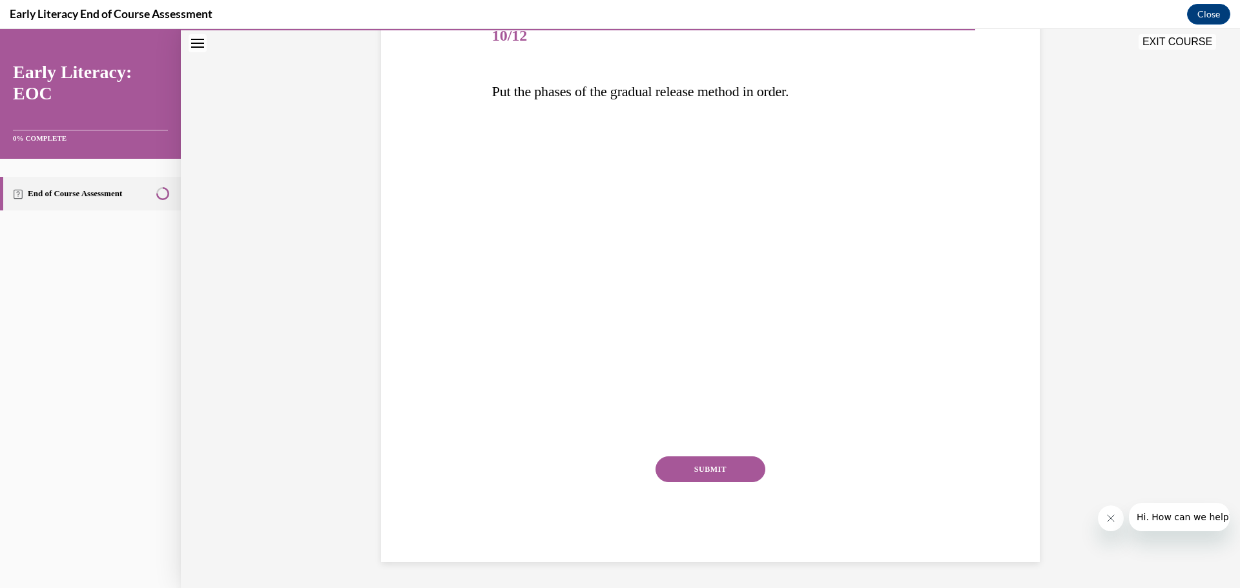
scroll to position [145, 0]
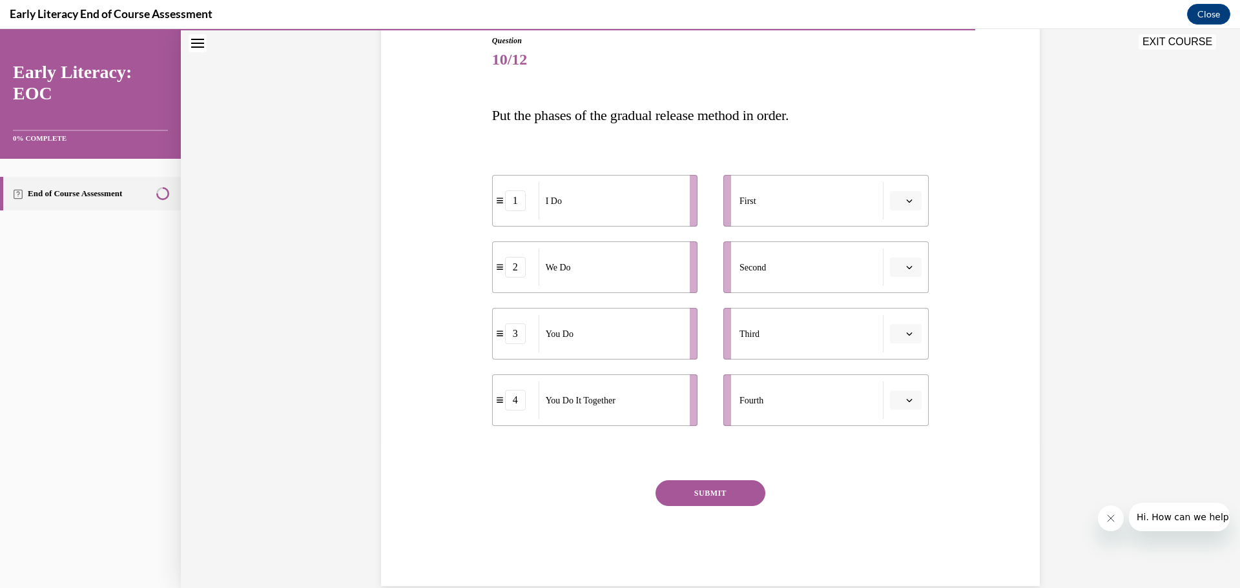
click at [905, 204] on span "button" at bounding box center [909, 200] width 9 height 9
click at [897, 257] on span "1" at bounding box center [896, 256] width 5 height 10
click at [906, 261] on button "button" at bounding box center [906, 267] width 32 height 19
click at [896, 355] on div "2" at bounding box center [899, 348] width 32 height 26
click at [906, 331] on icon "button" at bounding box center [909, 334] width 6 height 6
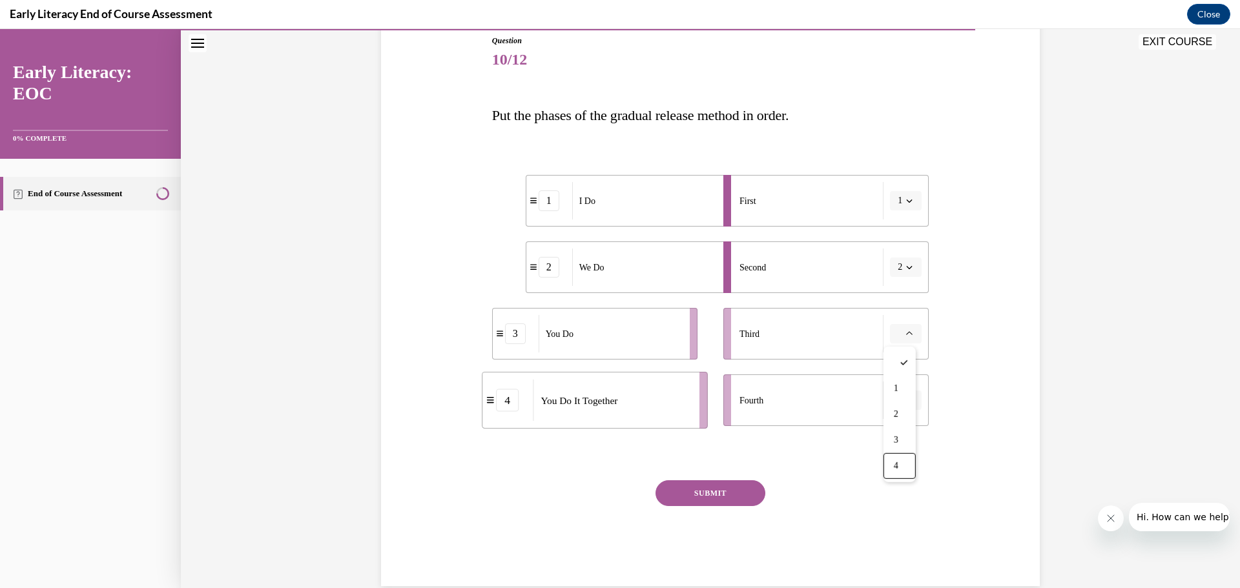
click at [905, 468] on div "4" at bounding box center [899, 466] width 32 height 26
click at [899, 402] on button "button" at bounding box center [906, 400] width 32 height 19
click at [901, 454] on div "1" at bounding box center [899, 455] width 32 height 26
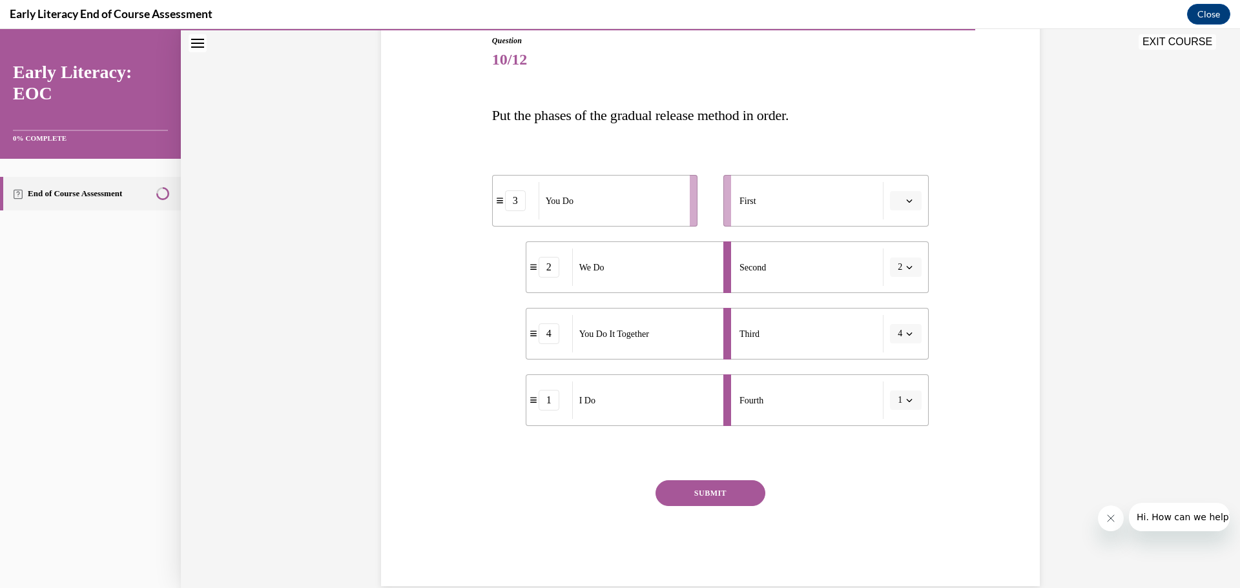
click at [906, 203] on icon "button" at bounding box center [909, 201] width 6 height 6
click at [900, 253] on div "1" at bounding box center [899, 256] width 32 height 26
click at [906, 402] on icon "button" at bounding box center [909, 400] width 6 height 6
click at [895, 508] on span "3" at bounding box center [896, 507] width 5 height 10
click at [699, 494] on button "SUBMIT" at bounding box center [710, 493] width 110 height 26
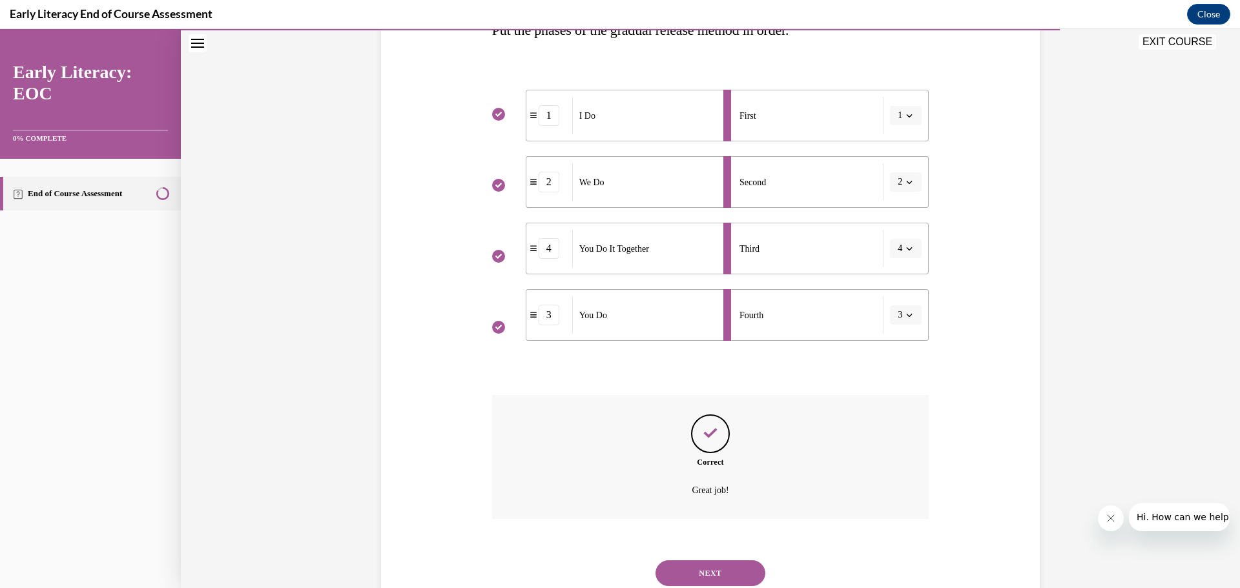
scroll to position [273, 0]
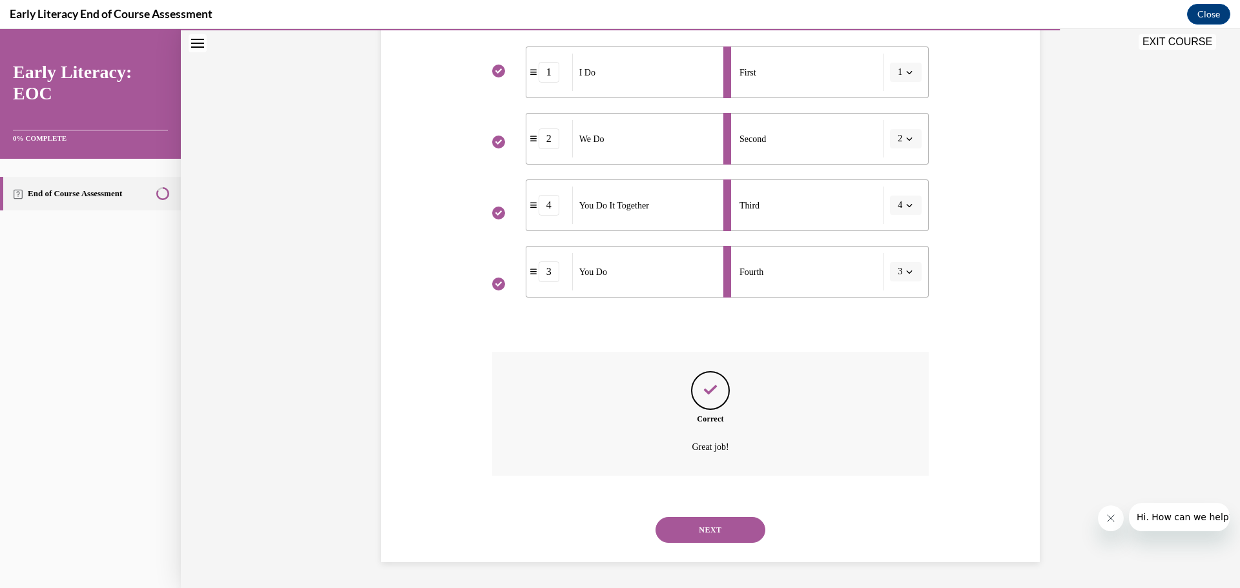
click at [698, 532] on button "NEXT" at bounding box center [710, 530] width 110 height 26
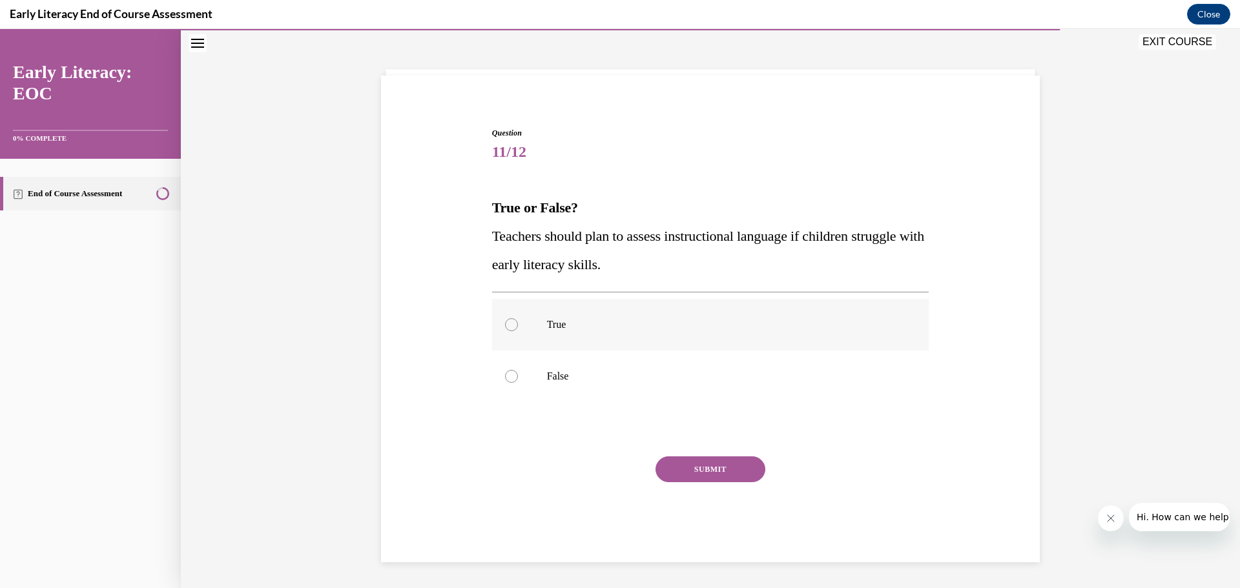
click at [505, 325] on div at bounding box center [511, 324] width 13 height 13
click at [702, 468] on button "SUBMIT" at bounding box center [710, 470] width 110 height 26
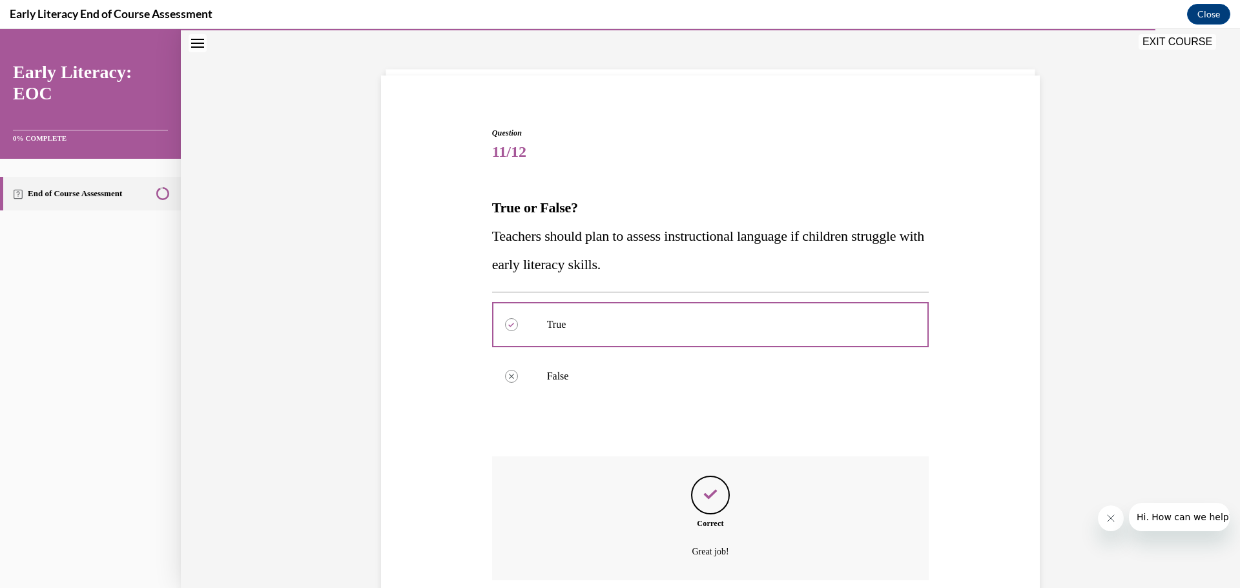
scroll to position [157, 0]
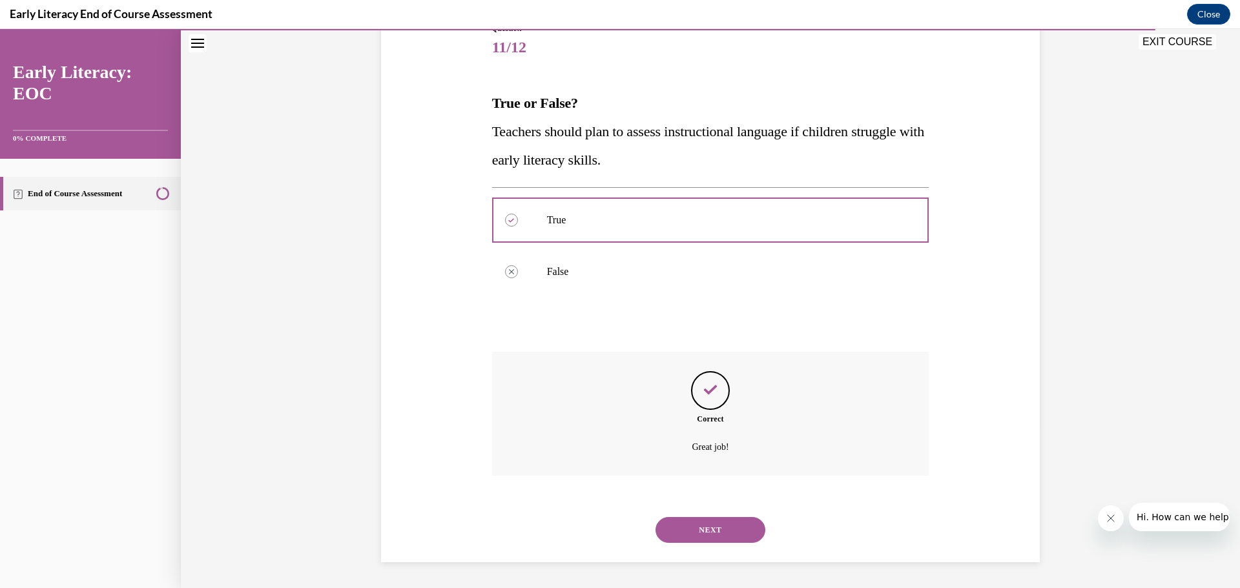
click at [697, 527] on button "NEXT" at bounding box center [710, 530] width 110 height 26
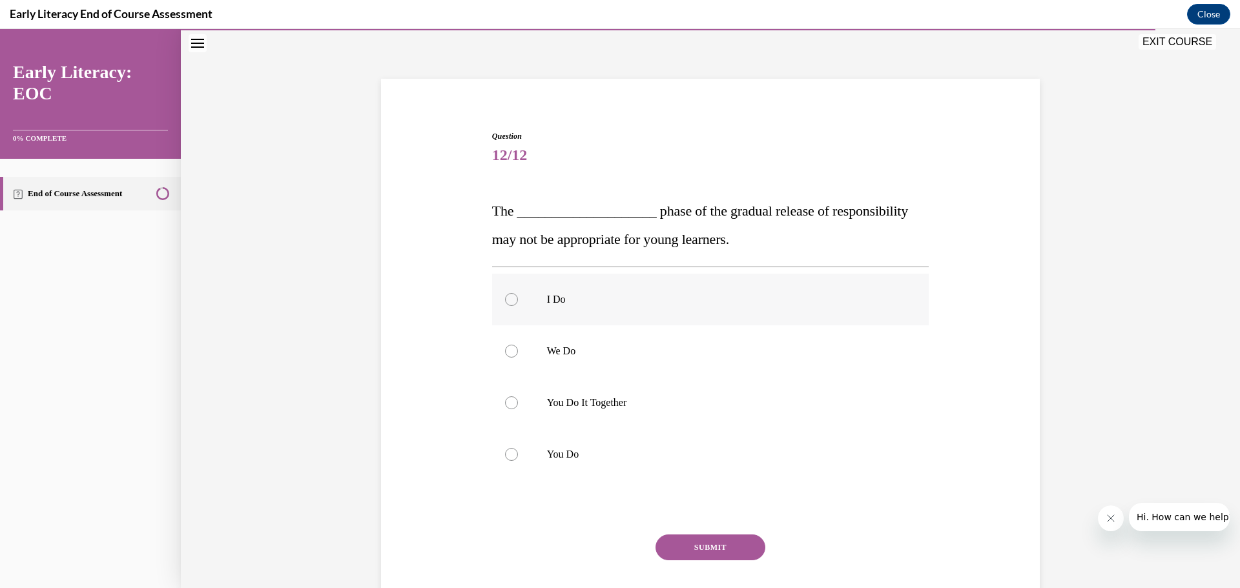
scroll to position [50, 0]
click at [508, 455] on div at bounding box center [511, 454] width 13 height 13
click at [726, 542] on button "SUBMIT" at bounding box center [710, 547] width 110 height 26
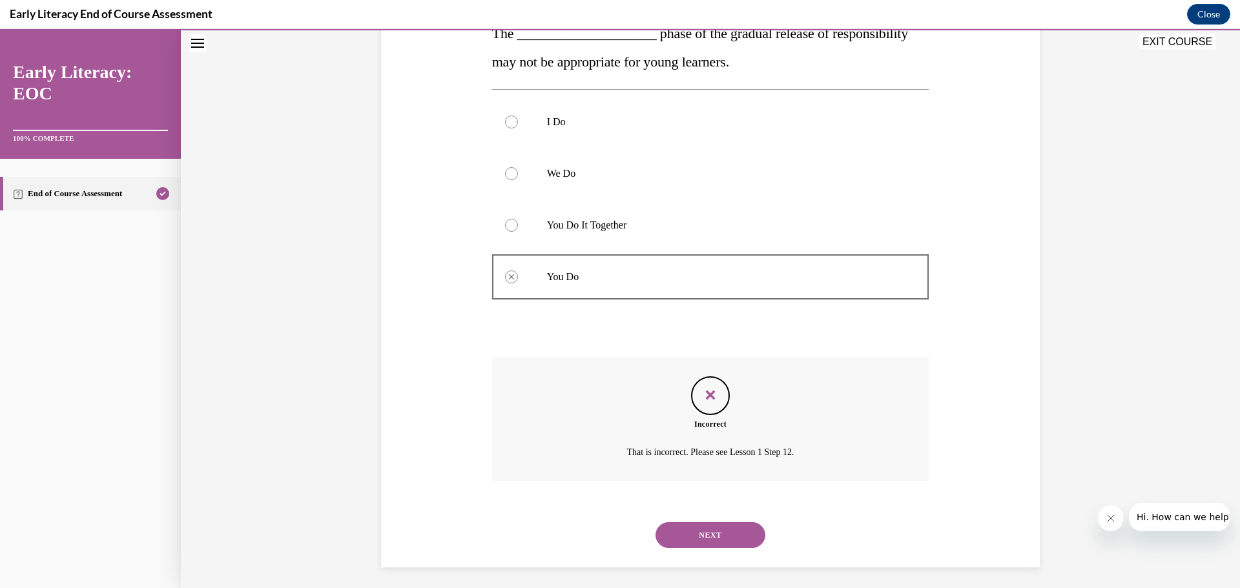
scroll to position [232, 0]
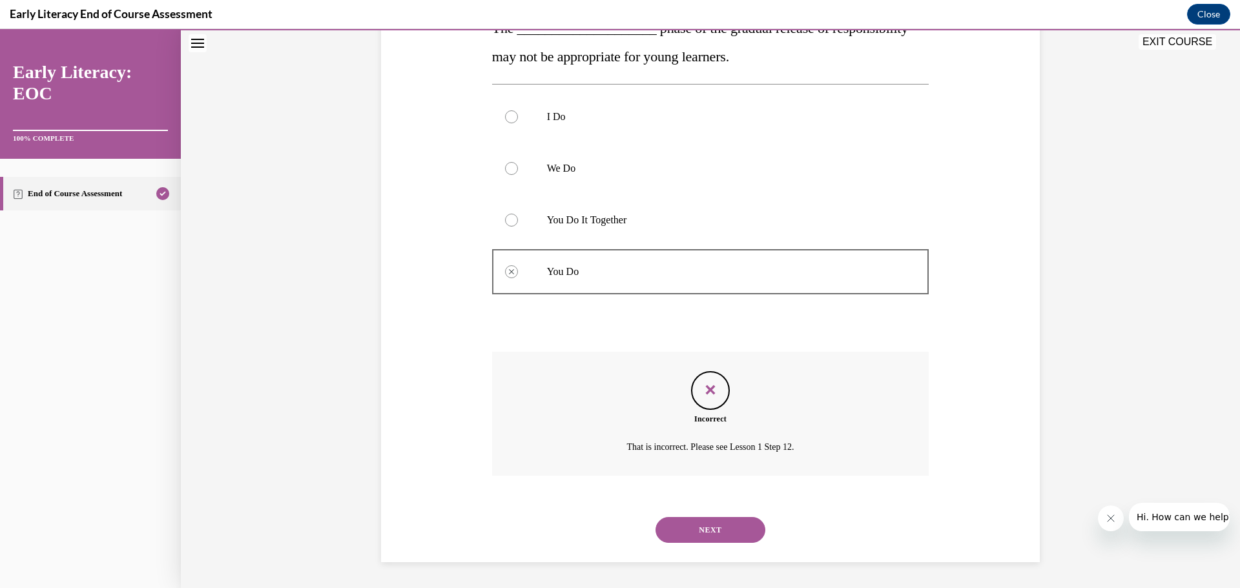
click at [710, 531] on button "NEXT" at bounding box center [710, 530] width 110 height 26
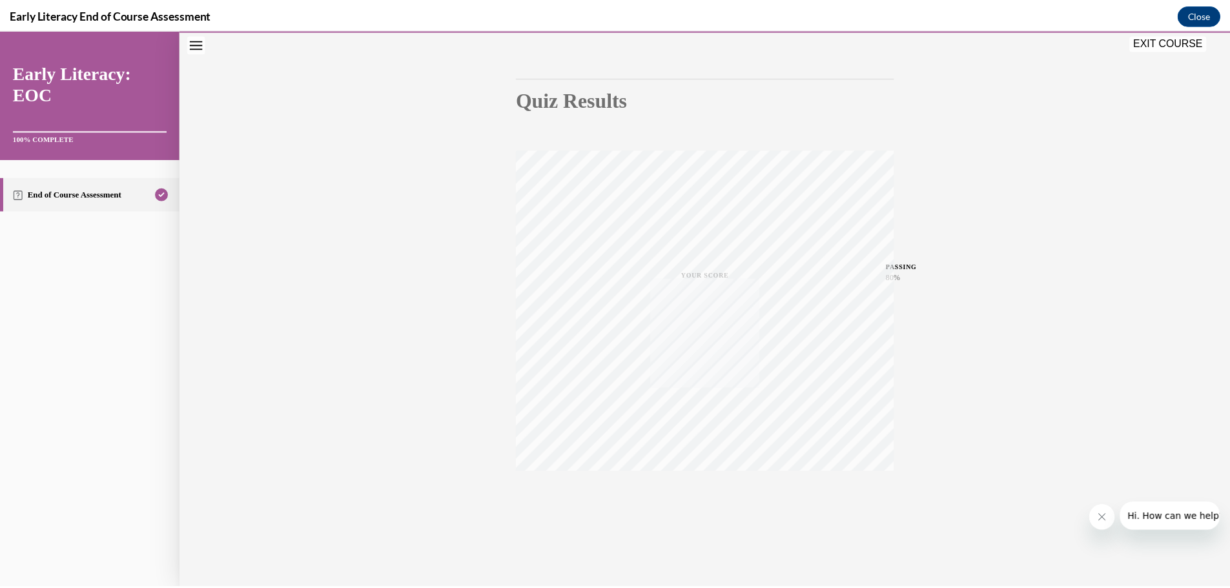
scroll to position [103, 0]
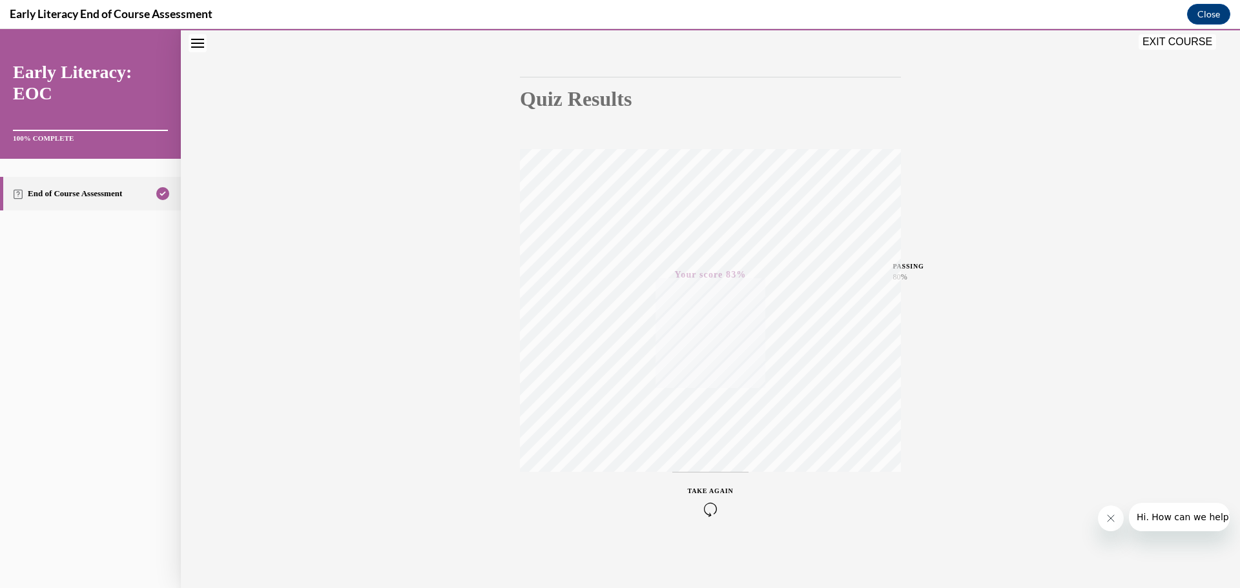
click at [1181, 43] on button "EXIT COURSE" at bounding box center [1176, 41] width 77 height 15
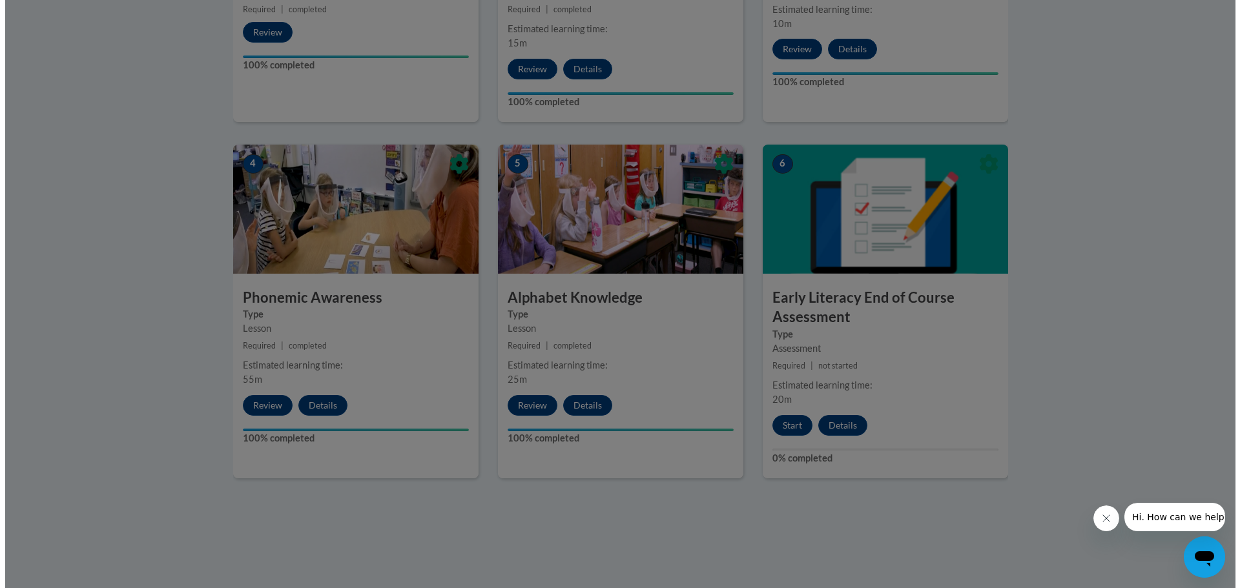
scroll to position [710, 0]
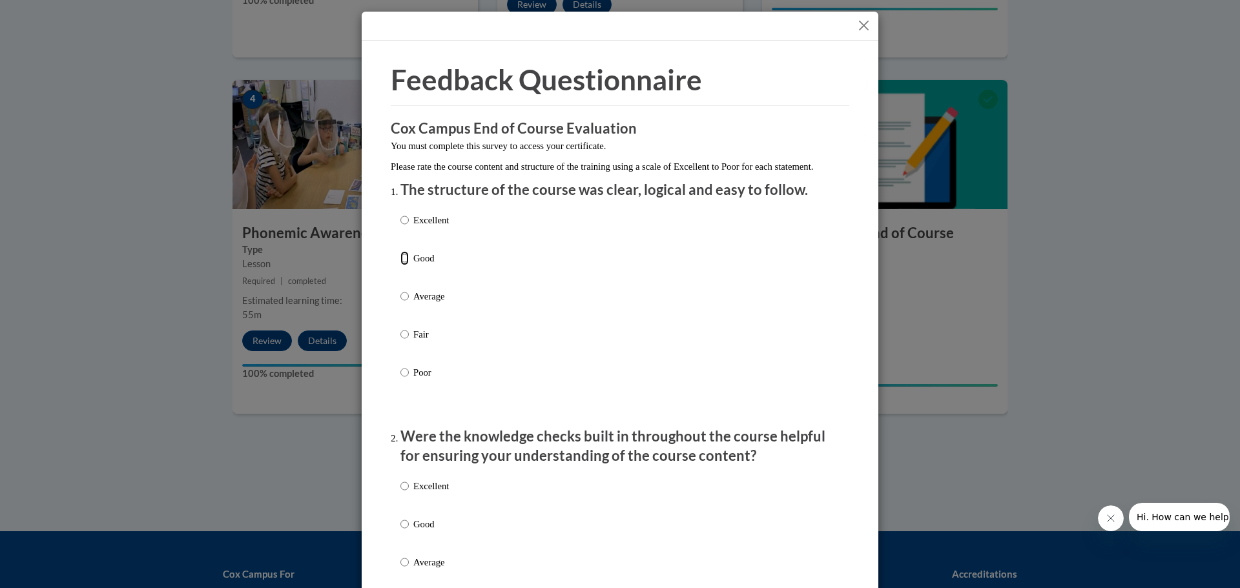
click at [401, 265] on input "Good" at bounding box center [404, 258] width 8 height 14
radio input "true"
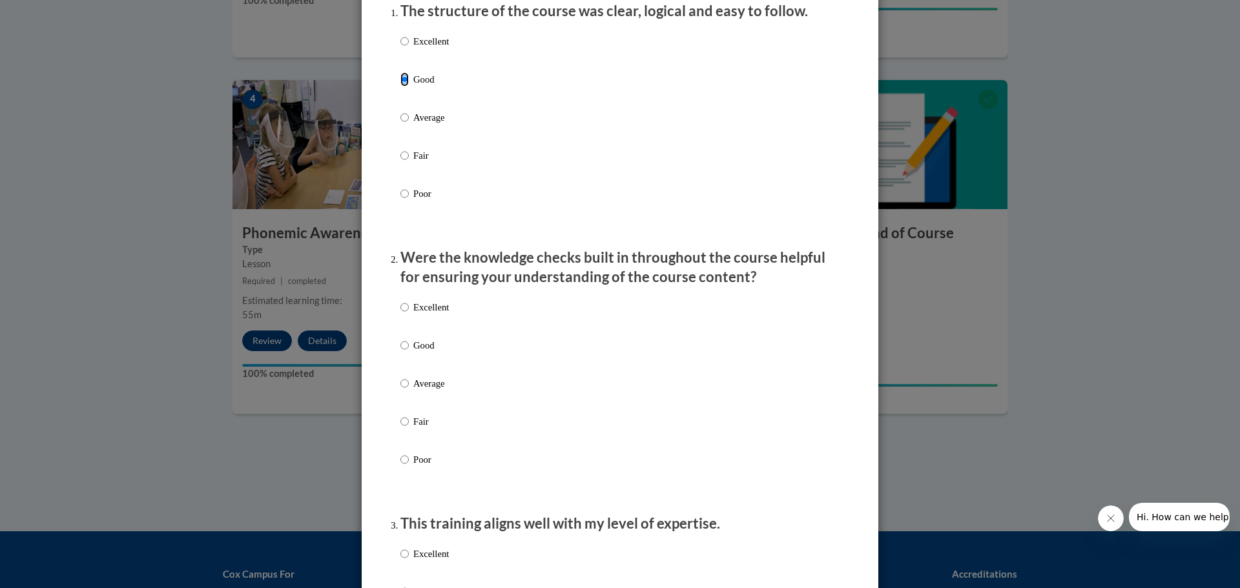
scroll to position [194, 0]
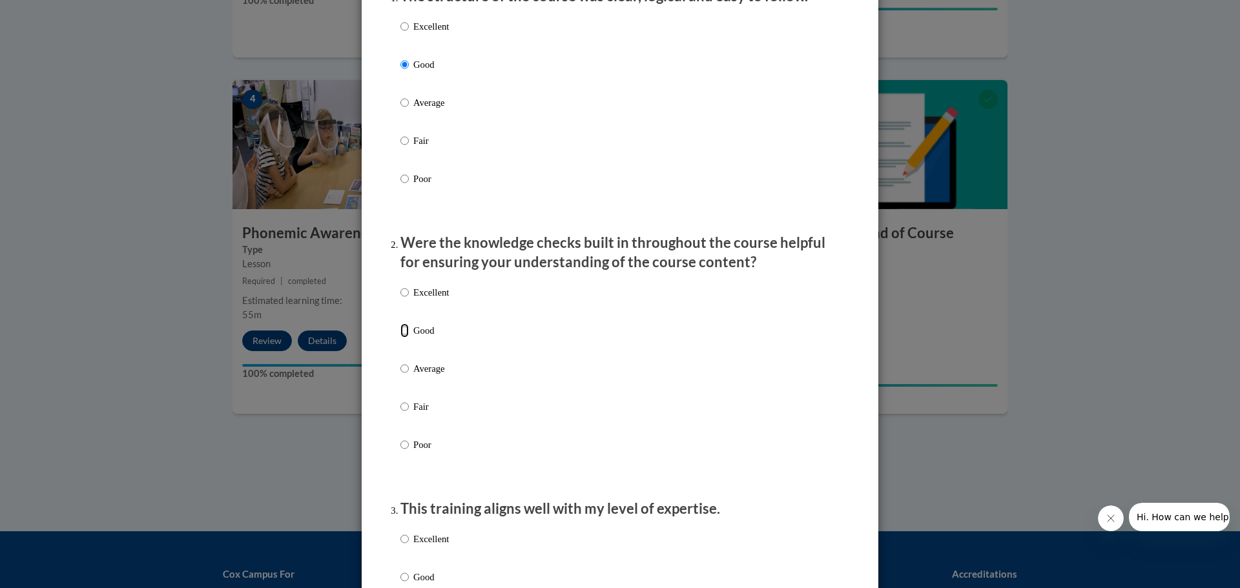
click at [402, 338] on input "Good" at bounding box center [404, 331] width 8 height 14
radio input "true"
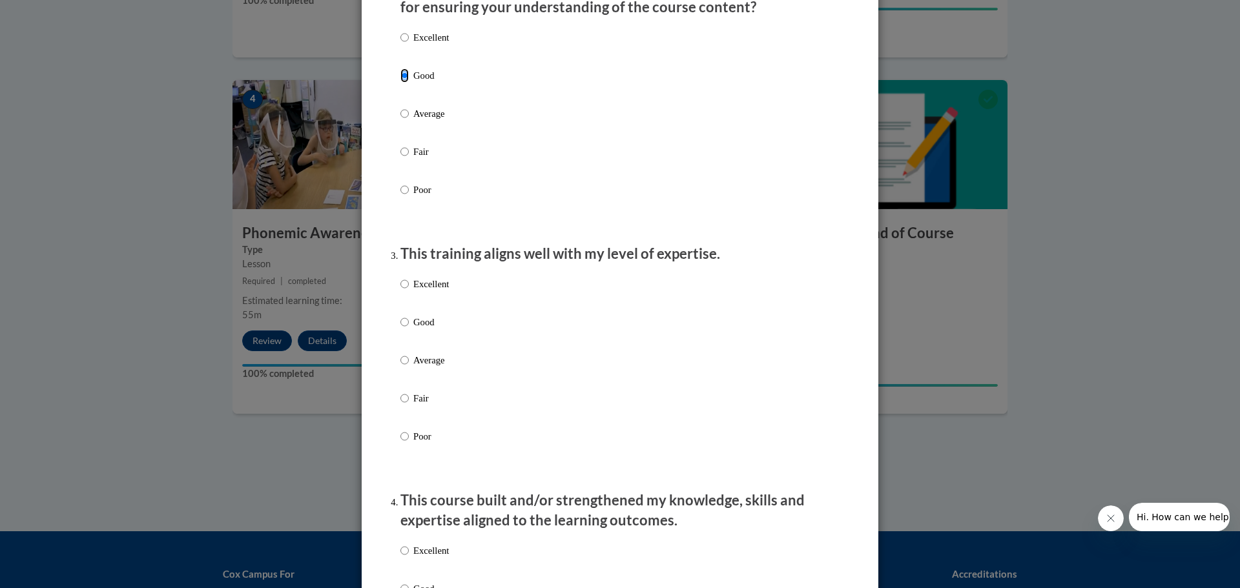
scroll to position [452, 0]
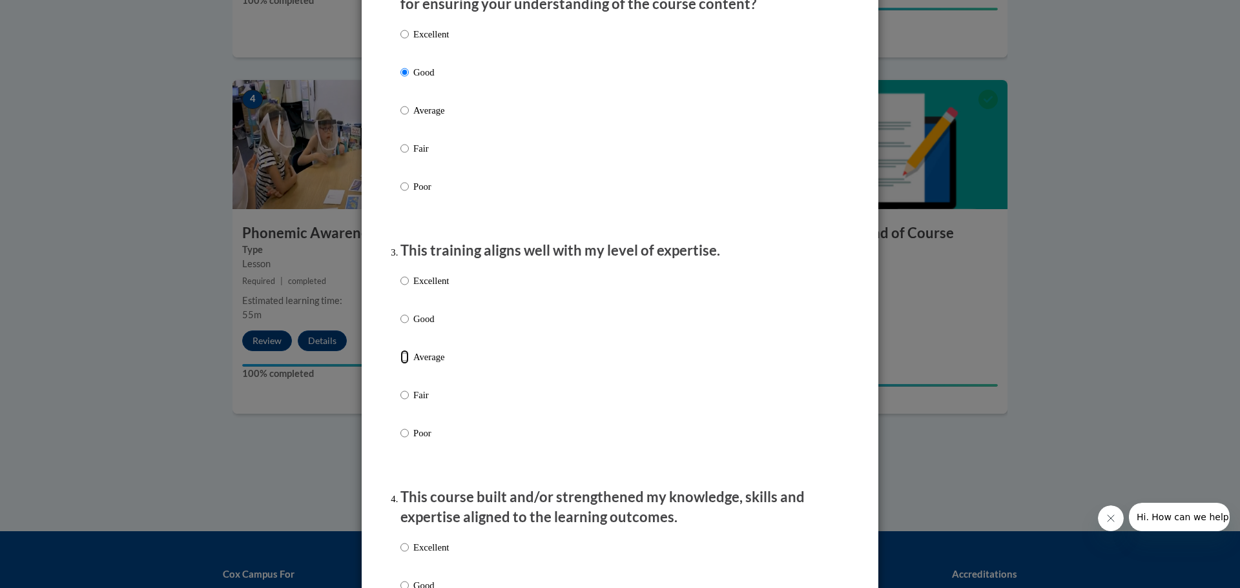
click at [402, 364] on input "Average" at bounding box center [404, 357] width 8 height 14
radio input "true"
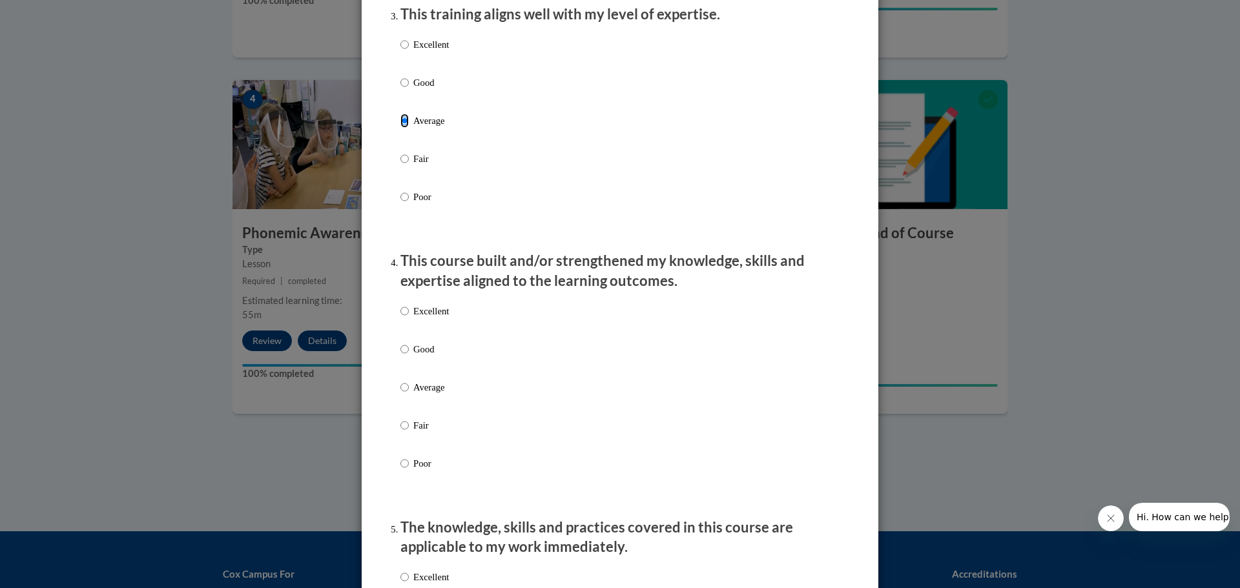
scroll to position [710, 0]
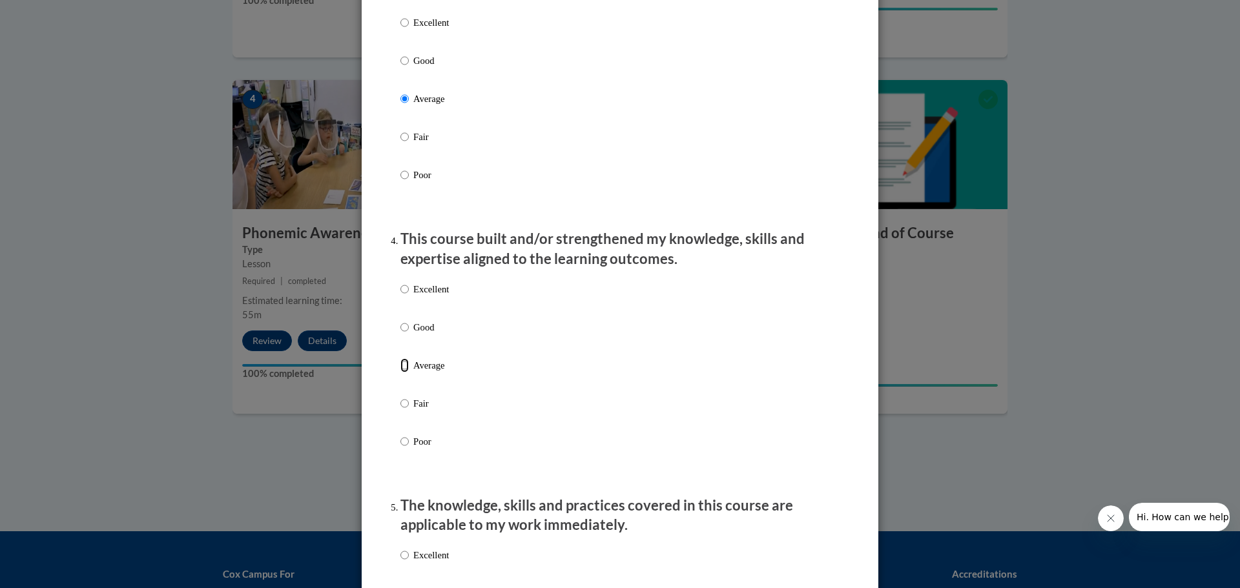
click at [400, 373] on input "Average" at bounding box center [404, 365] width 8 height 14
radio input "true"
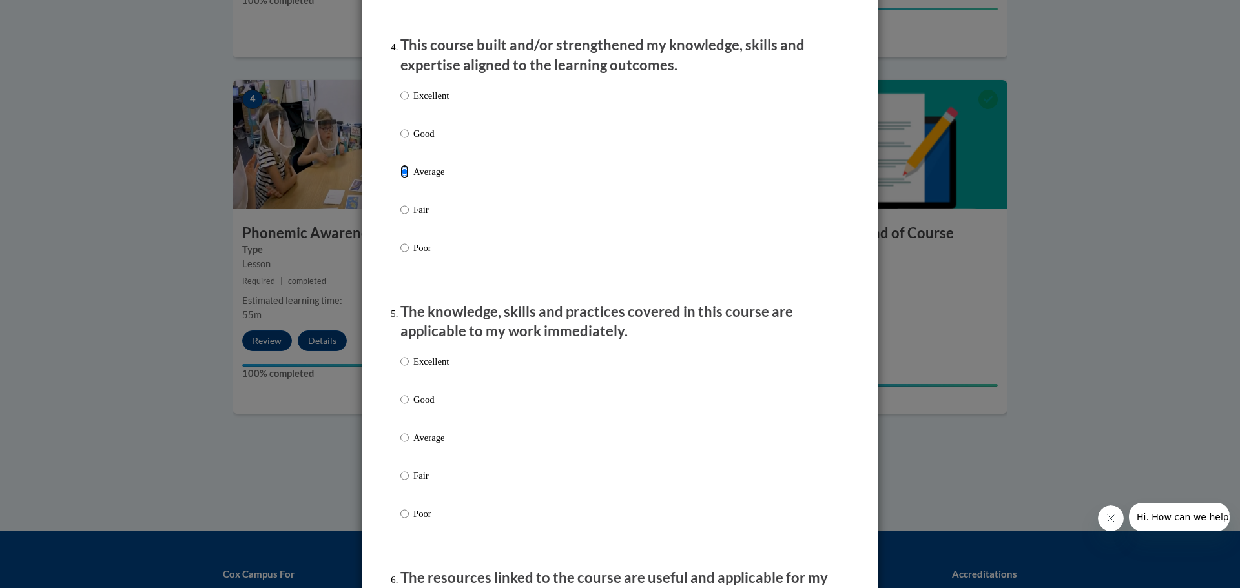
scroll to position [969, 0]
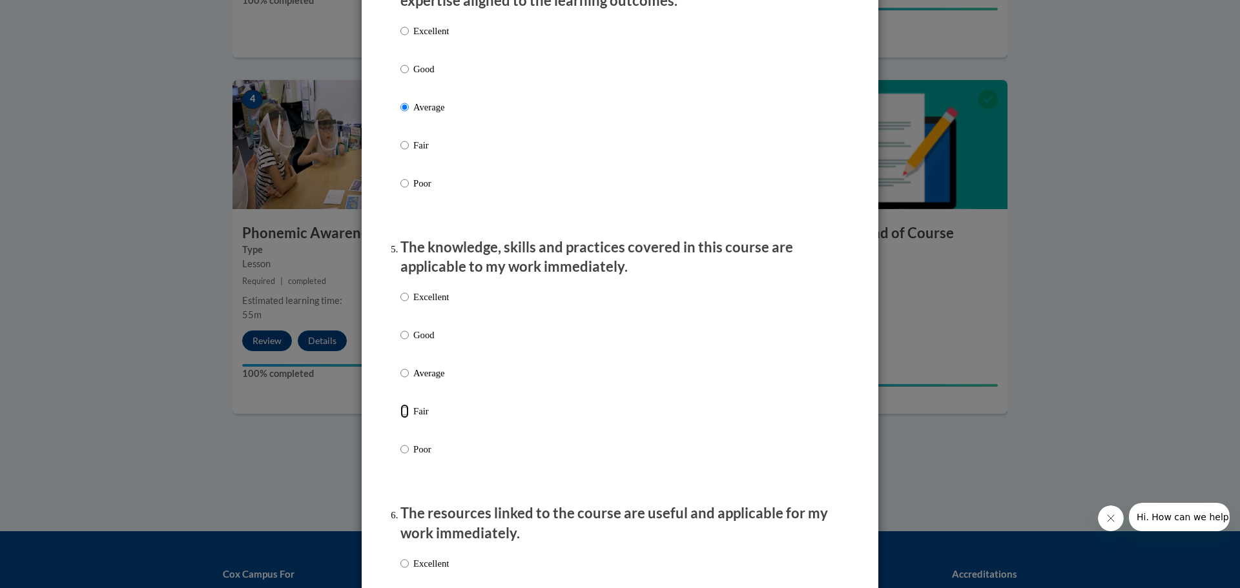
click at [400, 418] on input "Fair" at bounding box center [404, 411] width 8 height 14
radio input "true"
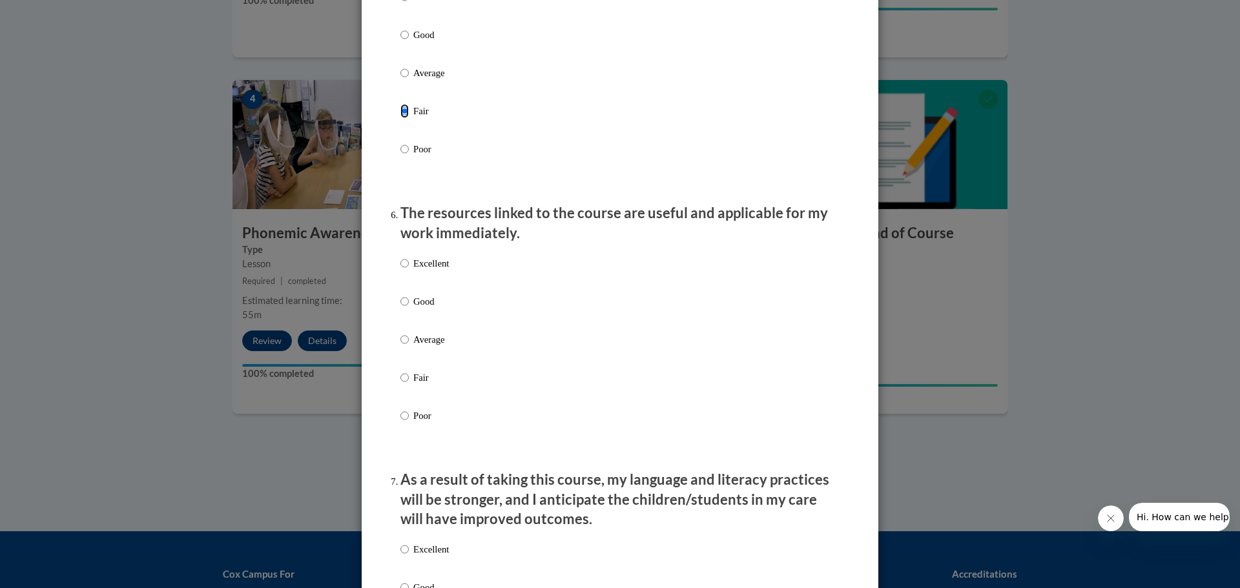
scroll to position [1292, 0]
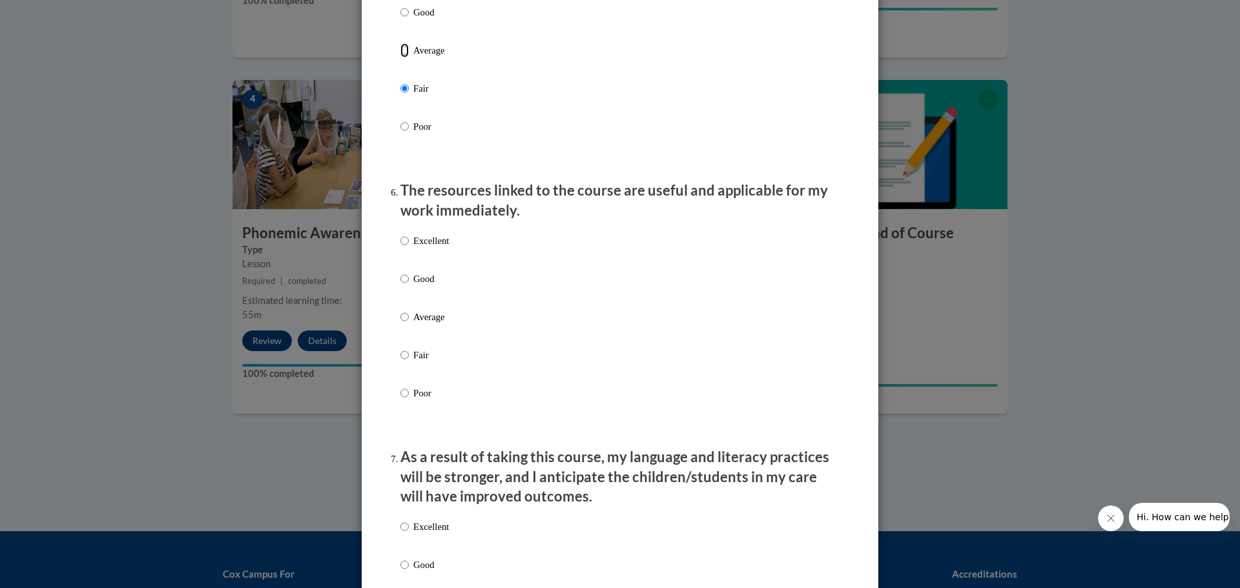
click at [401, 57] on input "Average" at bounding box center [404, 50] width 8 height 14
radio input "true"
click at [400, 324] on input "Average" at bounding box center [404, 317] width 8 height 14
radio input "true"
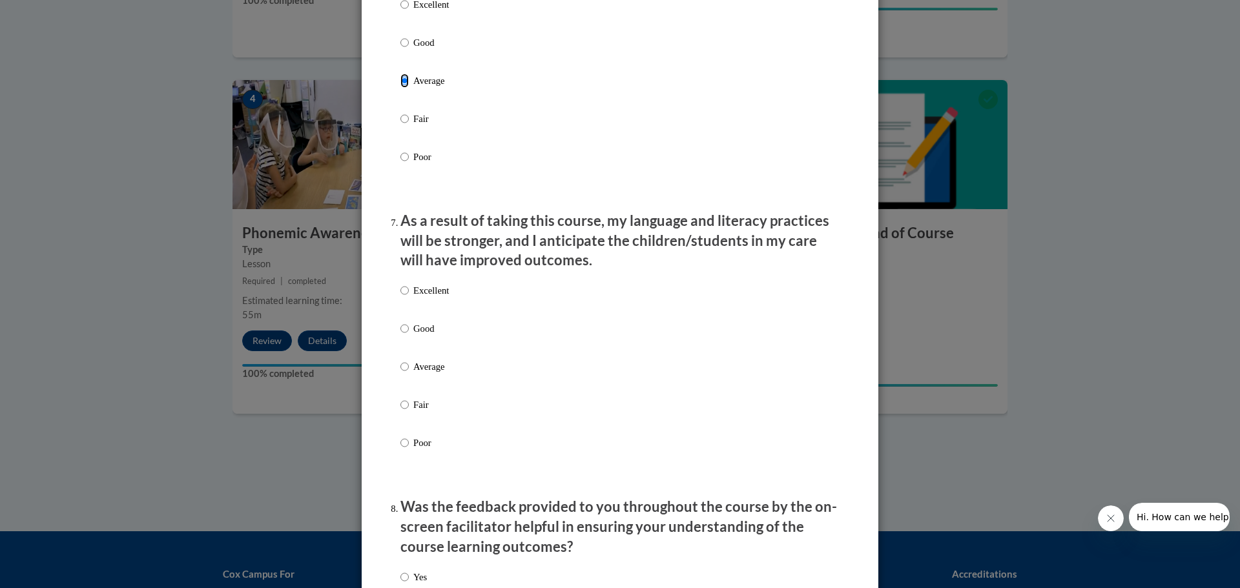
scroll to position [1550, 0]
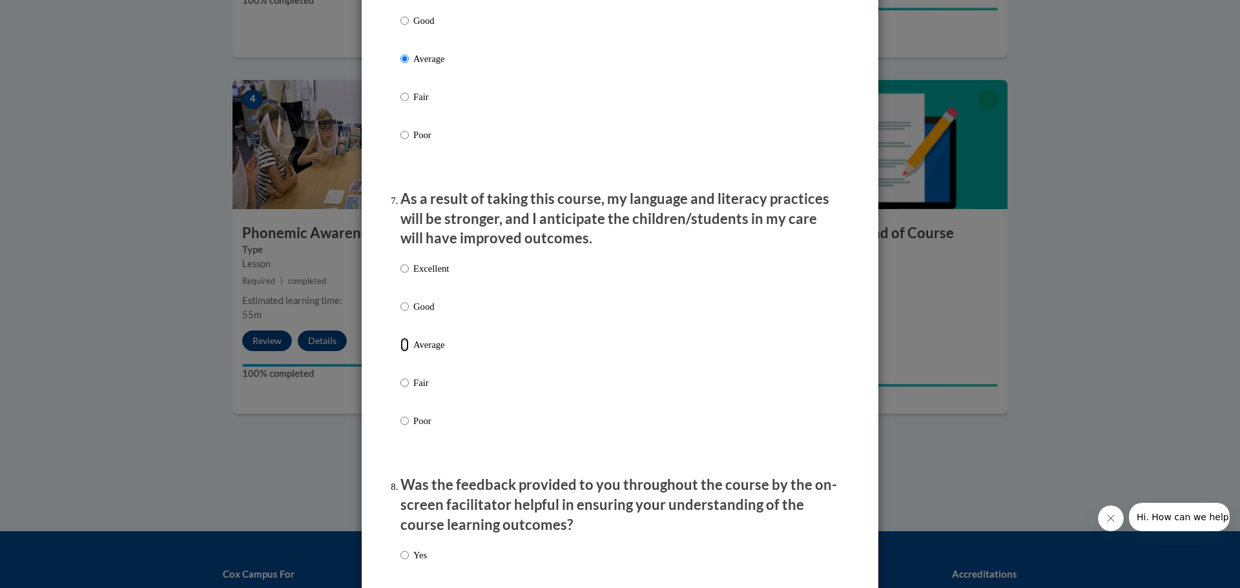
click at [400, 352] on input "Average" at bounding box center [404, 345] width 8 height 14
radio input "true"
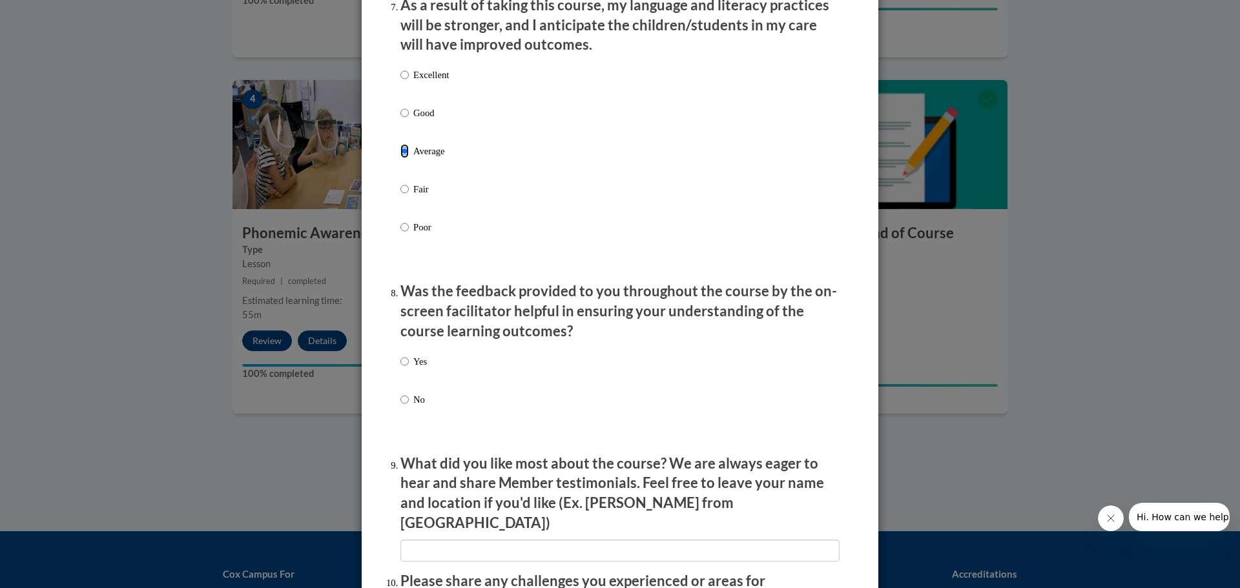
scroll to position [1808, 0]
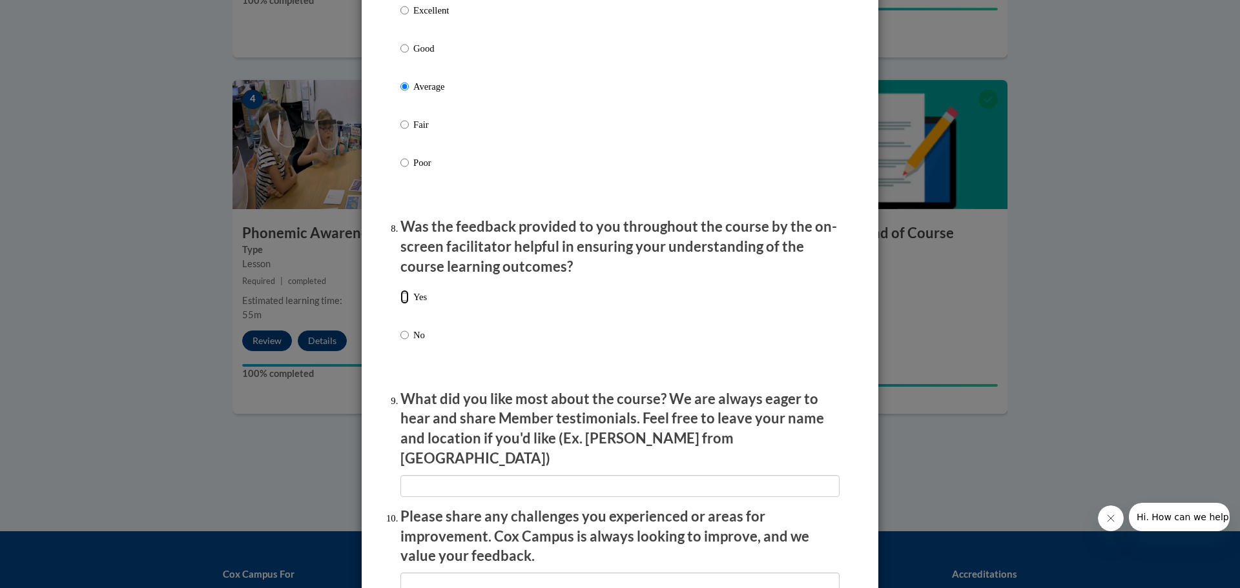
click at [400, 304] on input "Yes" at bounding box center [404, 297] width 8 height 14
radio input "true"
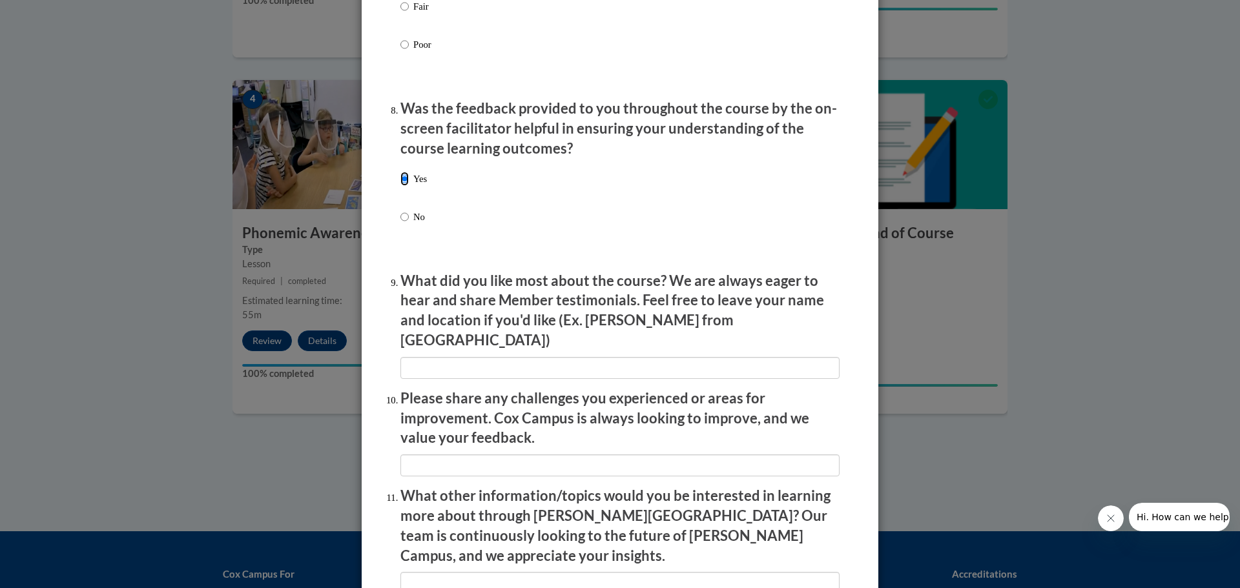
scroll to position [1937, 0]
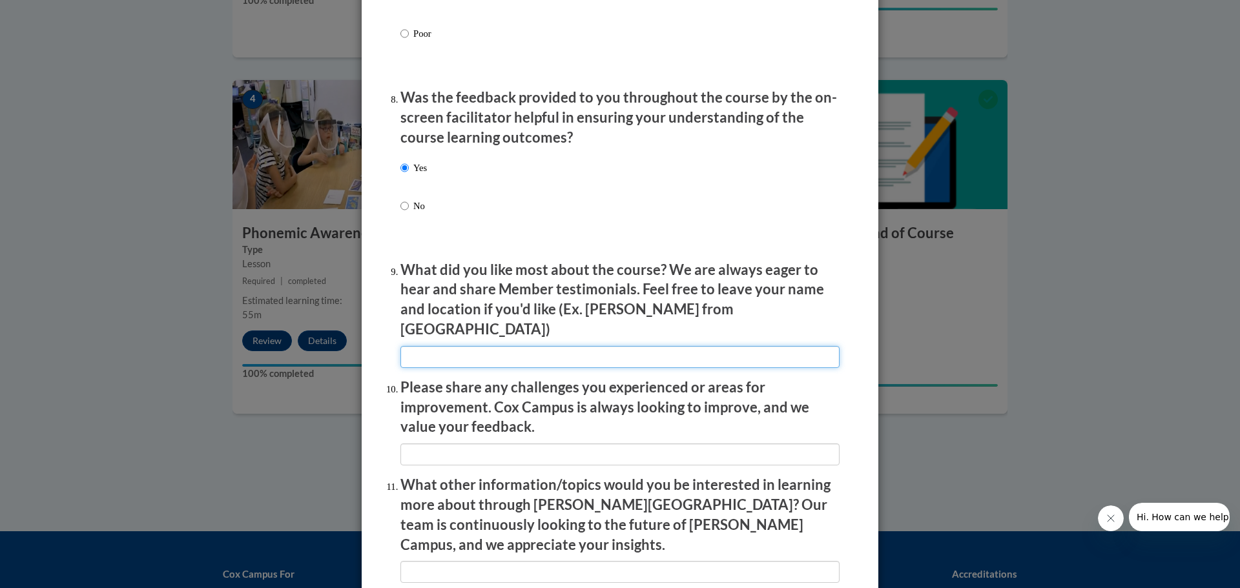
click at [510, 346] on input "textbox" at bounding box center [619, 357] width 439 height 22
type input "R"
type input "I like the references that take me back to the basic language skills."
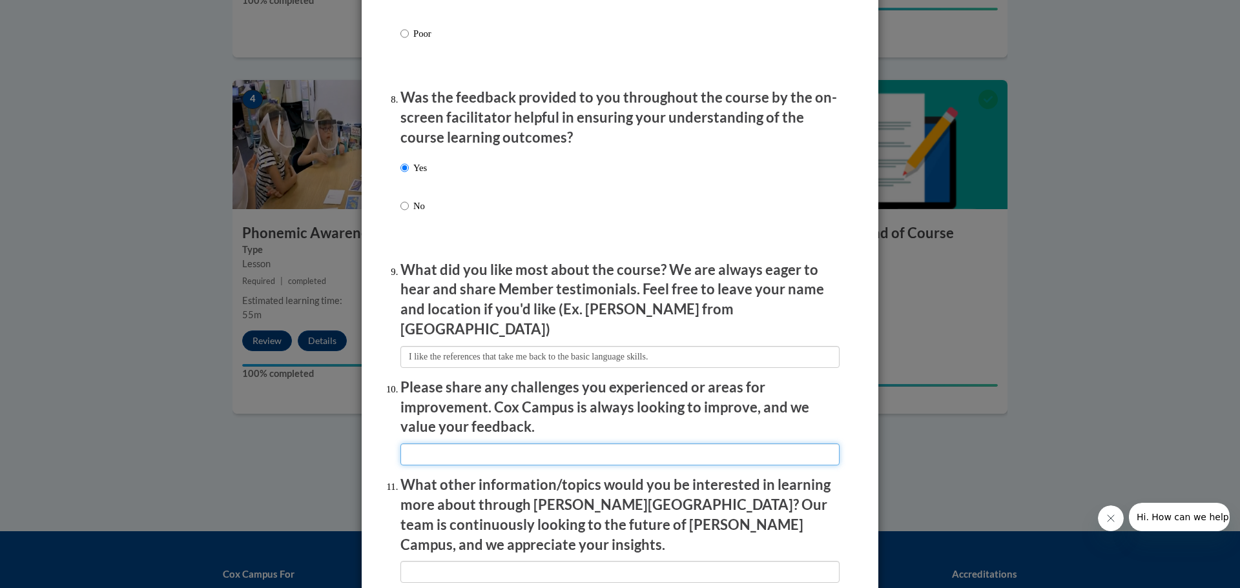
click at [503, 444] on input "textbox" at bounding box center [619, 455] width 439 height 22
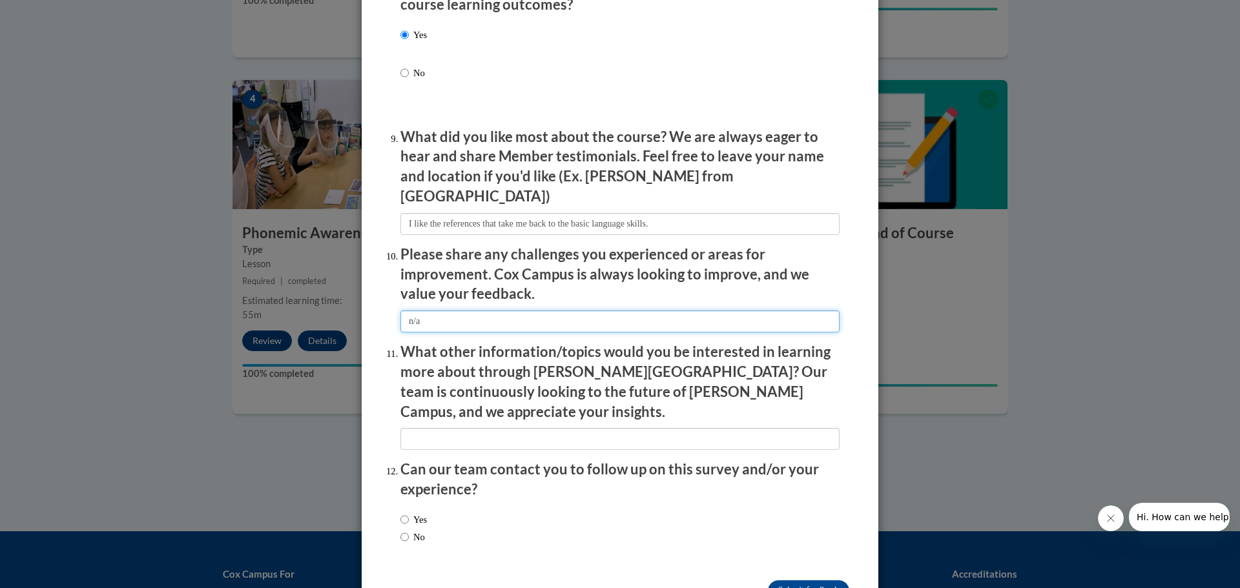
scroll to position [2095, 0]
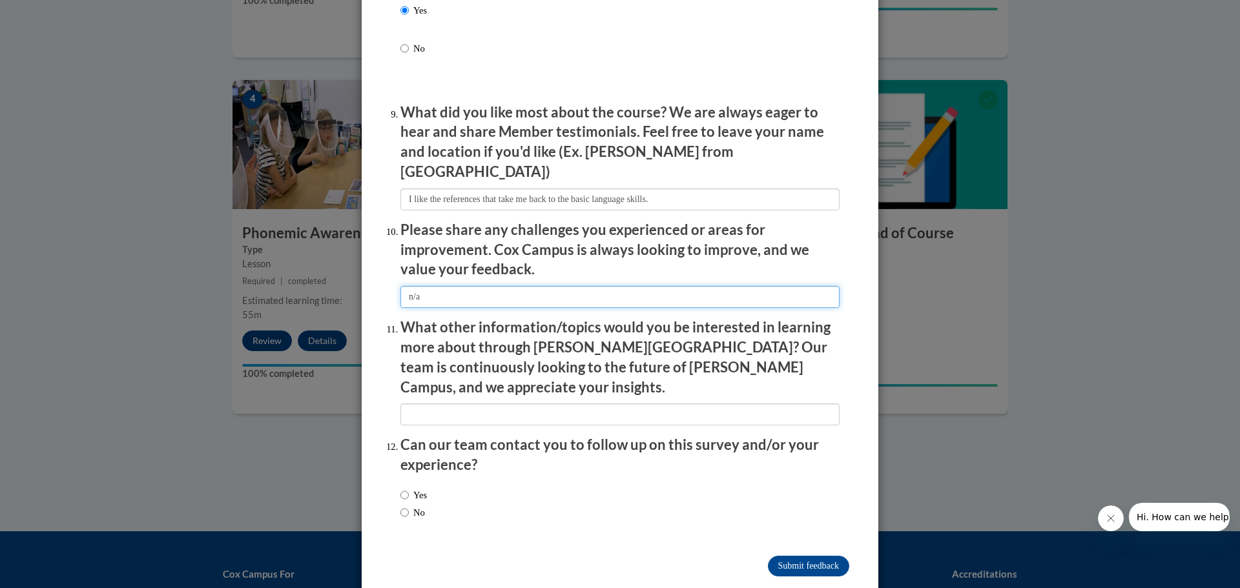
type input "n/a"
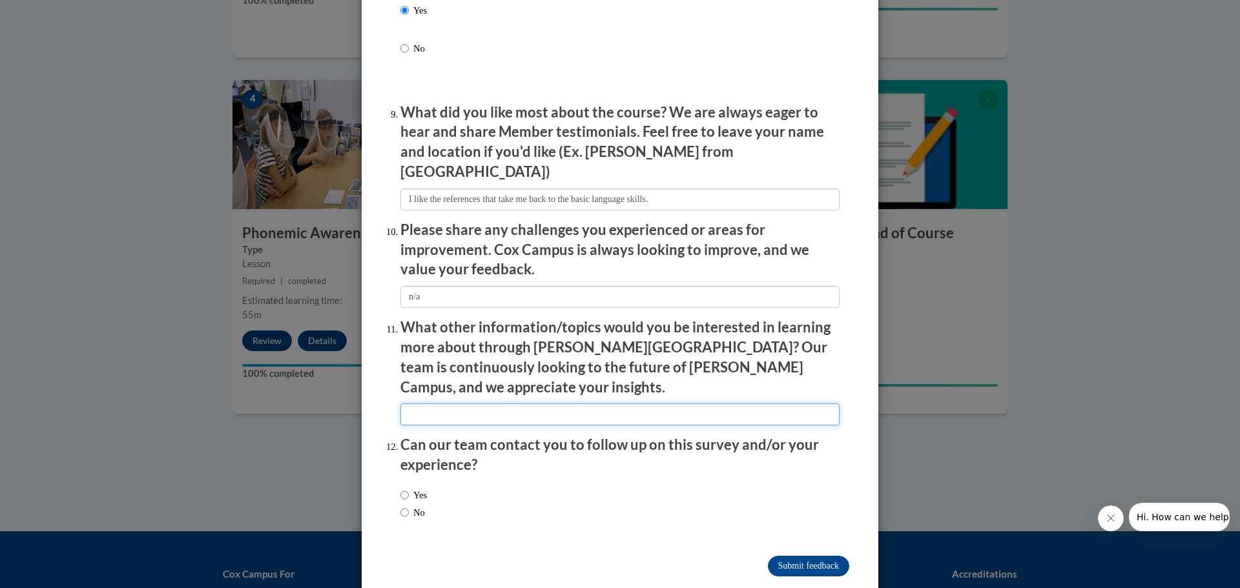
click at [510, 404] on input "textbox" at bounding box center [619, 415] width 439 height 22
type input "n/a"
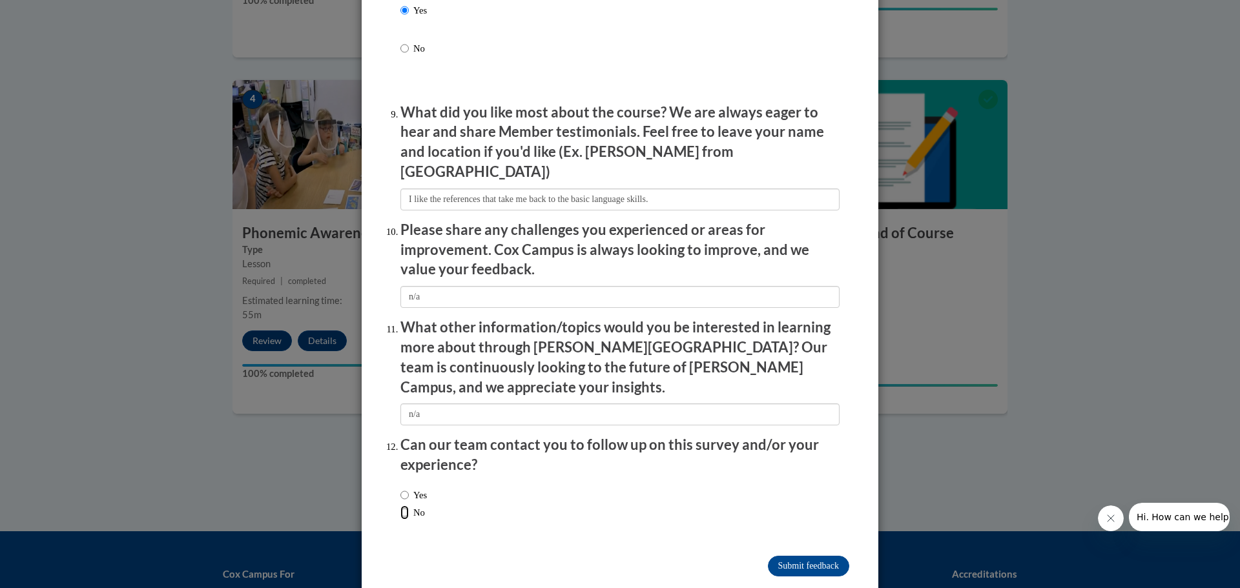
click at [403, 506] on input "No" at bounding box center [404, 513] width 8 height 14
radio input "true"
click at [814, 556] on input "Submit feedback" at bounding box center [808, 566] width 81 height 21
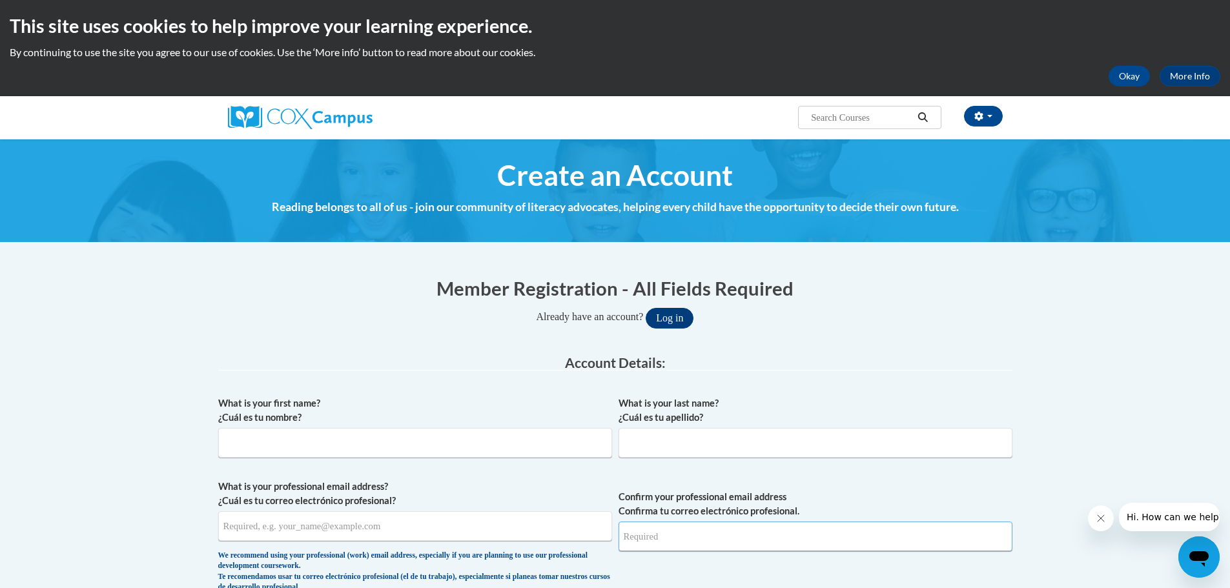
type input "bonnie.anderson@rusd.org"
click at [675, 315] on button "Log in" at bounding box center [670, 318] width 48 height 21
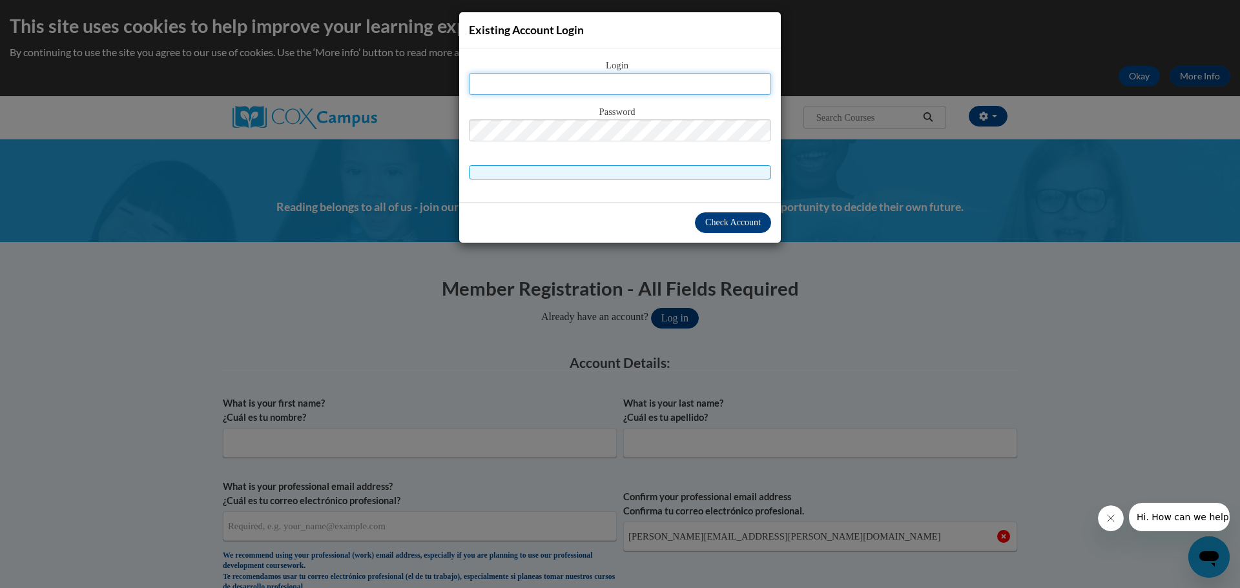
click at [646, 84] on input "text" at bounding box center [620, 84] width 302 height 22
type input "bonnie.anderson@rusd.org"
click at [741, 221] on span "Check Account" at bounding box center [733, 223] width 56 height 10
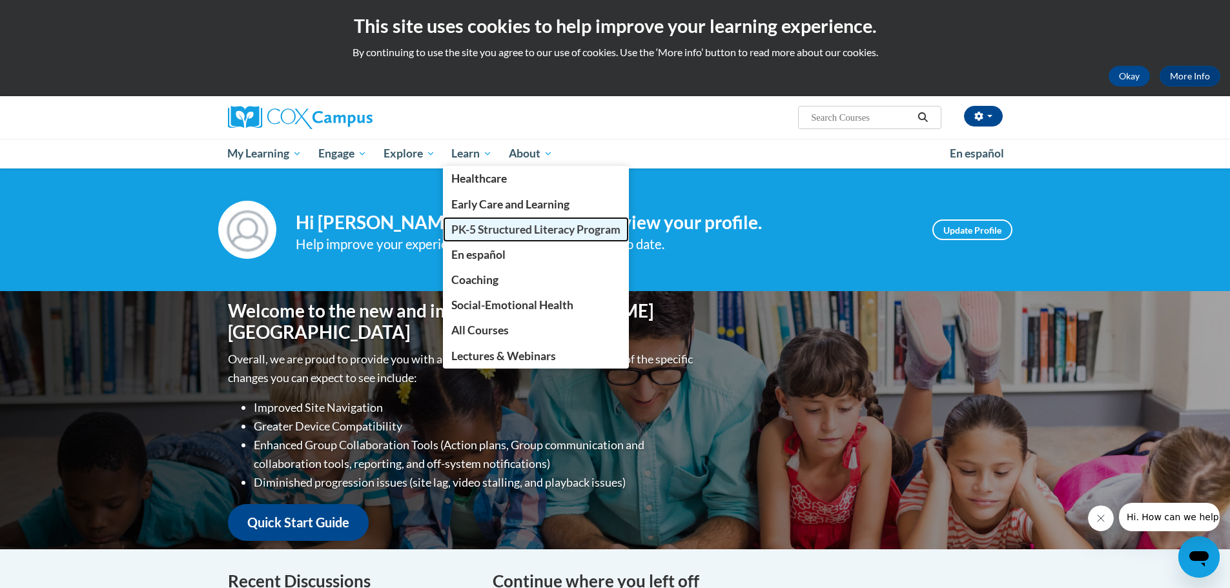
click at [478, 227] on span "PK-5 Structured Literacy Program" at bounding box center [535, 230] width 169 height 14
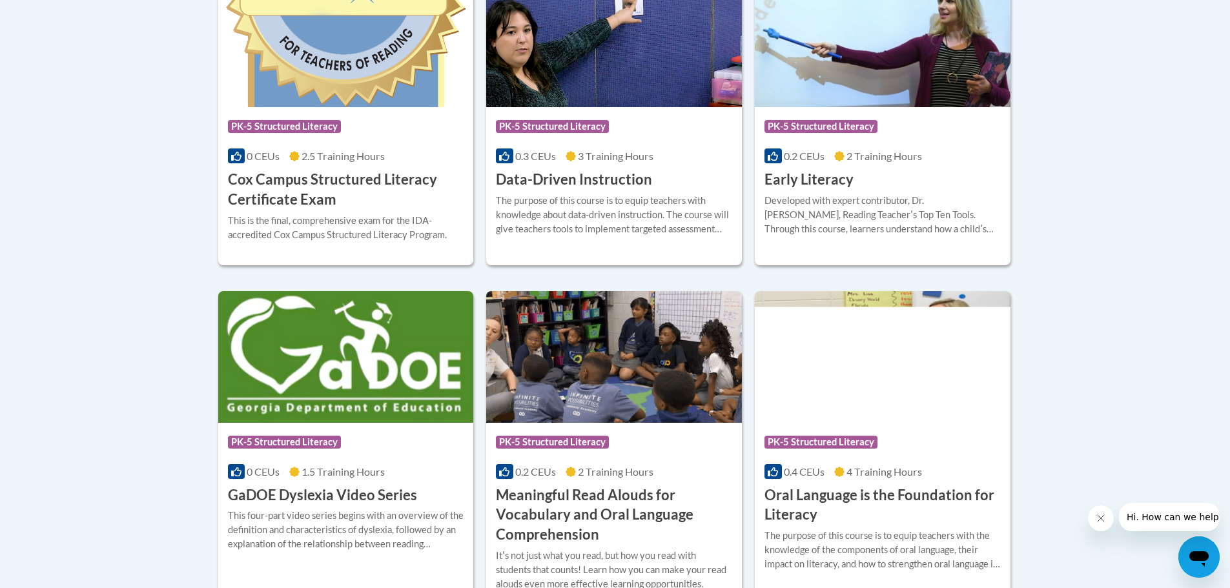
scroll to position [646, 0]
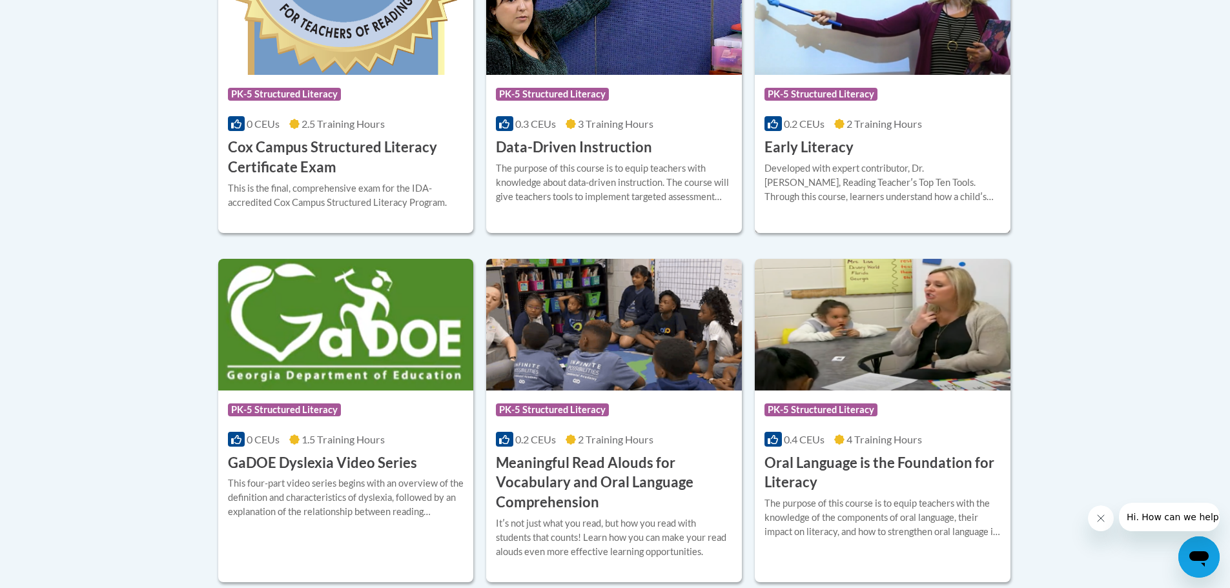
click at [824, 94] on span "PK-5 Structured Literacy" at bounding box center [821, 94] width 113 height 13
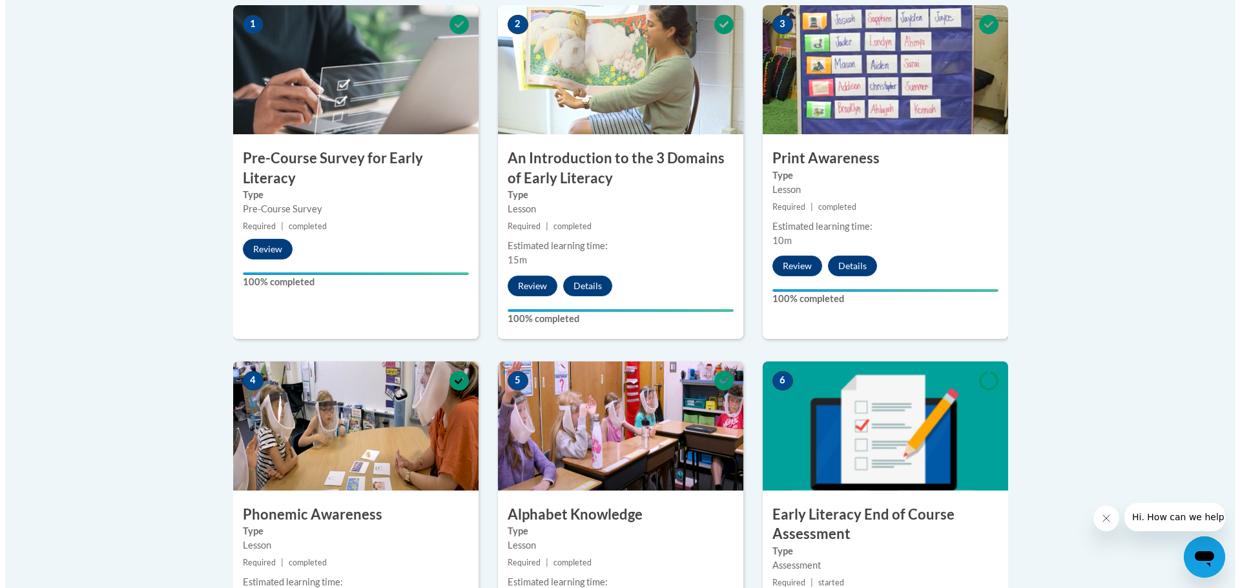
scroll to position [452, 0]
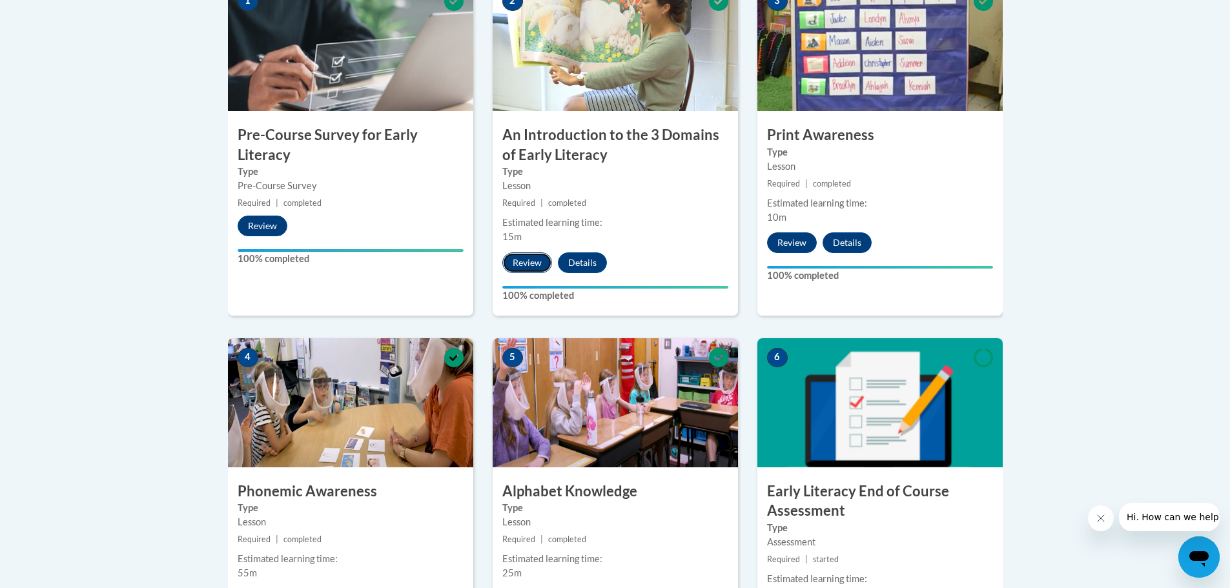
click at [518, 259] on button "Review" at bounding box center [527, 262] width 50 height 21
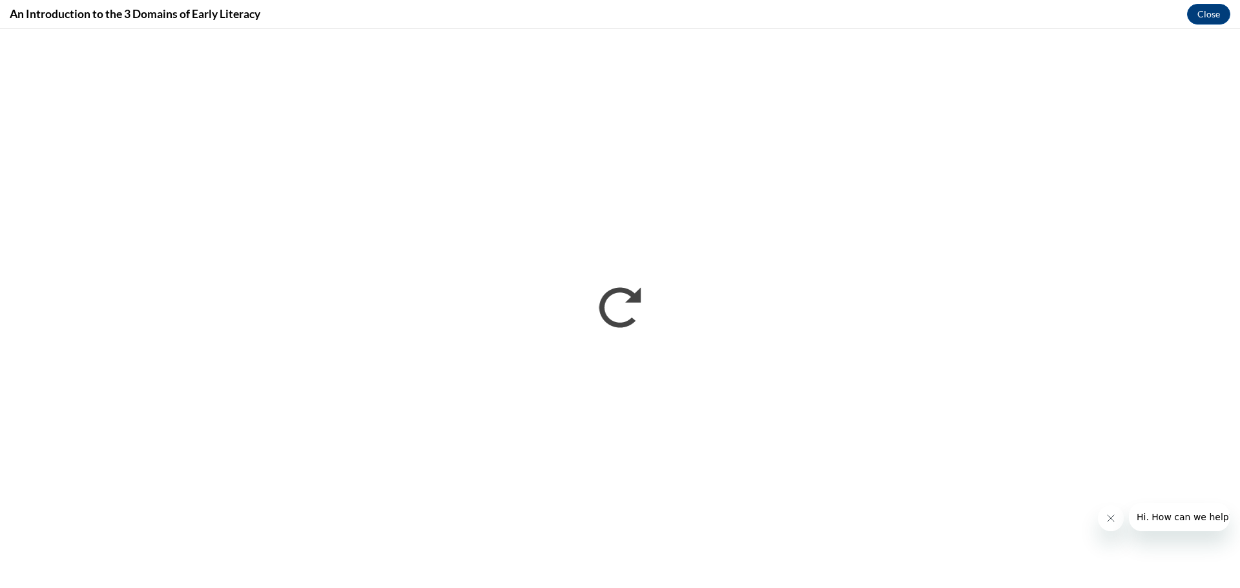
scroll to position [0, 0]
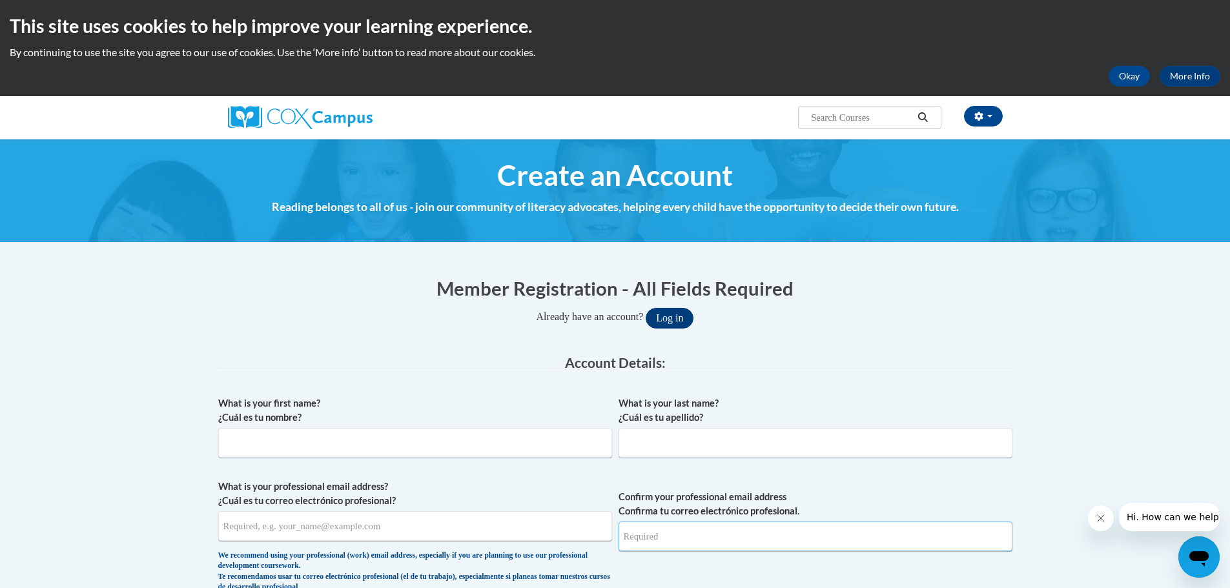
type input "[PERSON_NAME][EMAIL_ADDRESS][PERSON_NAME][DOMAIN_NAME]"
click at [685, 314] on button "Log in" at bounding box center [670, 318] width 48 height 21
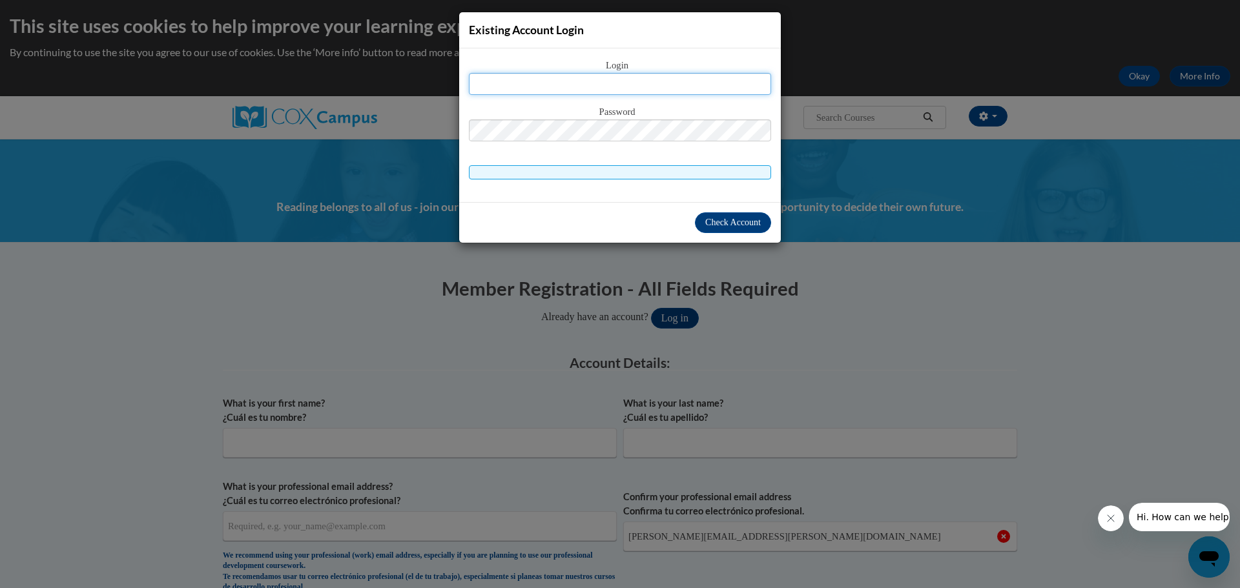
click at [624, 82] on input "text" at bounding box center [620, 84] width 302 height 22
type input "[PERSON_NAME][EMAIL_ADDRESS][PERSON_NAME][DOMAIN_NAME]"
click at [737, 223] on span "Check Account" at bounding box center [733, 223] width 56 height 10
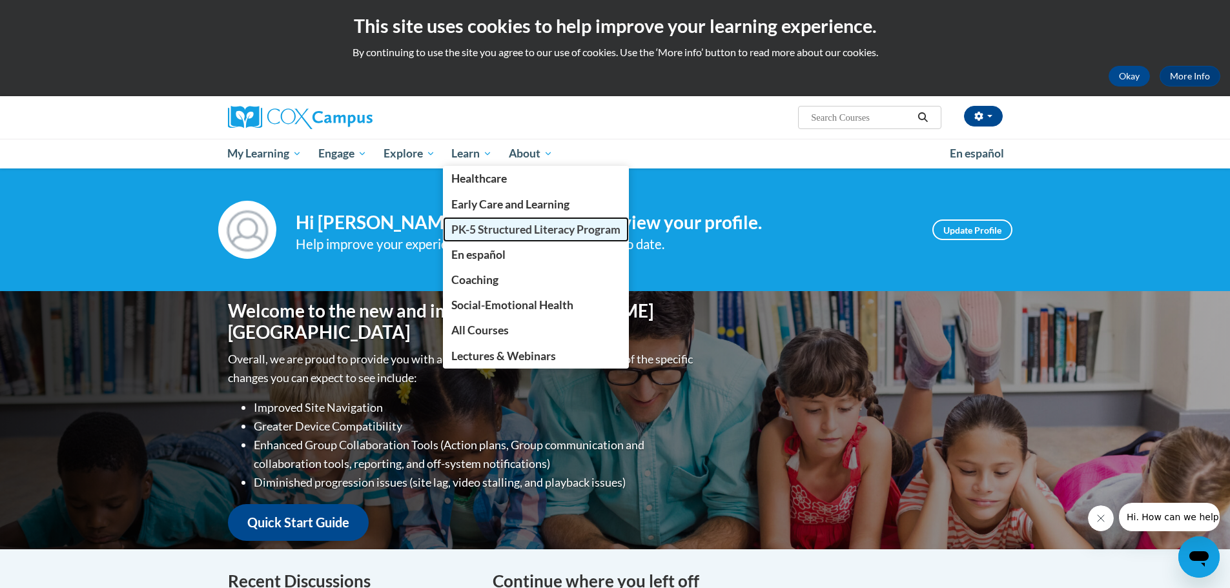
click at [489, 229] on span "PK-5 Structured Literacy Program" at bounding box center [535, 230] width 169 height 14
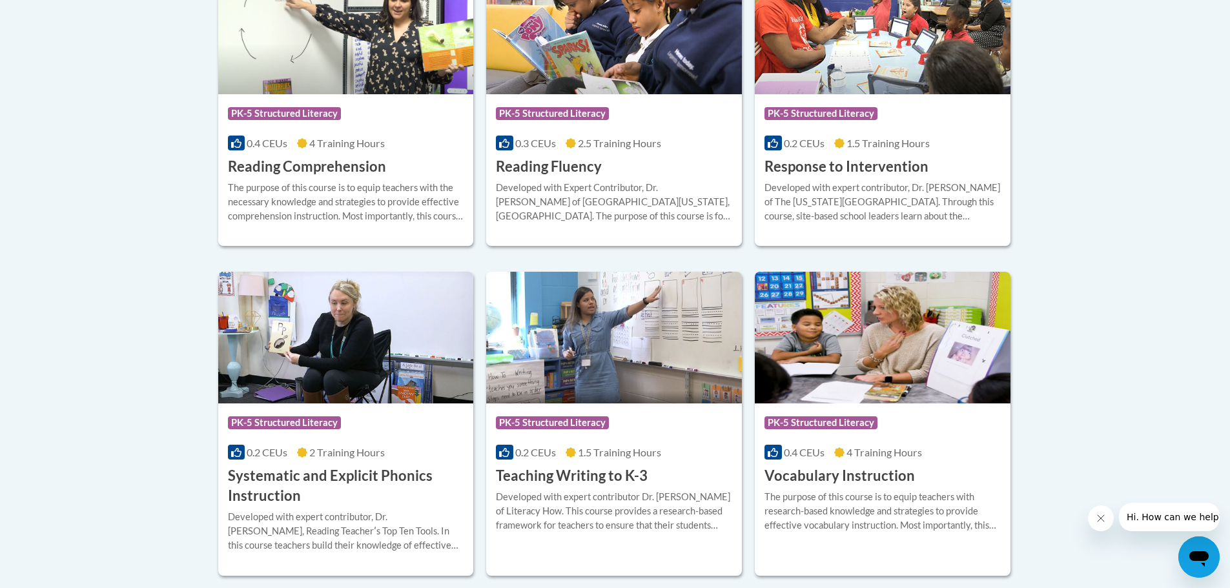
scroll to position [1356, 0]
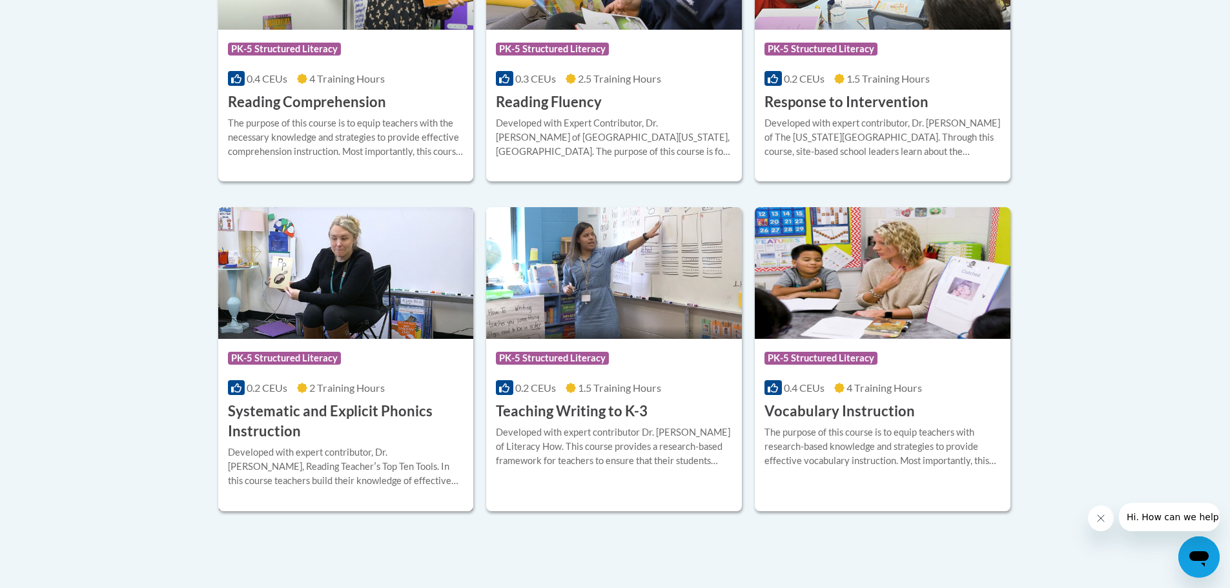
click at [310, 409] on h3 "Systematic and Explicit Phonics Instruction" at bounding box center [346, 422] width 236 height 40
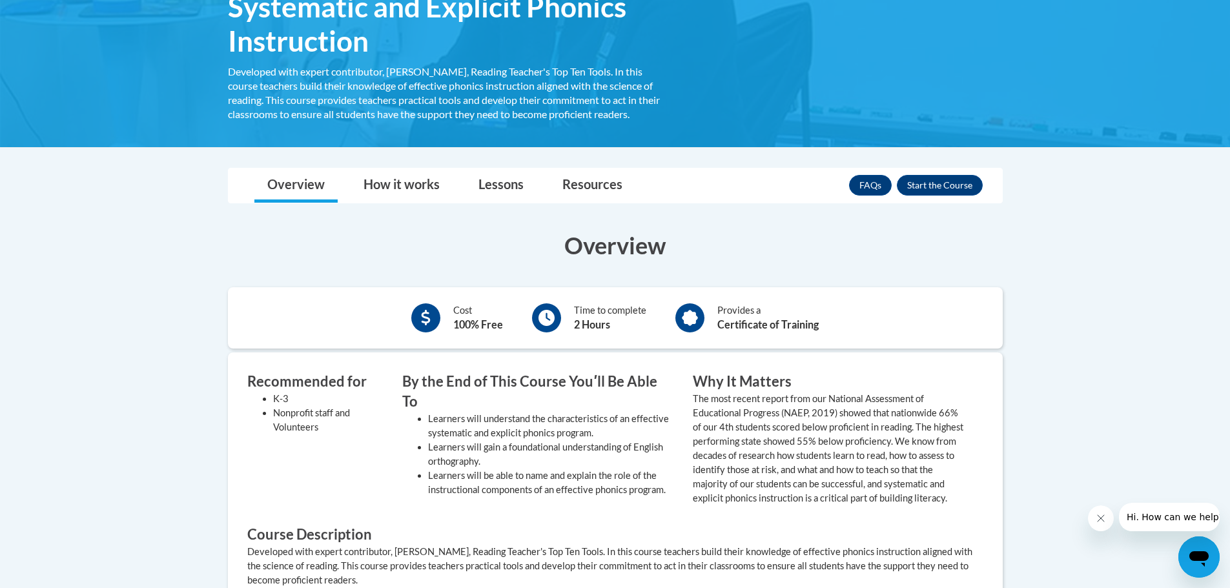
scroll to position [194, 0]
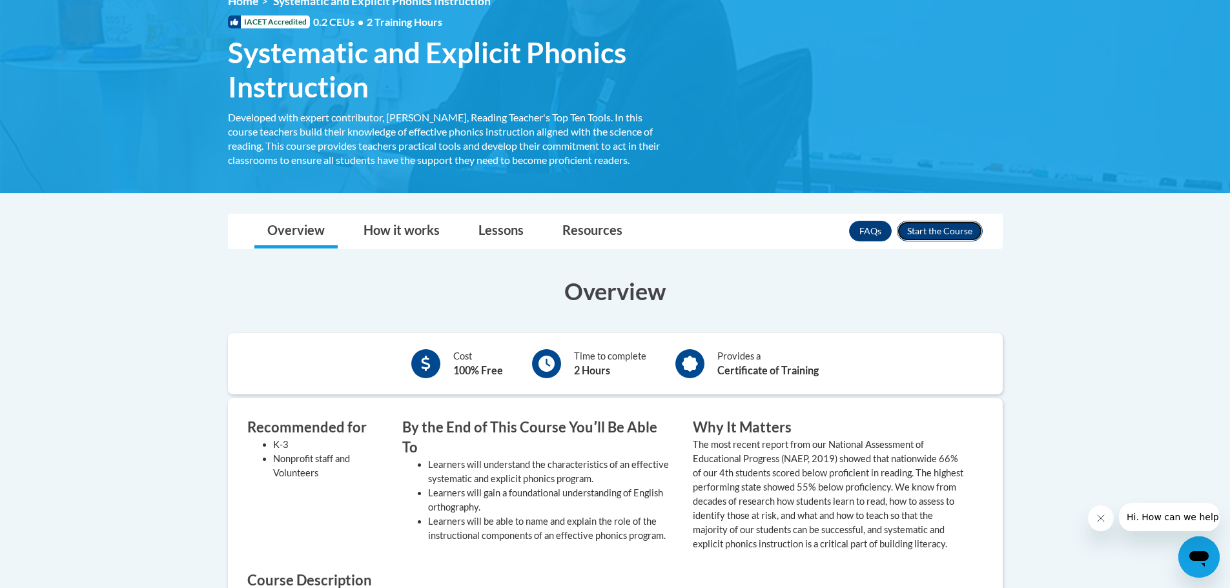
click at [946, 232] on button "Enroll" at bounding box center [940, 231] width 86 height 21
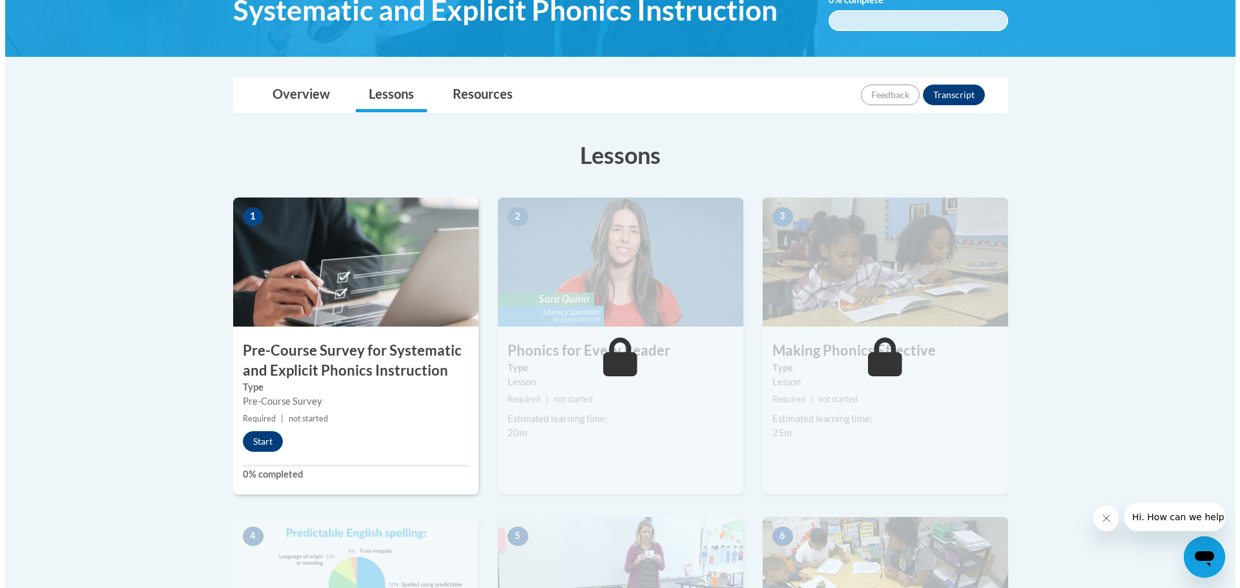
scroll to position [258, 0]
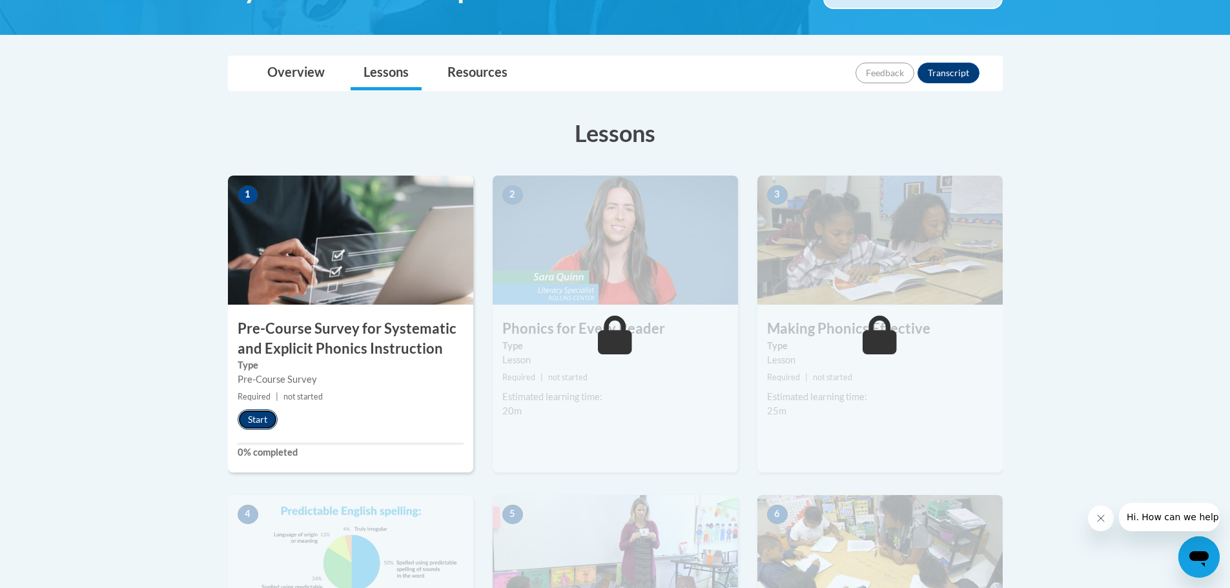
click at [256, 416] on button "Start" at bounding box center [258, 419] width 40 height 21
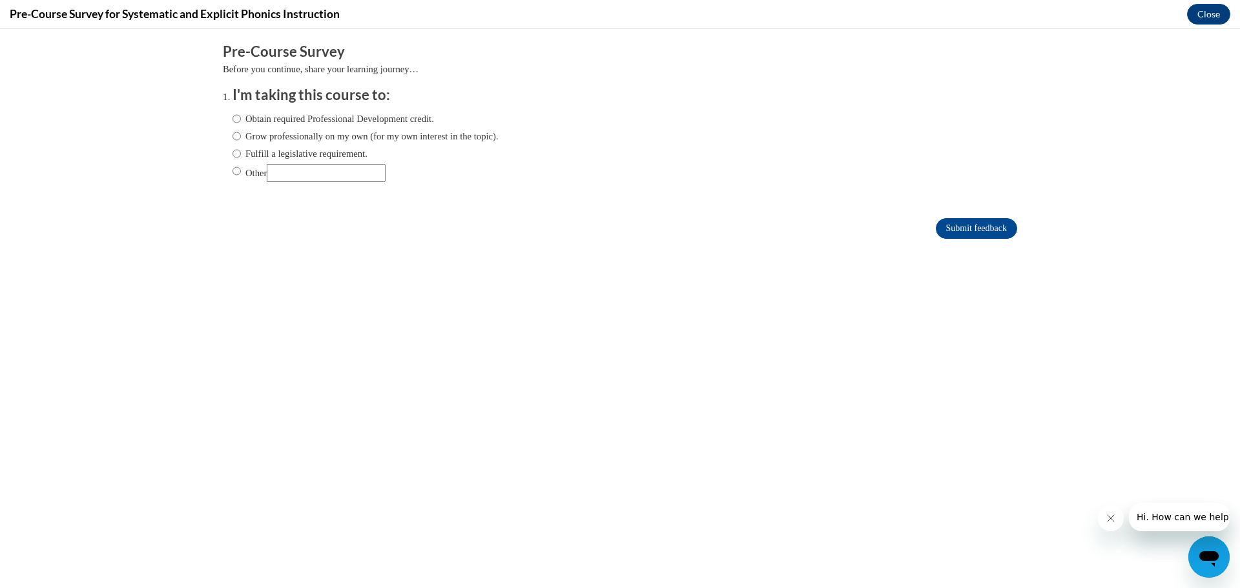
scroll to position [0, 0]
click at [232, 118] on input "Obtain required Professional Development credit." at bounding box center [236, 119] width 8 height 14
radio input "true"
click at [970, 225] on input "Submit feedback" at bounding box center [976, 228] width 81 height 21
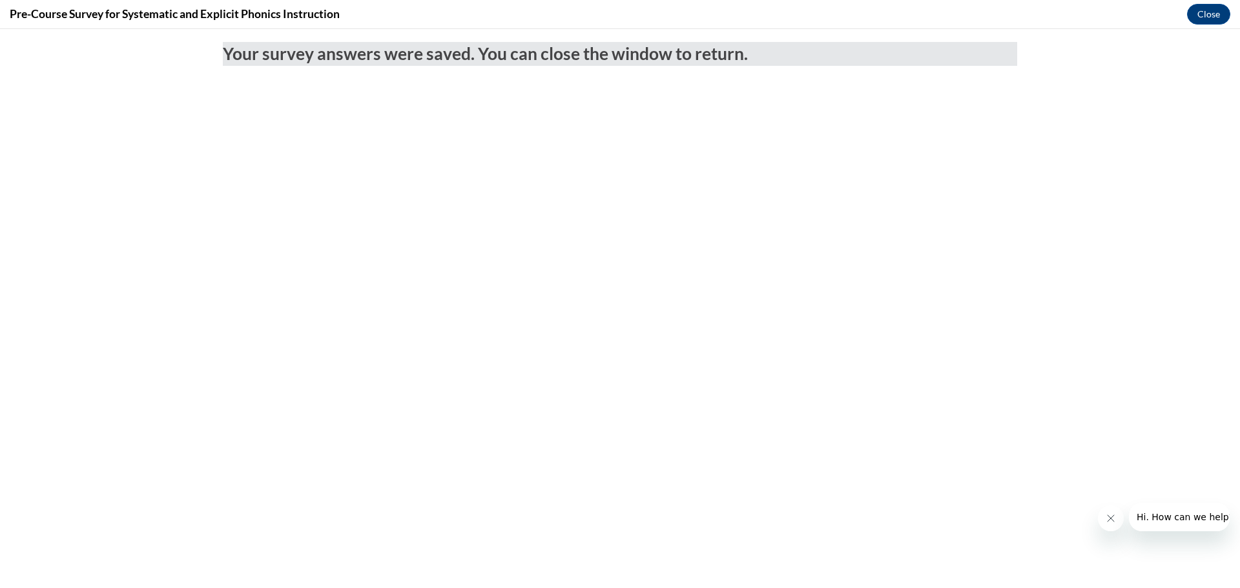
click at [745, 46] on h2 "Your survey answers were saved. You can close the window to return." at bounding box center [620, 54] width 794 height 24
click at [1200, 16] on button "Close" at bounding box center [1208, 14] width 43 height 21
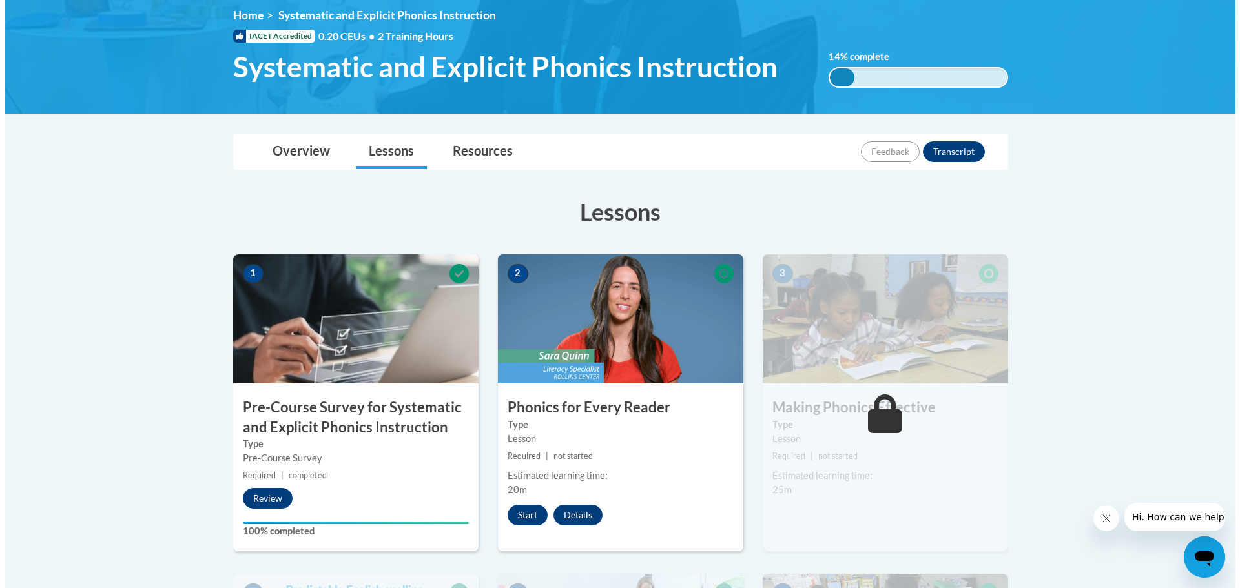
scroll to position [194, 0]
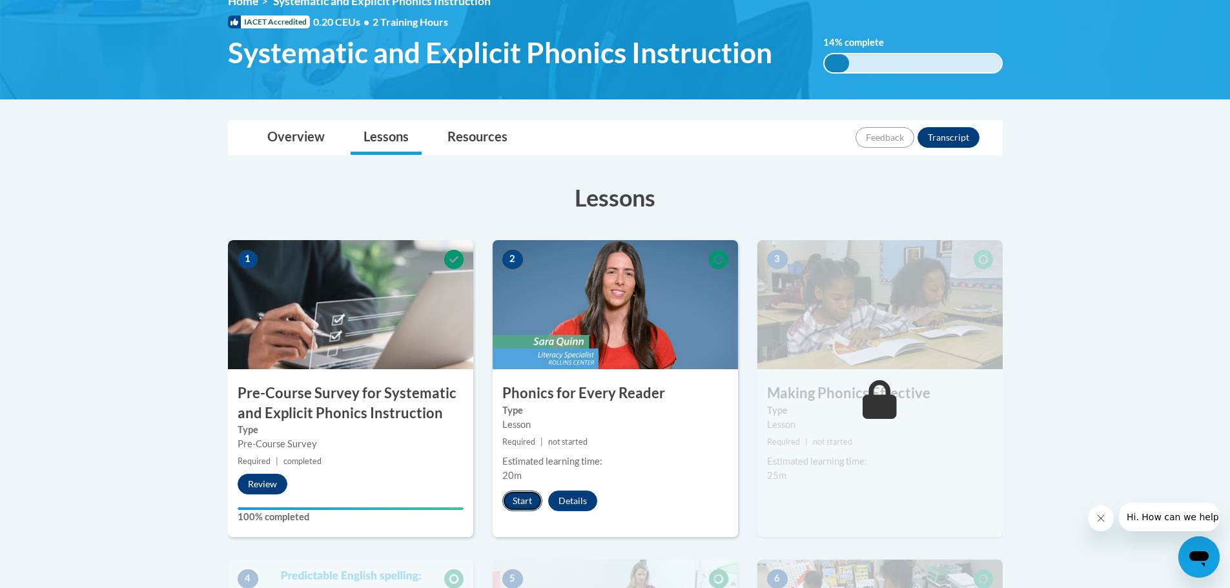
click at [517, 497] on button "Start" at bounding box center [522, 501] width 40 height 21
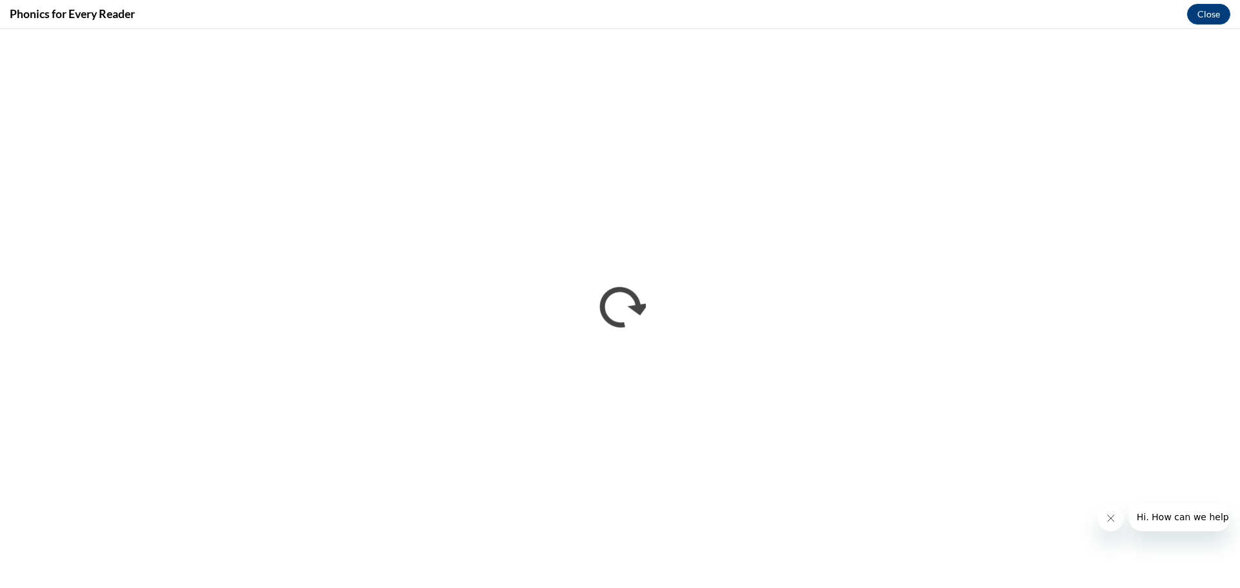
scroll to position [0, 0]
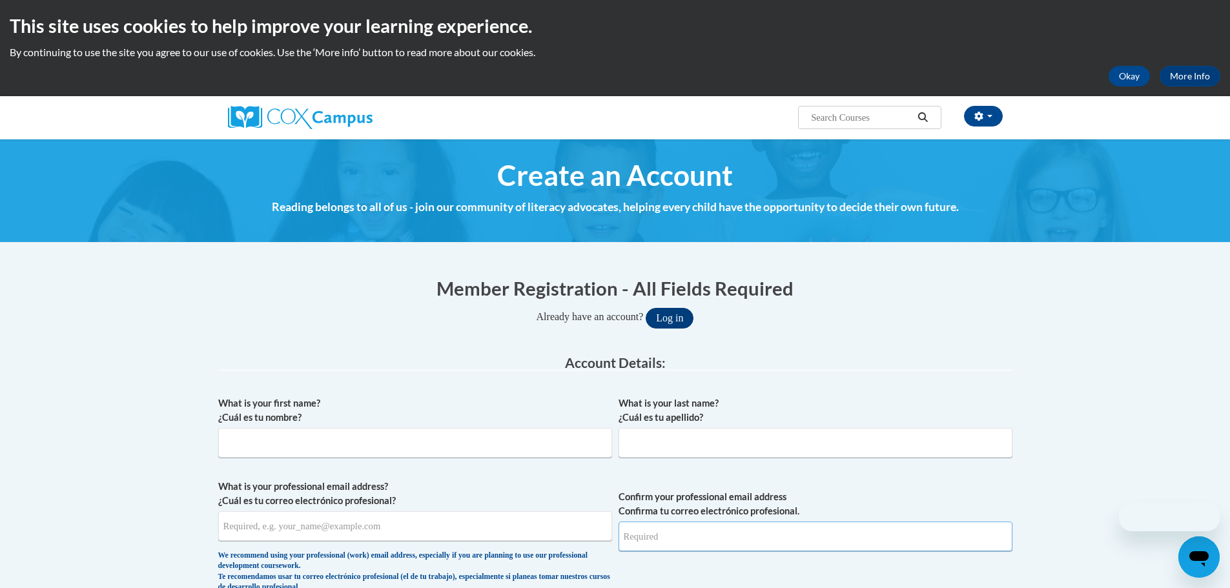
type input "[PERSON_NAME][EMAIL_ADDRESS][PERSON_NAME][DOMAIN_NAME]"
click at [687, 315] on button "Log in" at bounding box center [670, 318] width 48 height 21
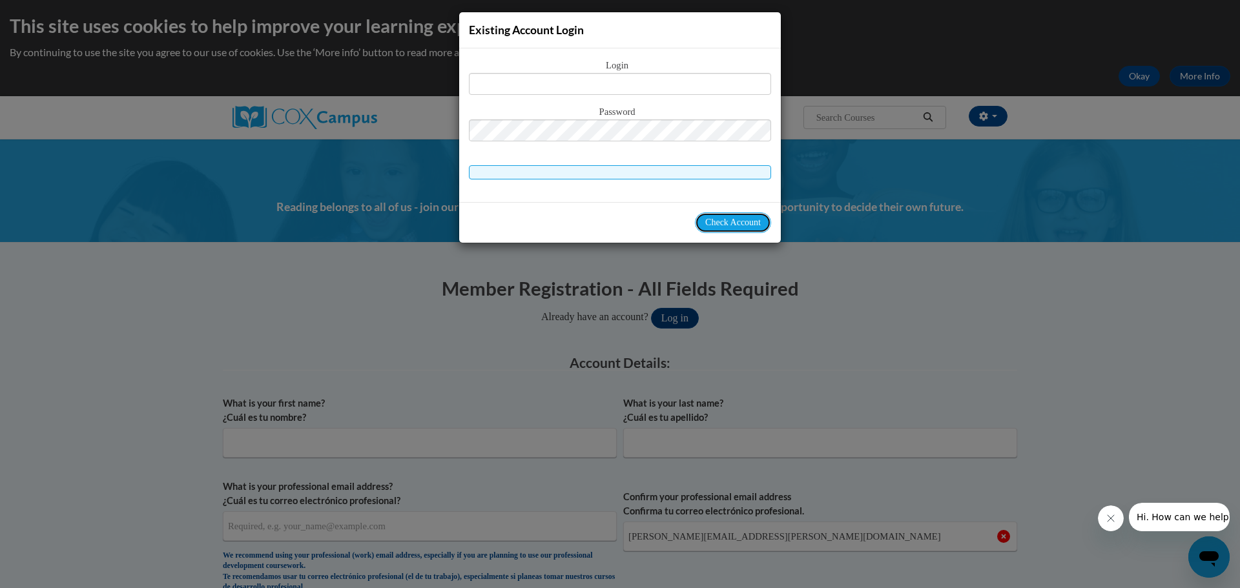
drag, startPoint x: 729, startPoint y: 222, endPoint x: 729, endPoint y: 212, distance: 10.3
click at [729, 221] on span "Check Account" at bounding box center [733, 223] width 56 height 10
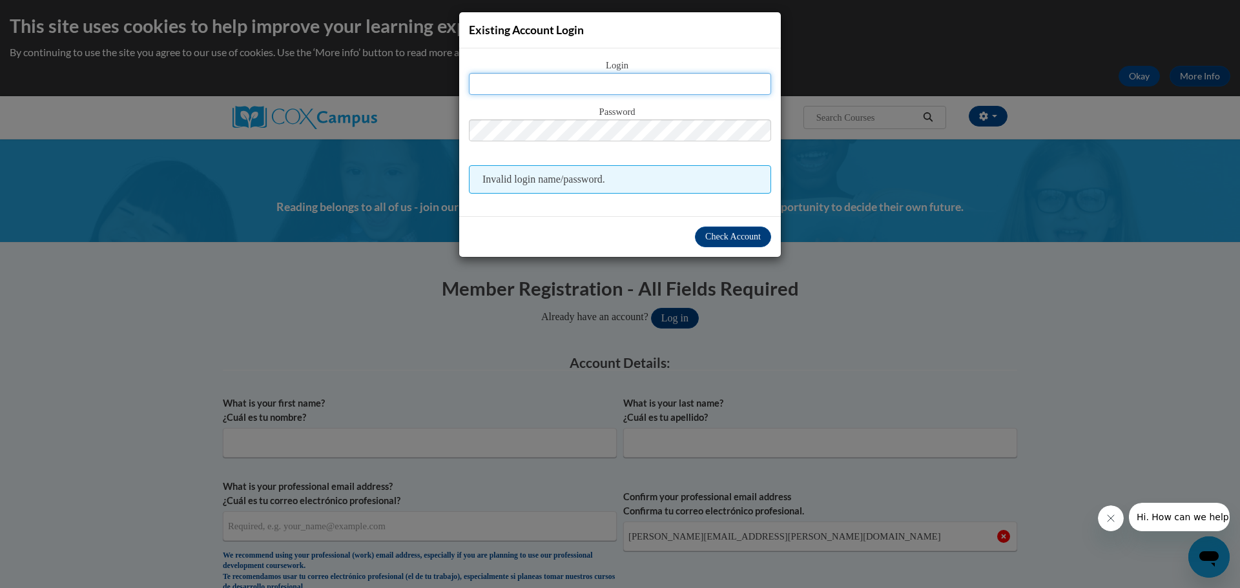
click at [621, 86] on input "text" at bounding box center [620, 84] width 302 height 22
type input "[PERSON_NAME][EMAIL_ADDRESS][PERSON_NAME][DOMAIN_NAME]"
click at [728, 238] on span "Check Account" at bounding box center [733, 237] width 56 height 10
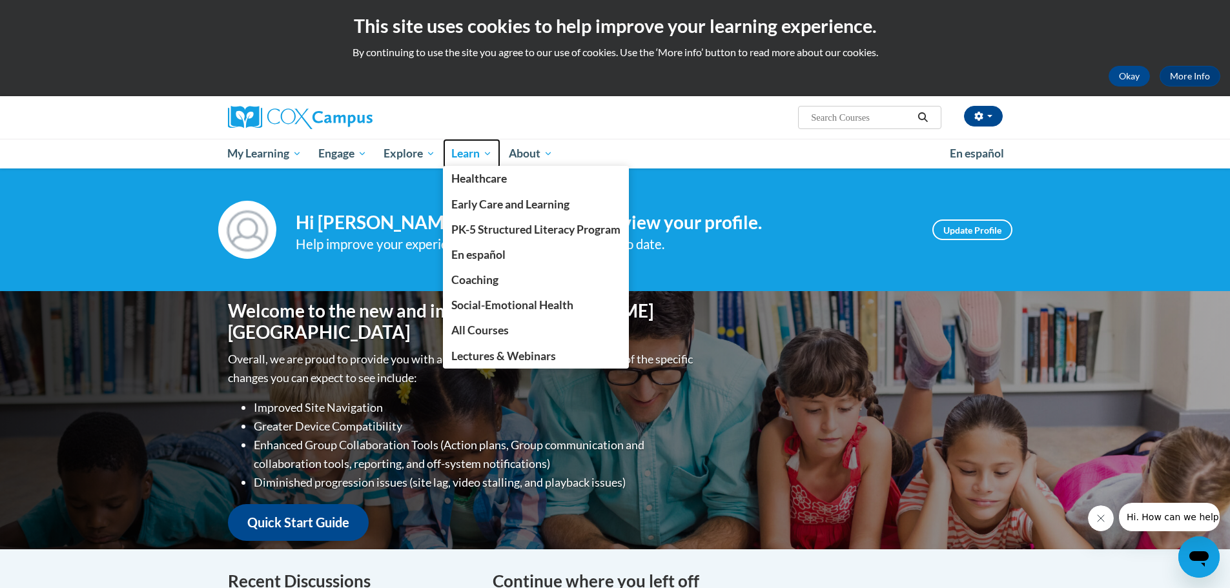
click at [473, 158] on span "Learn" at bounding box center [471, 153] width 41 height 15
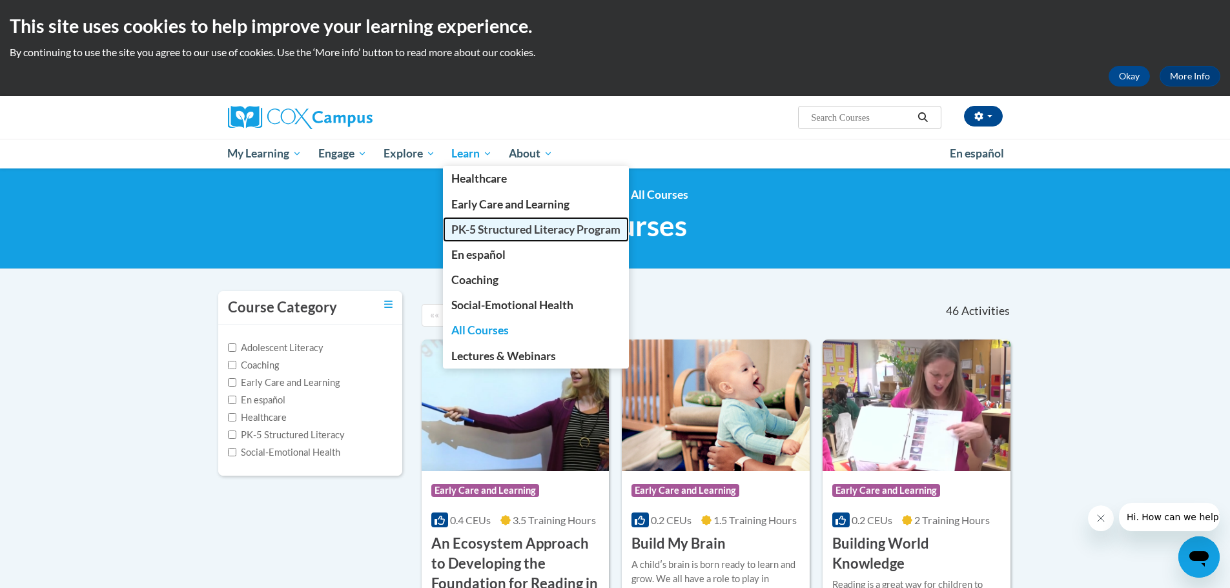
click at [500, 231] on span "PK-5 Structured Literacy Program" at bounding box center [535, 230] width 169 height 14
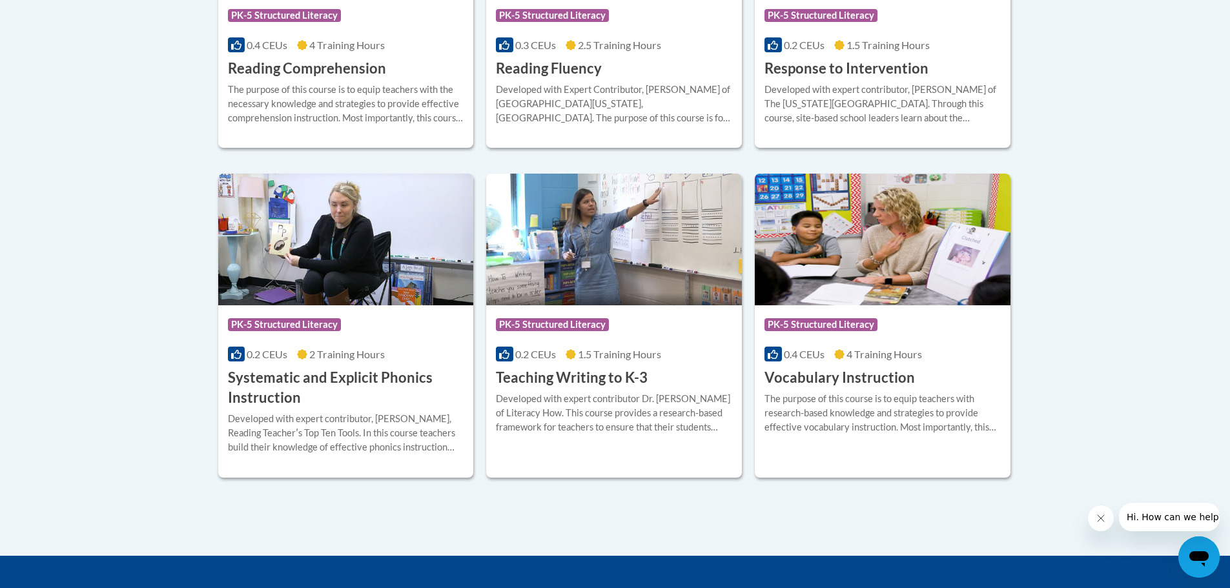
scroll to position [1419, 0]
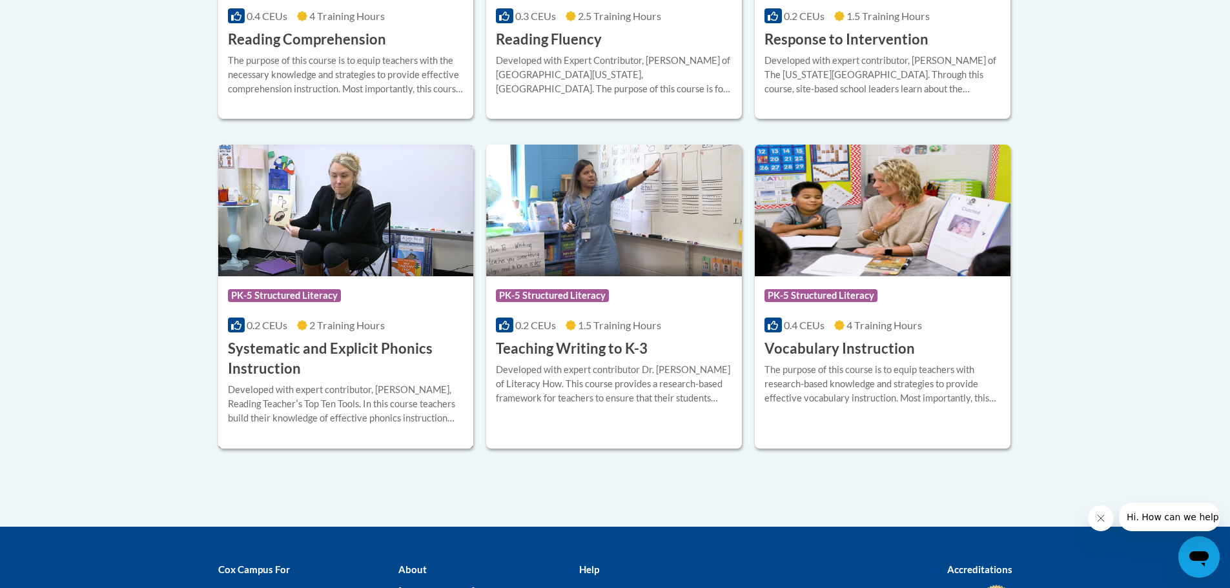
click at [322, 347] on h3 "Systematic and Explicit Phonics Instruction" at bounding box center [346, 359] width 236 height 40
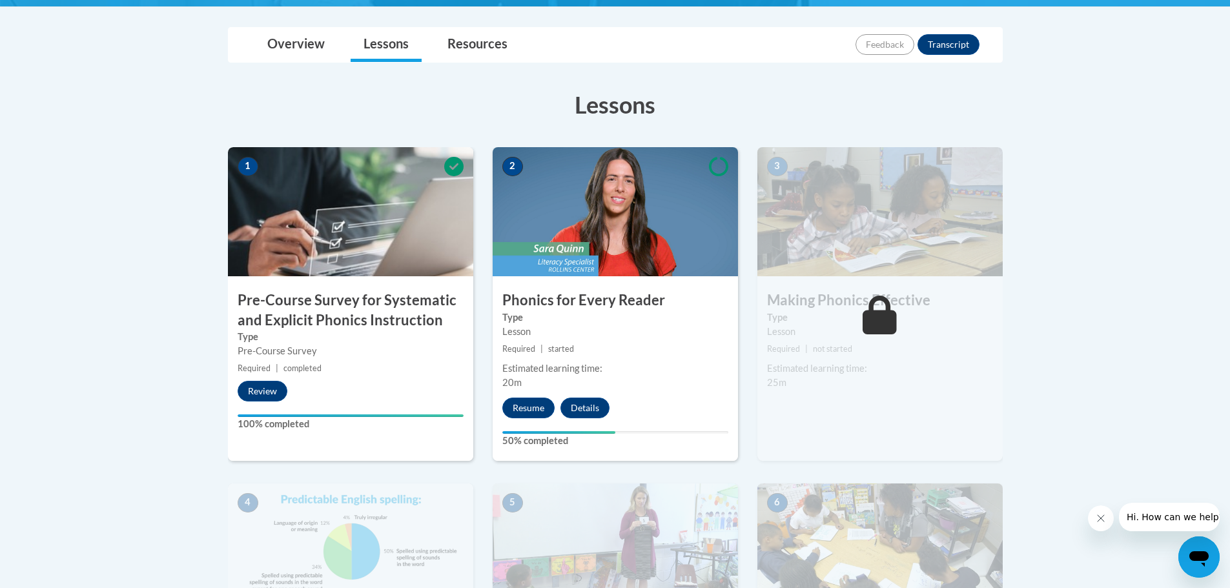
scroll to position [323, 0]
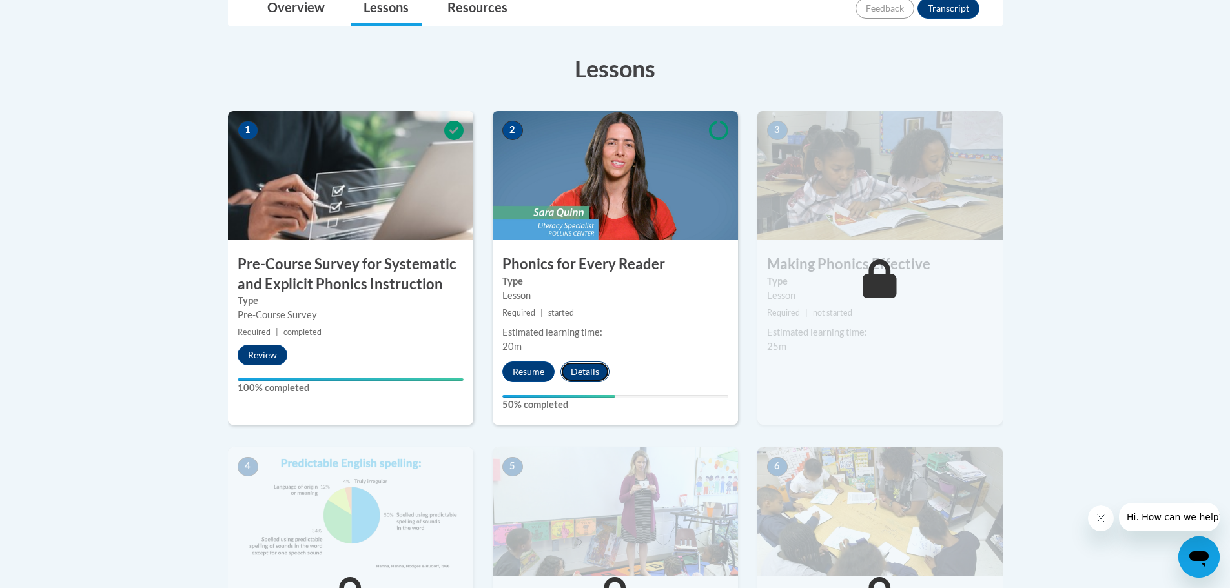
click at [587, 370] on button "Details" at bounding box center [585, 372] width 49 height 21
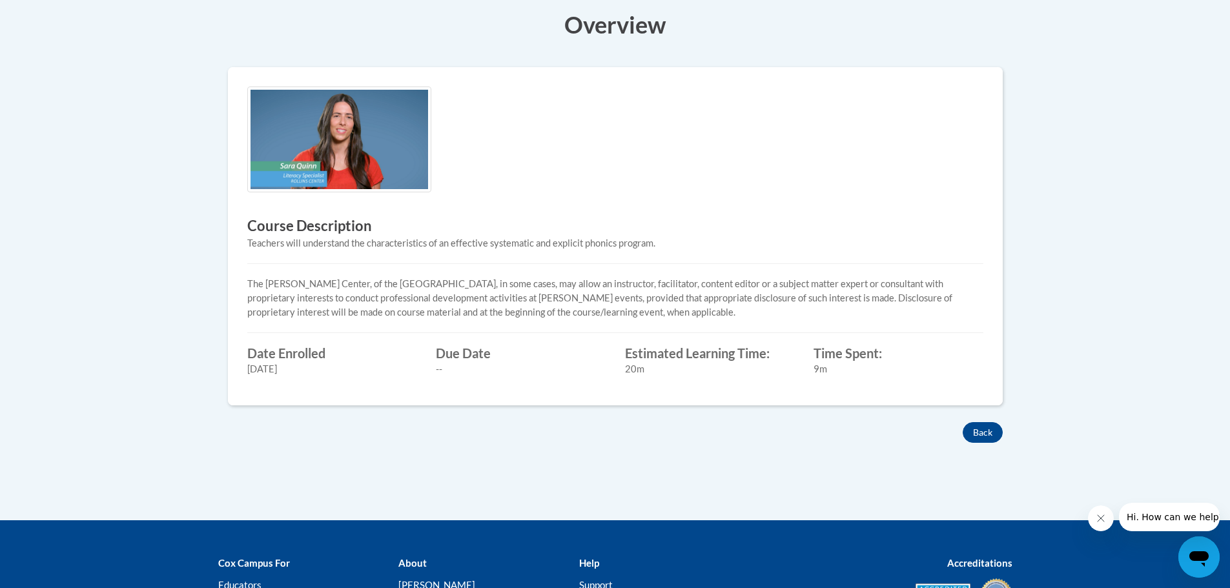
scroll to position [323, 0]
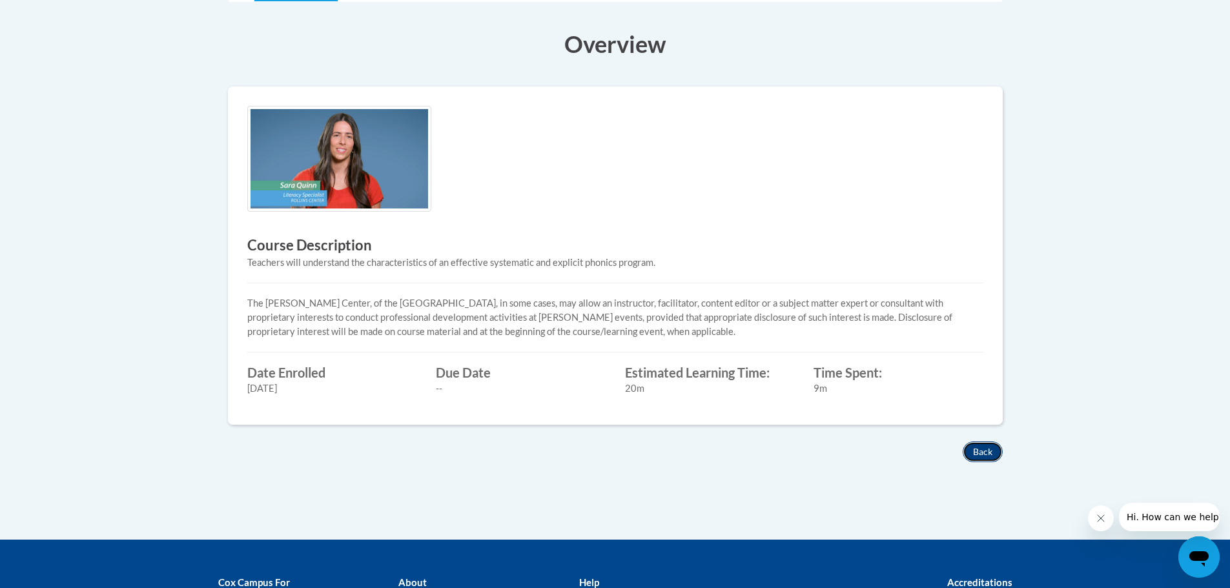
click at [989, 450] on button "Back" at bounding box center [983, 452] width 40 height 21
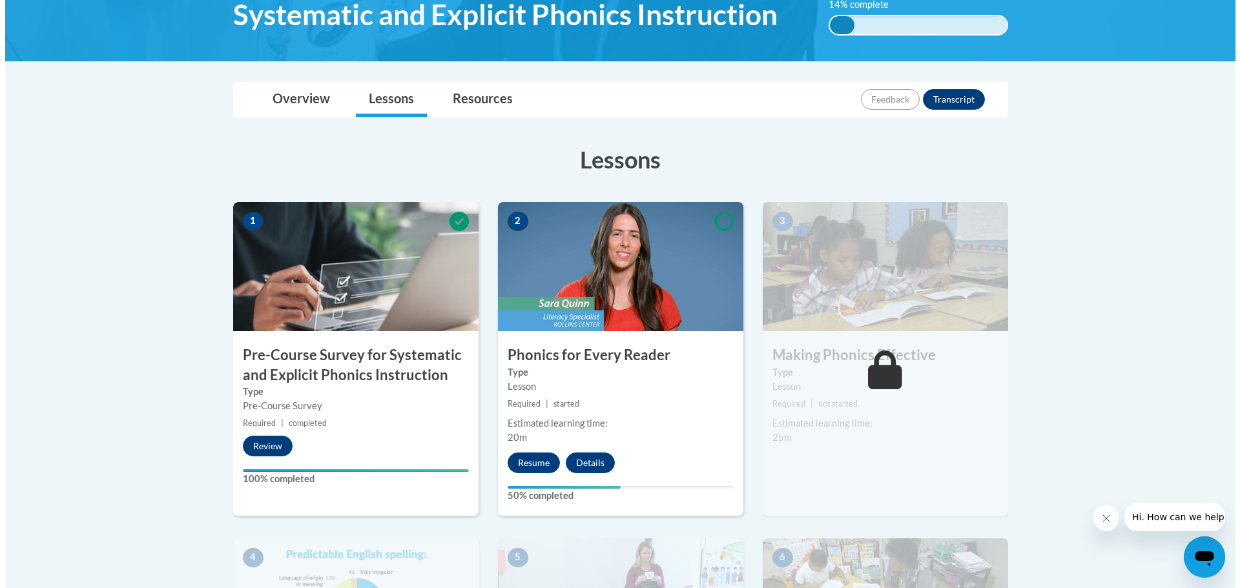
scroll to position [258, 0]
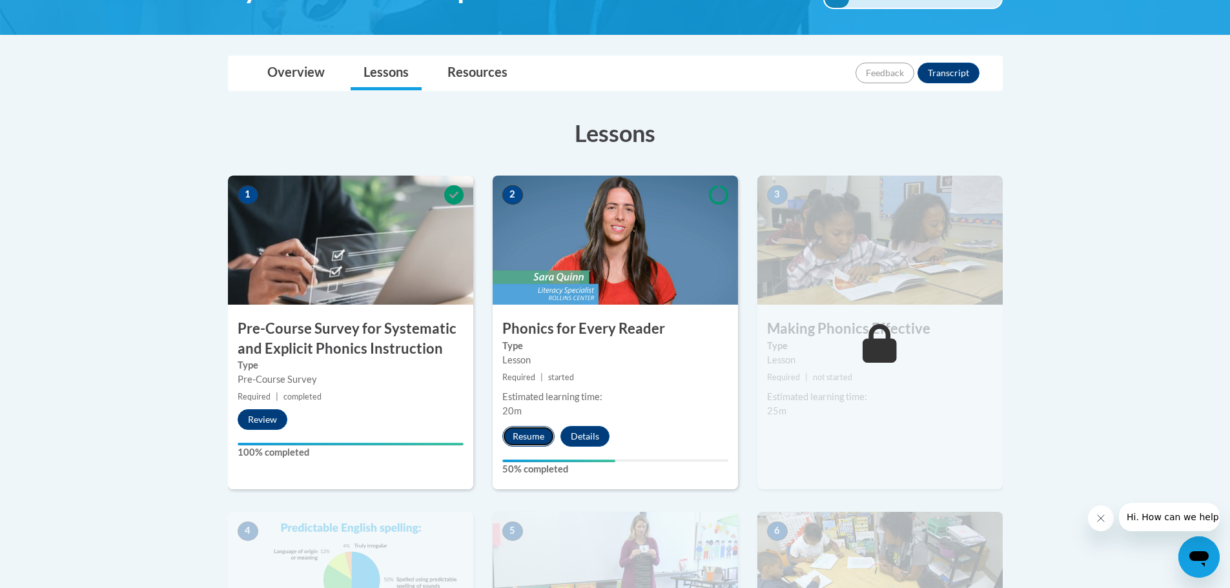
click at [532, 440] on button "Resume" at bounding box center [528, 436] width 52 height 21
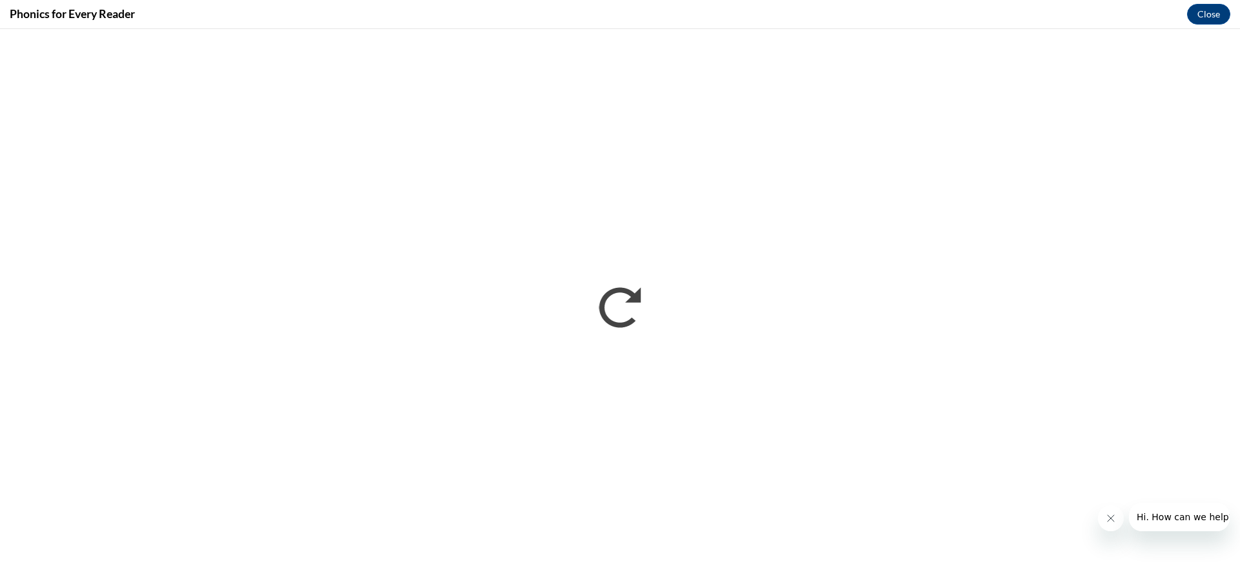
scroll to position [0, 0]
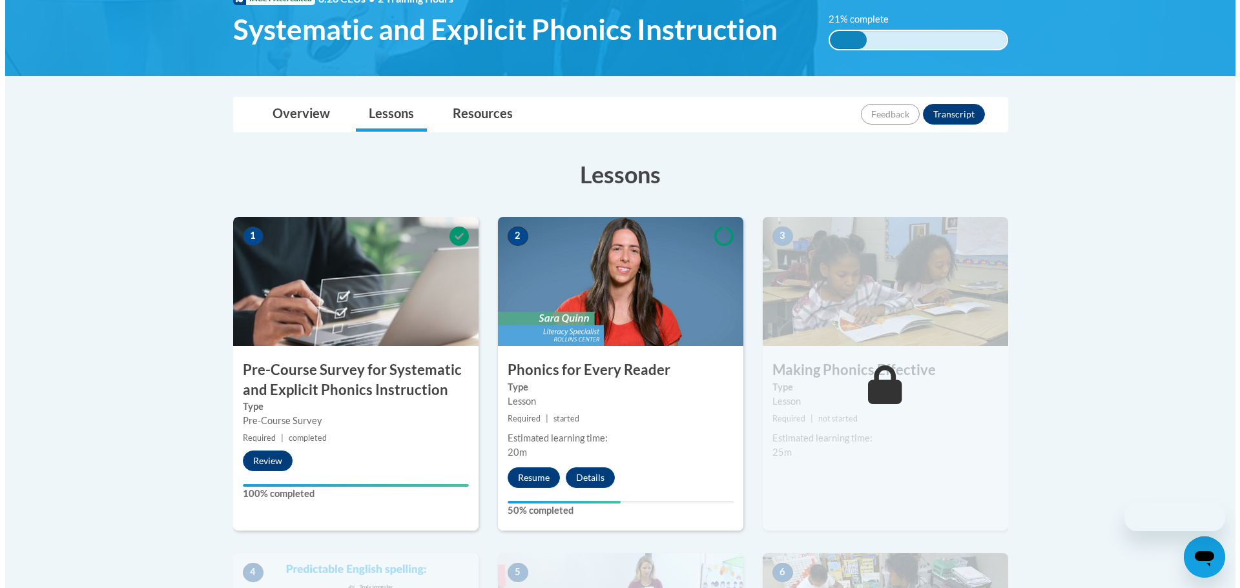
scroll to position [258, 0]
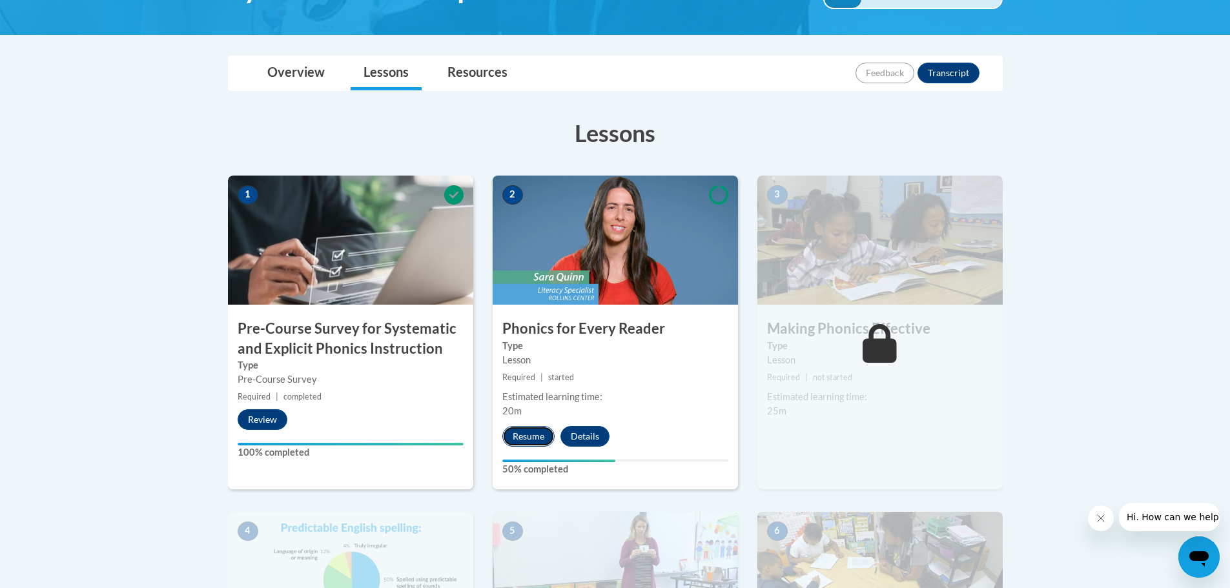
click at [533, 437] on button "Resume" at bounding box center [528, 436] width 52 height 21
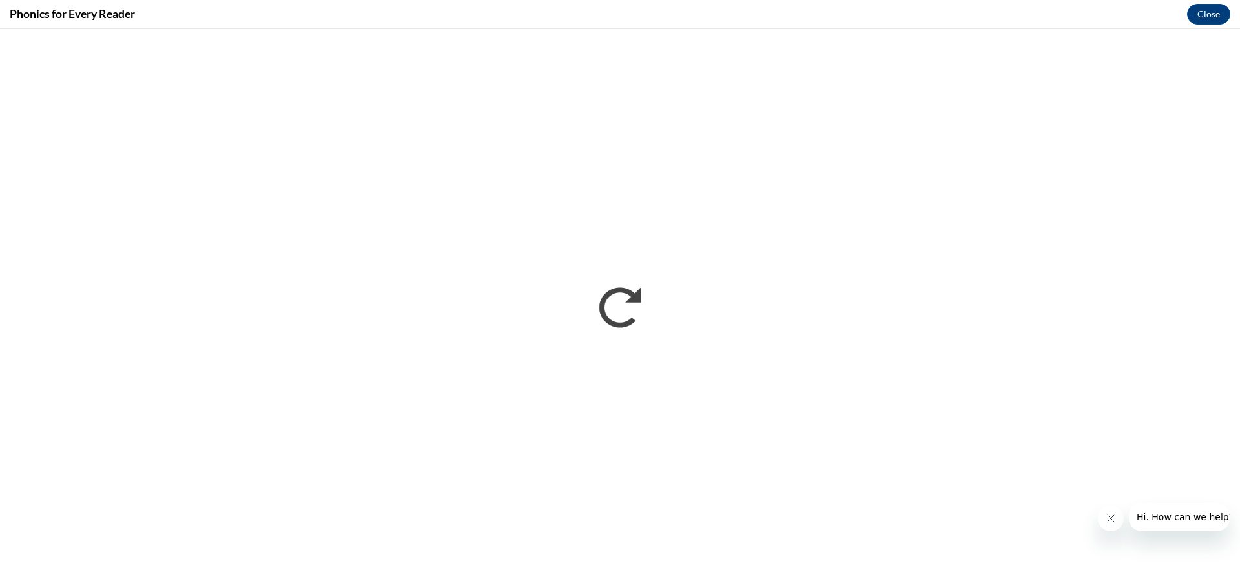
scroll to position [0, 0]
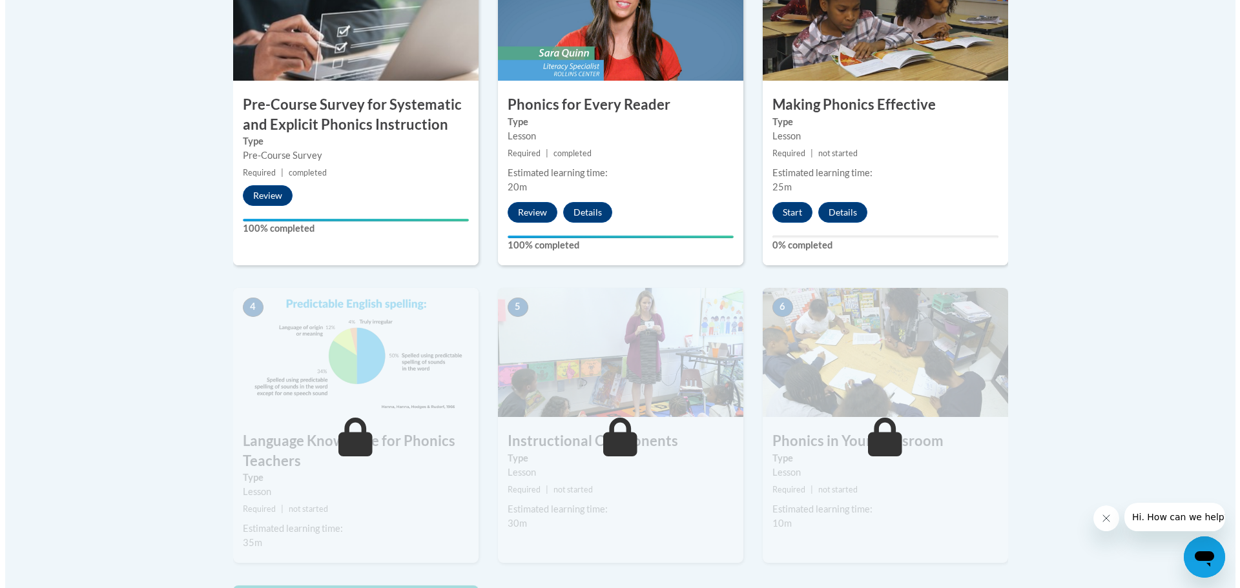
scroll to position [452, 0]
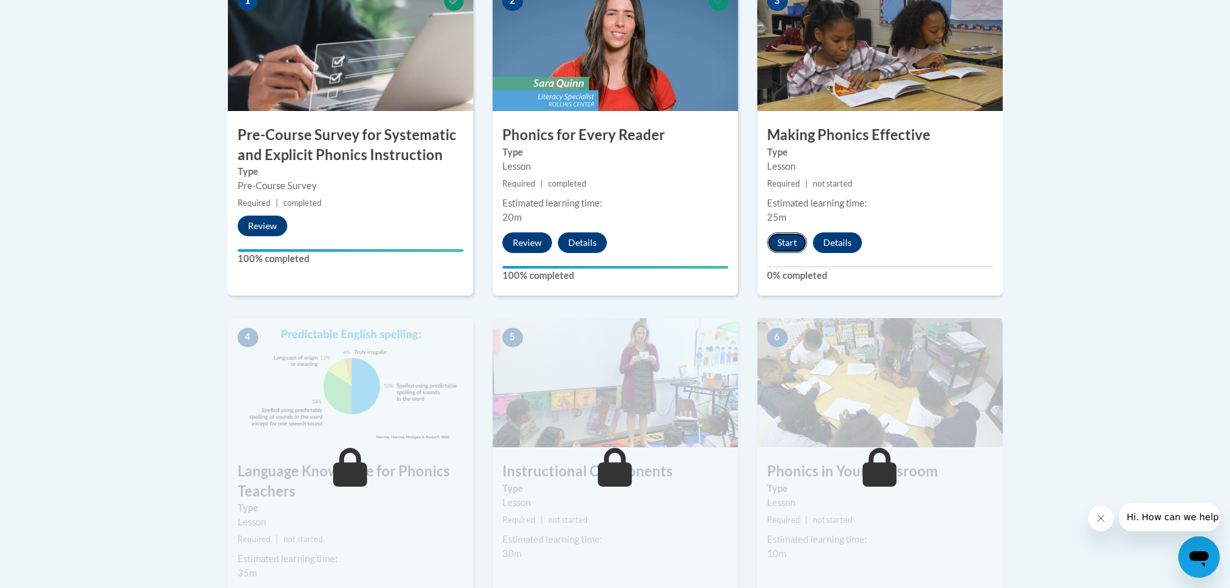
click at [790, 245] on button "Start" at bounding box center [787, 242] width 40 height 21
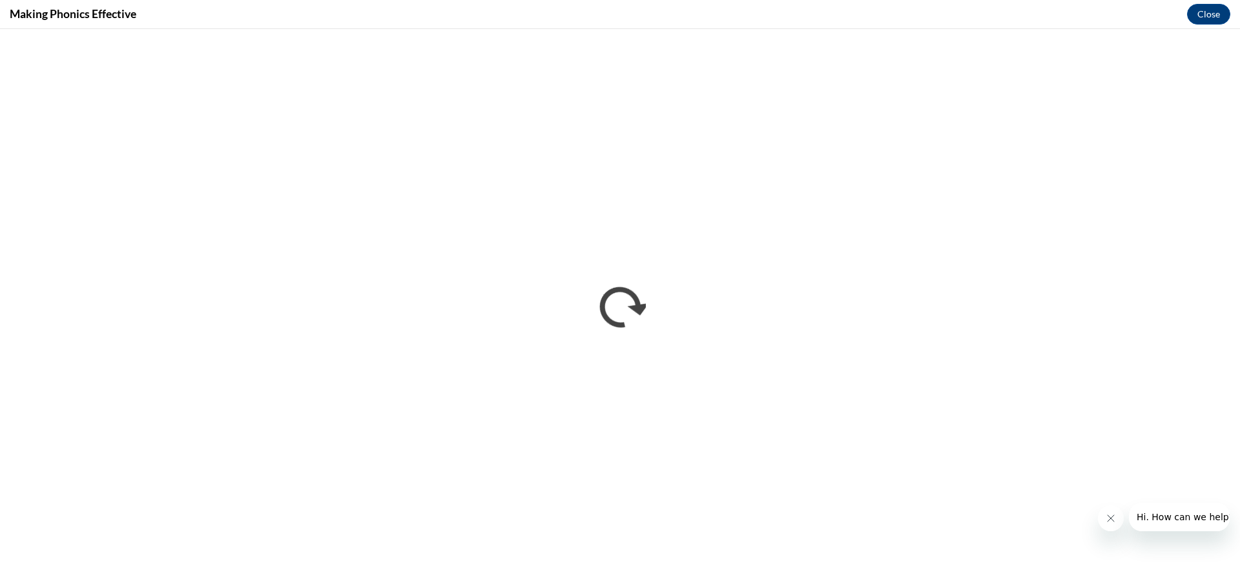
scroll to position [0, 0]
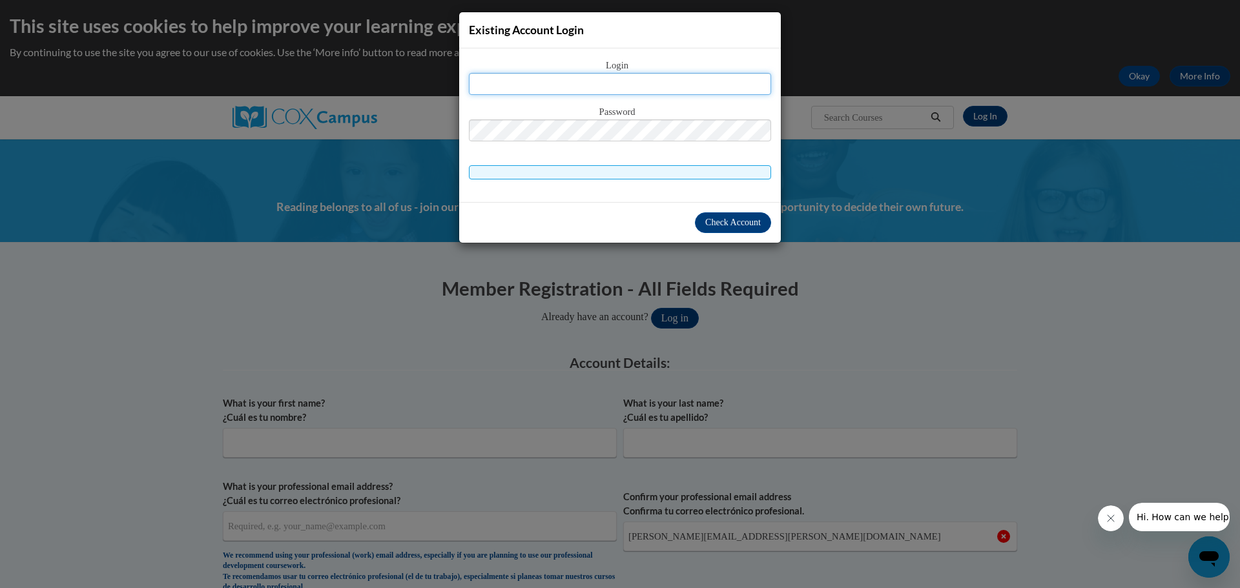
click at [673, 85] on input "text" at bounding box center [620, 84] width 302 height 22
type input "bonnie.anderson@rusd.org"
click at [734, 221] on span "Check Account" at bounding box center [733, 223] width 56 height 10
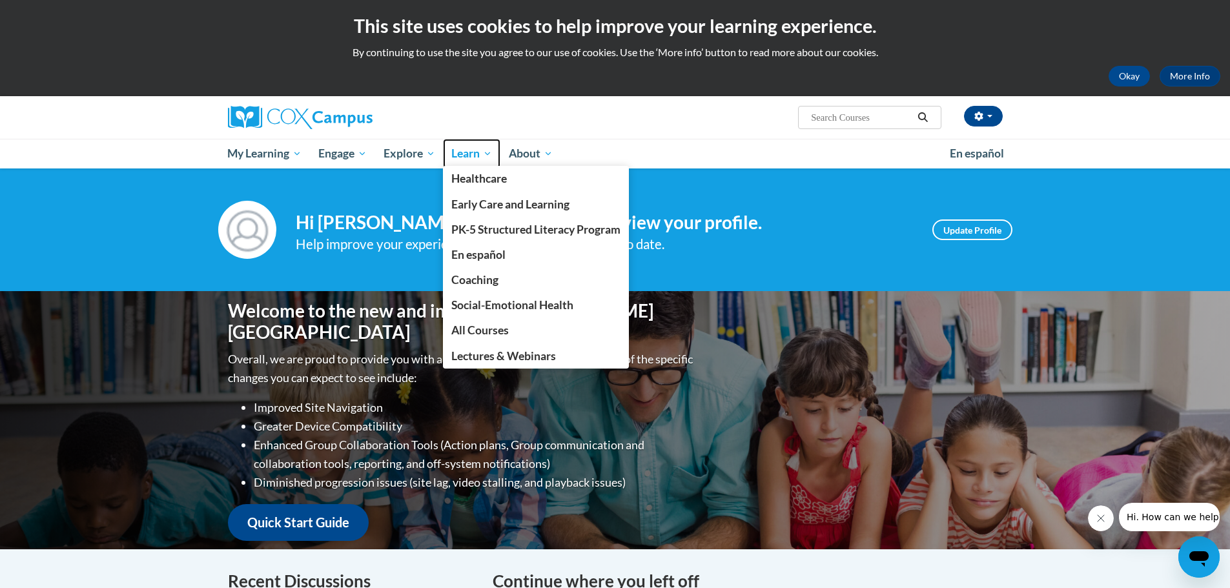
click at [469, 154] on span "Learn" at bounding box center [471, 153] width 41 height 15
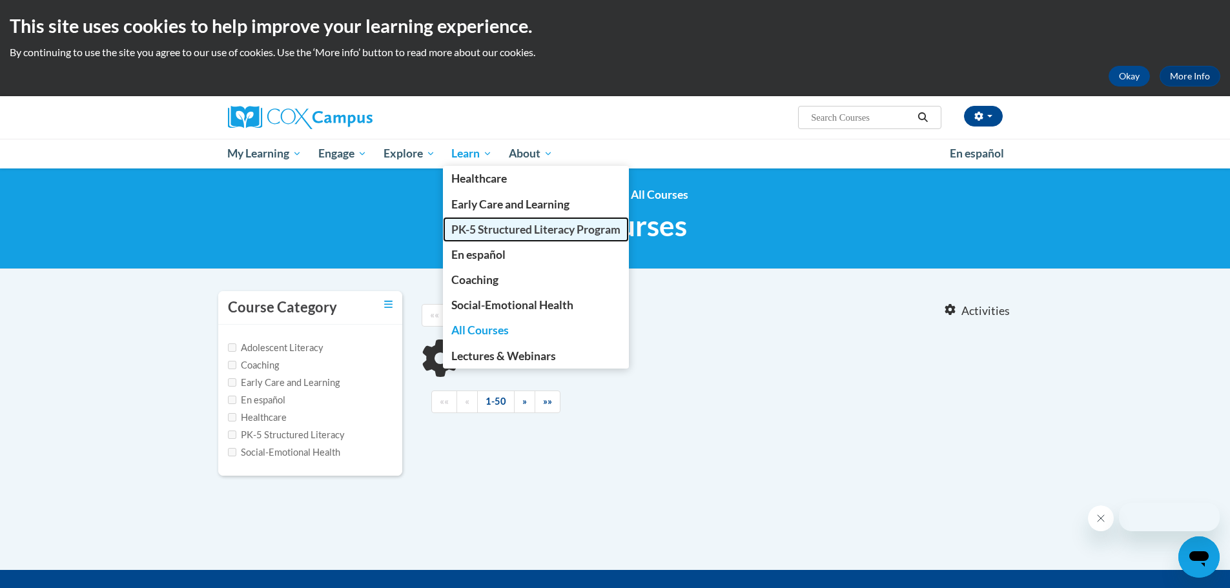
click at [479, 229] on span "PK-5 Structured Literacy Program" at bounding box center [535, 230] width 169 height 14
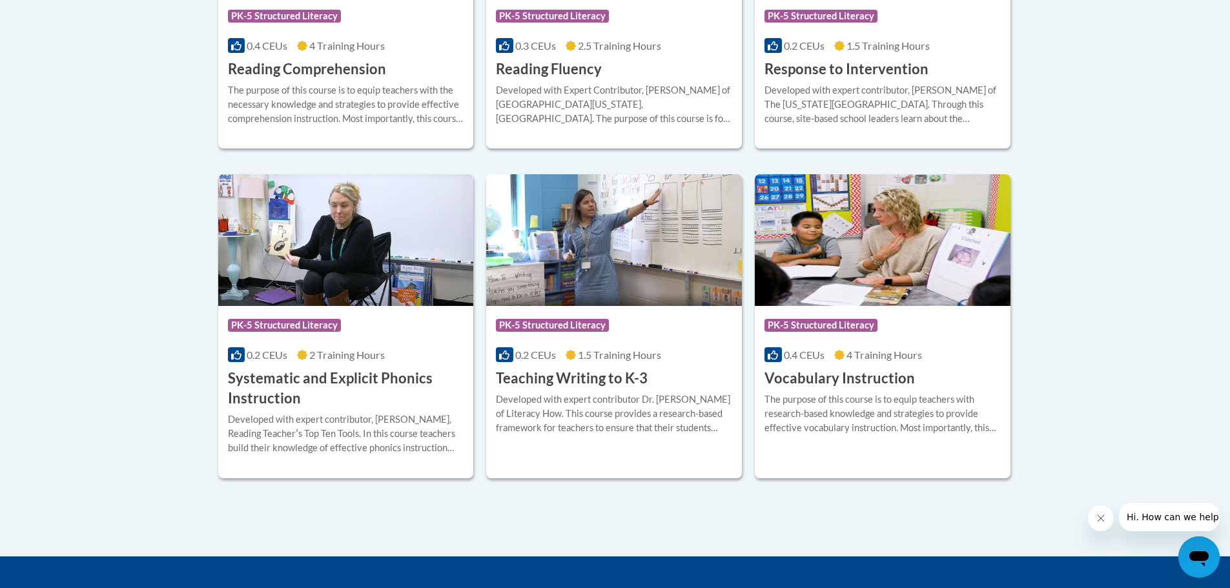
scroll to position [1421, 0]
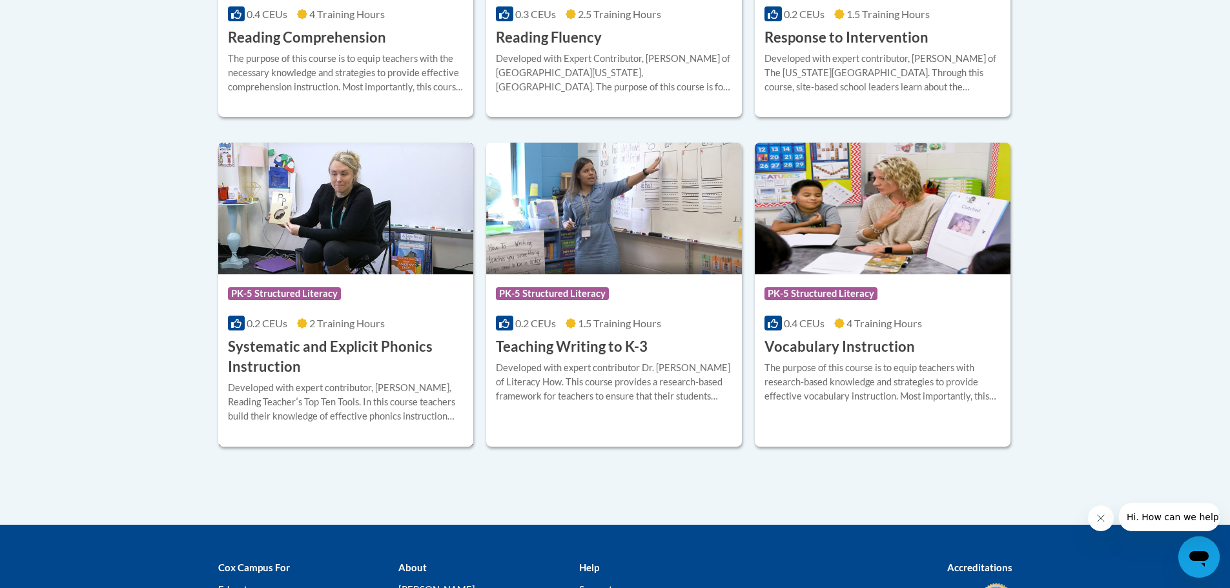
click at [348, 346] on h3 "Systematic and Explicit Phonics Instruction" at bounding box center [346, 357] width 236 height 40
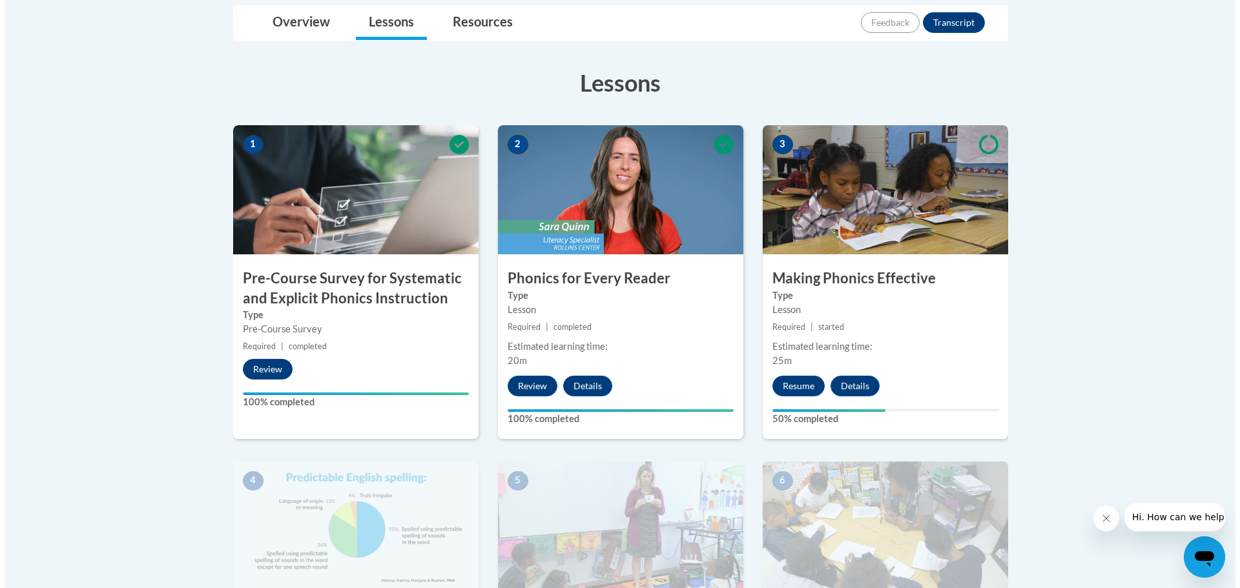
scroll to position [323, 0]
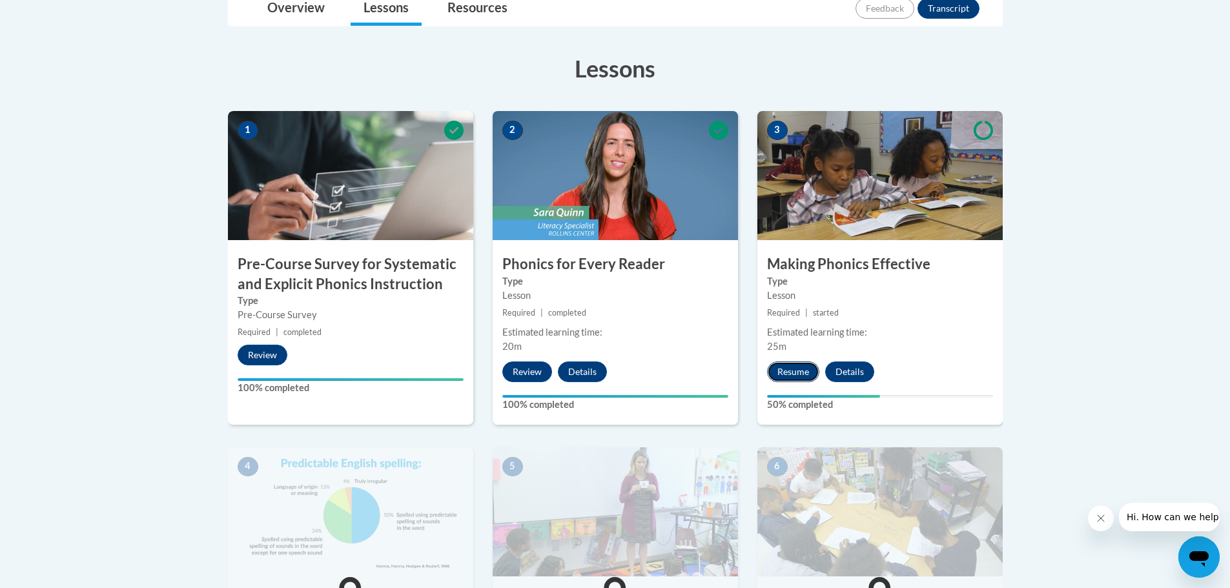
click at [788, 368] on button "Resume" at bounding box center [793, 372] width 52 height 21
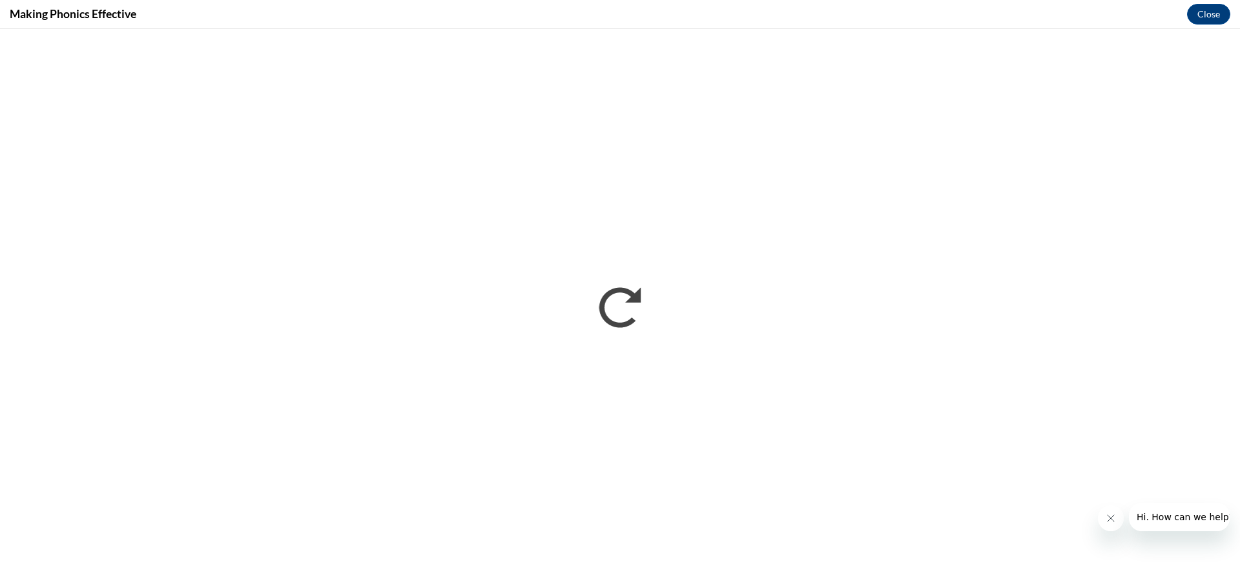
scroll to position [0, 0]
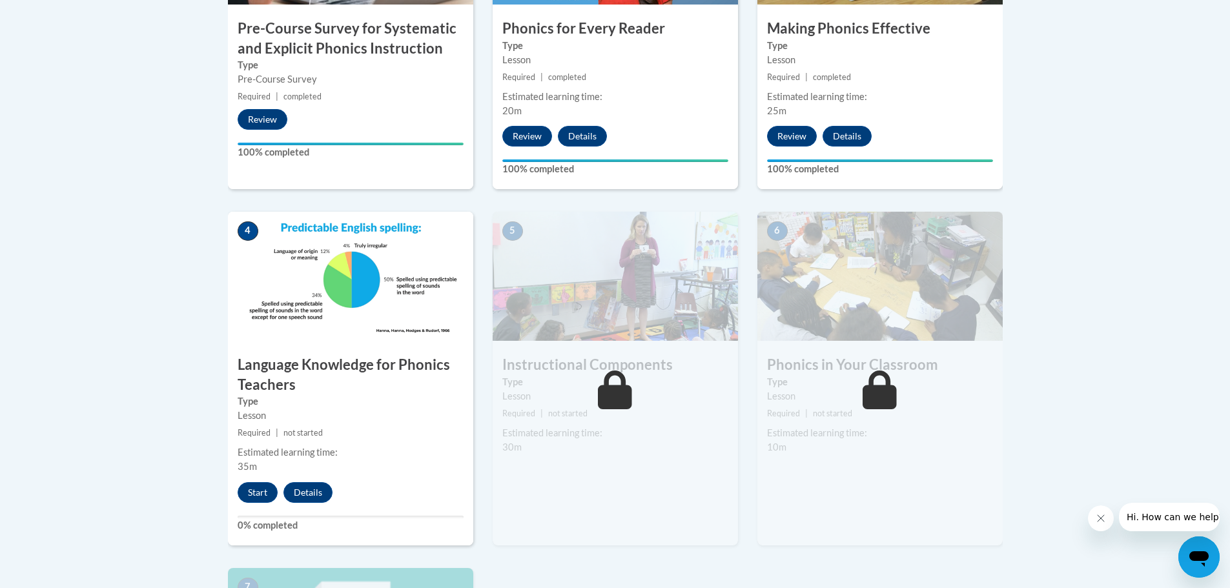
scroll to position [581, 0]
